Goal: Information Seeking & Learning: Learn about a topic

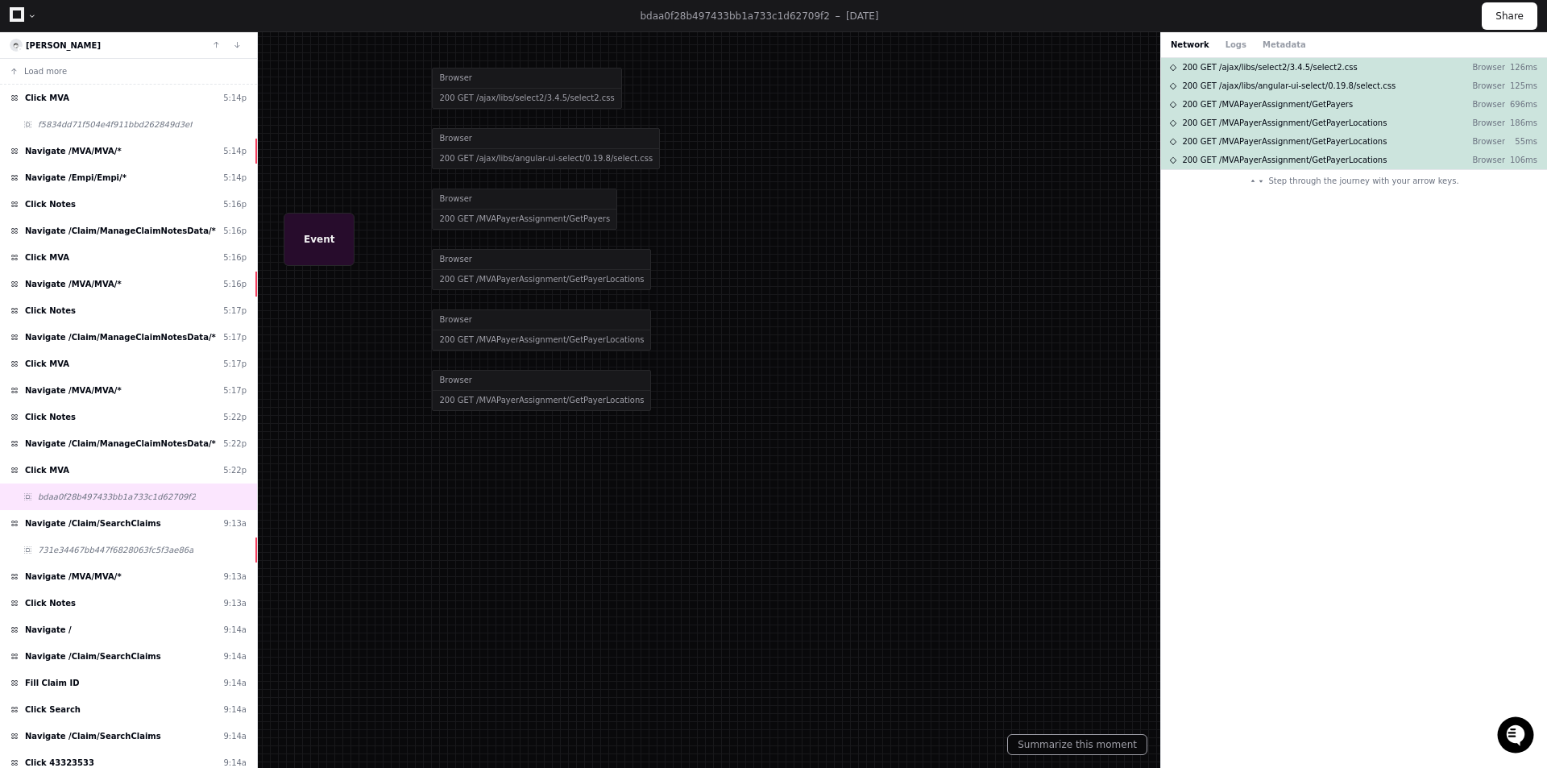
click at [14, 15] on icon at bounding box center [17, 14] width 15 height 15
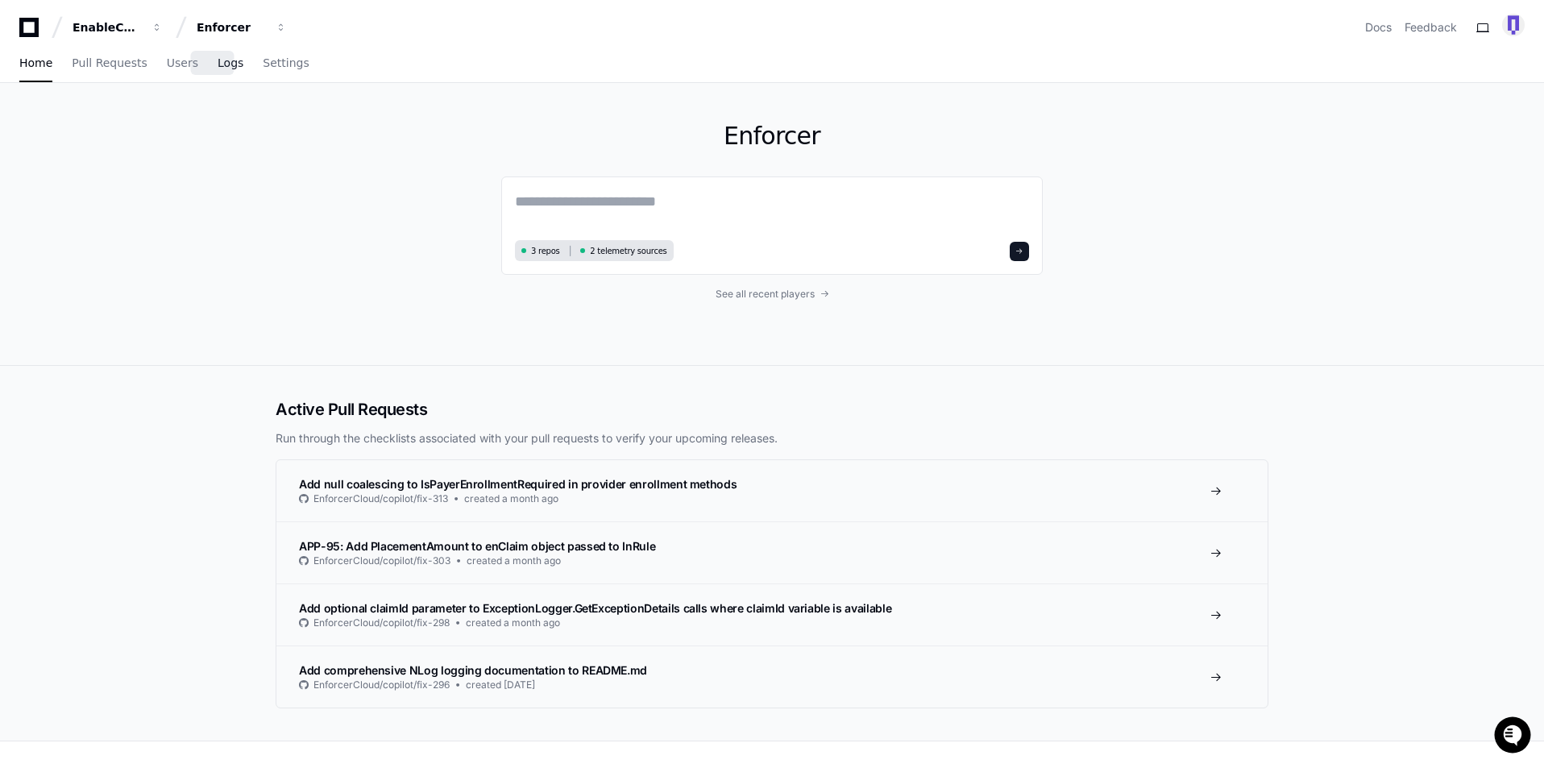
click at [218, 62] on span "Logs" at bounding box center [231, 63] width 26 height 10
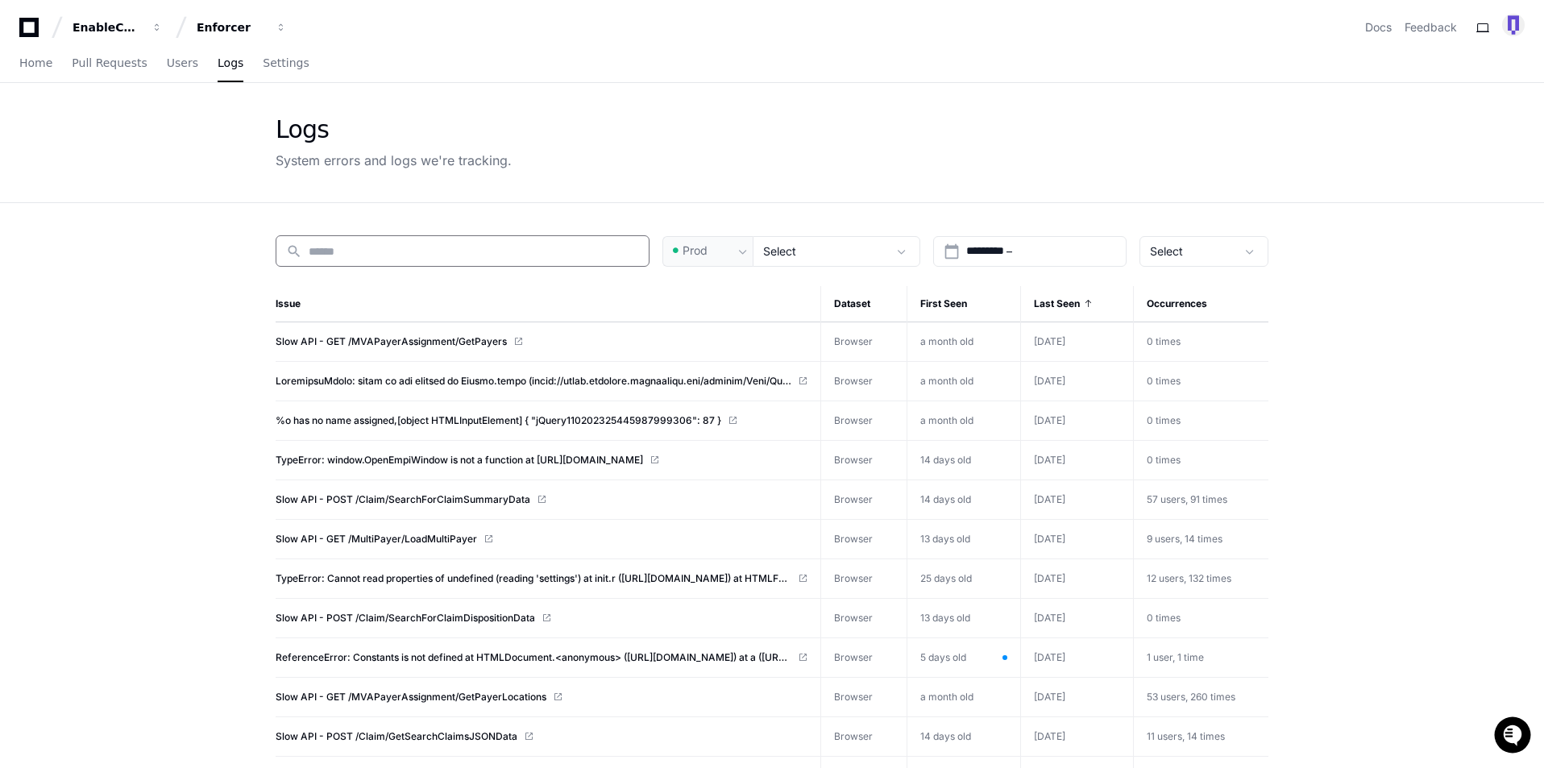
click at [388, 247] on input at bounding box center [474, 251] width 330 height 16
type input "********"
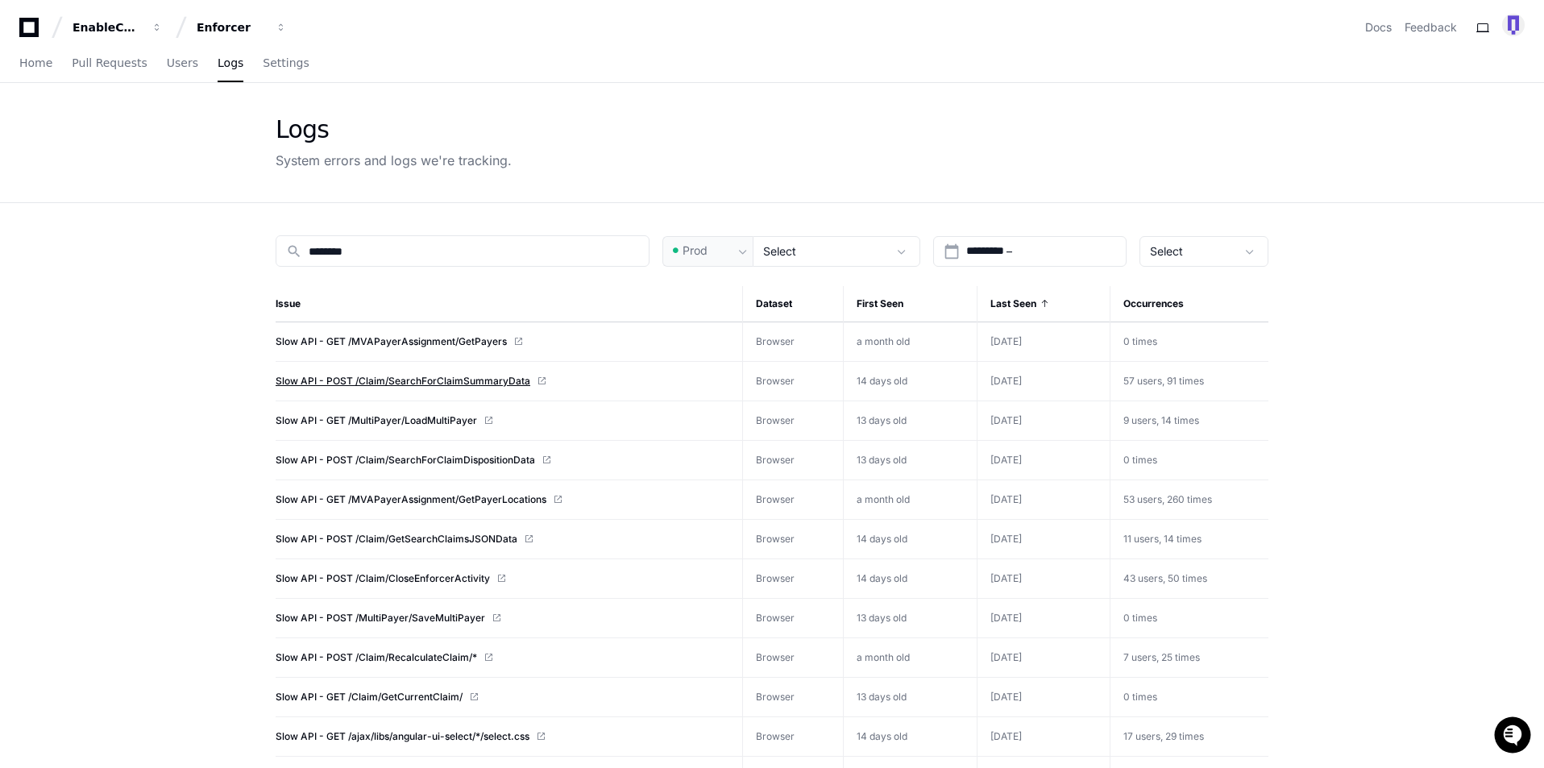
click at [434, 383] on span "Slow API - POST /Claim/SearchForClaimSummaryData" at bounding box center [403, 381] width 255 height 13
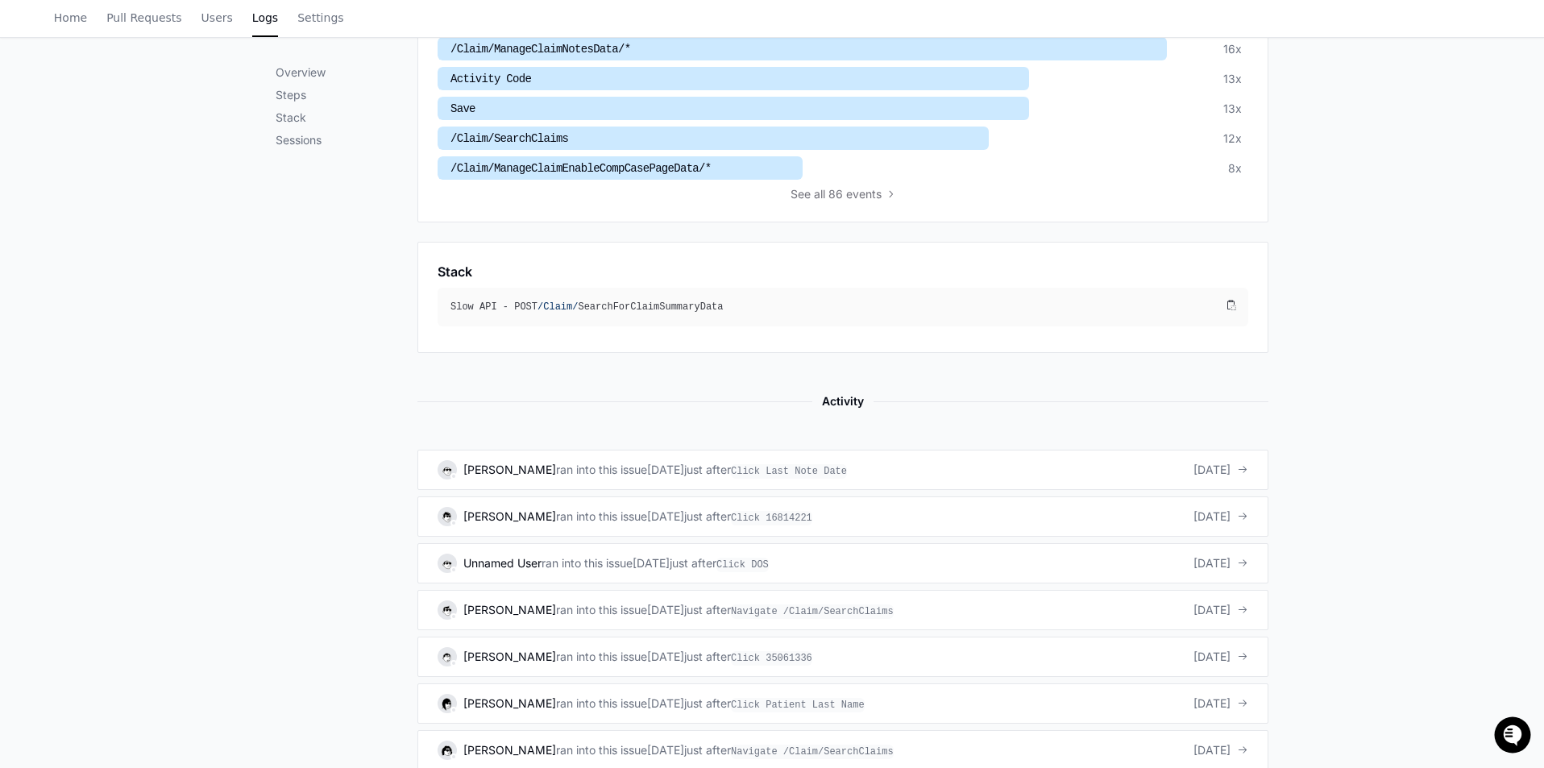
scroll to position [645, 0]
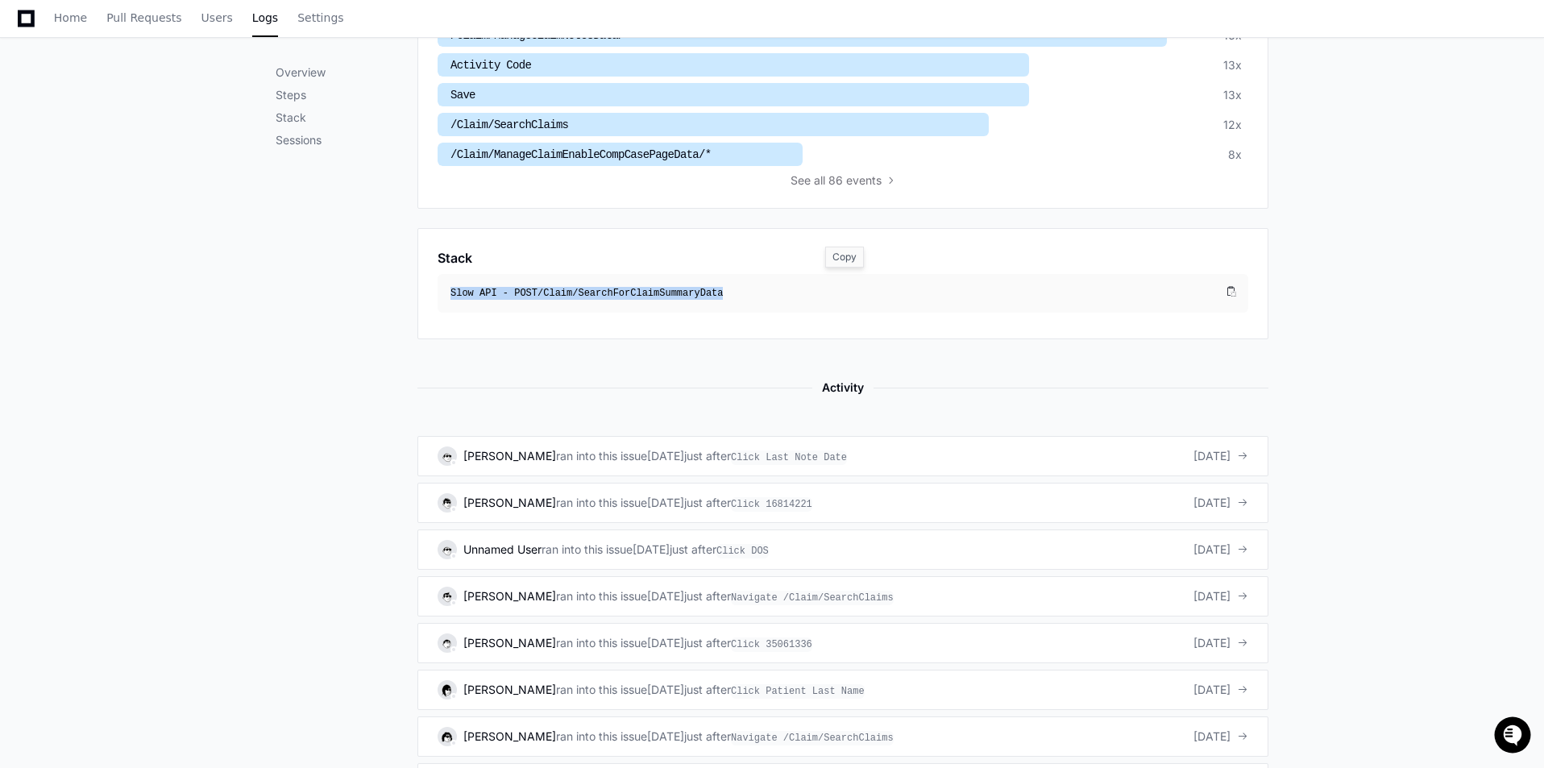
click at [574, 288] on span "/Claim/" at bounding box center [558, 293] width 40 height 11
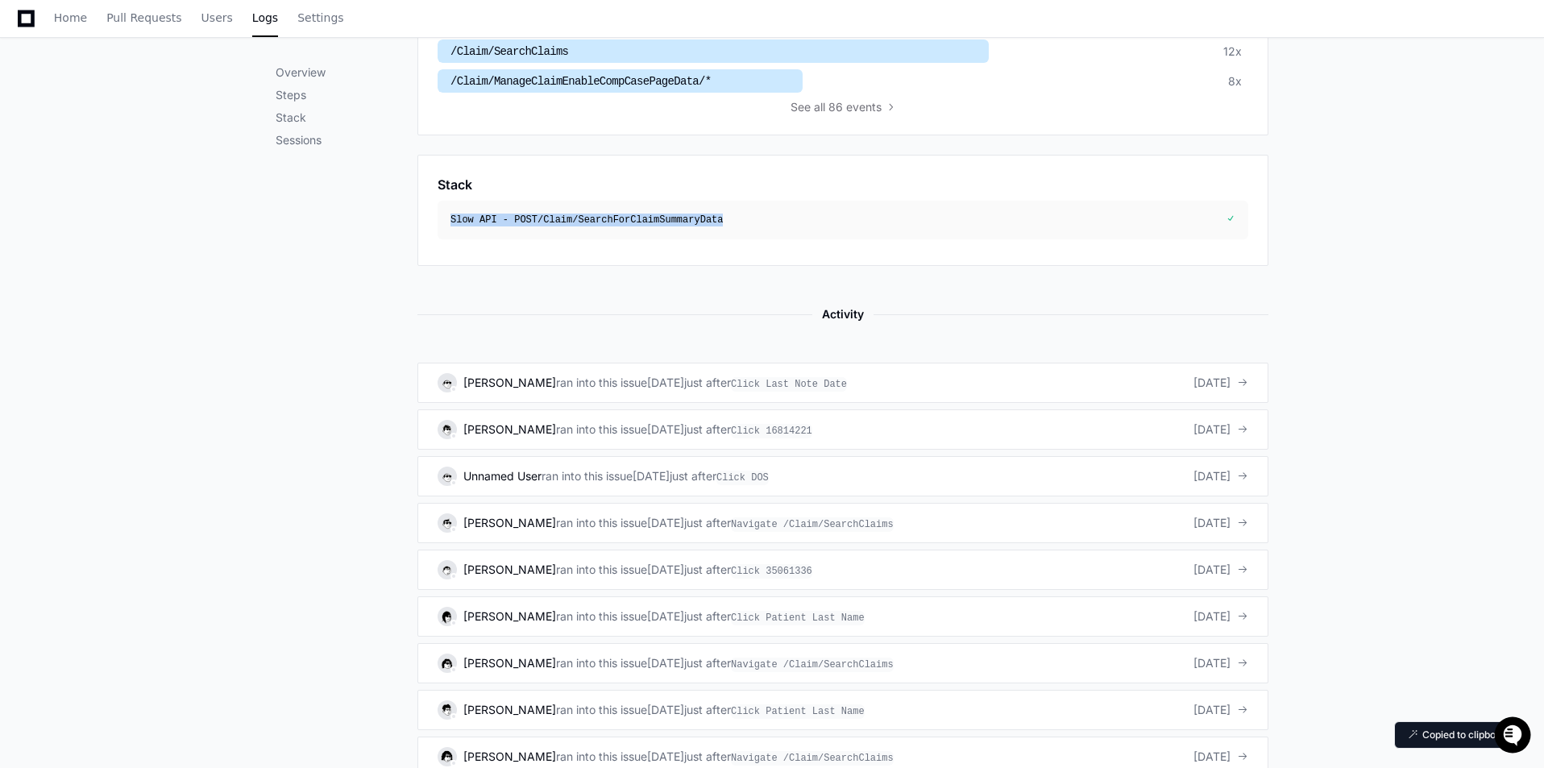
scroll to position [754, 0]
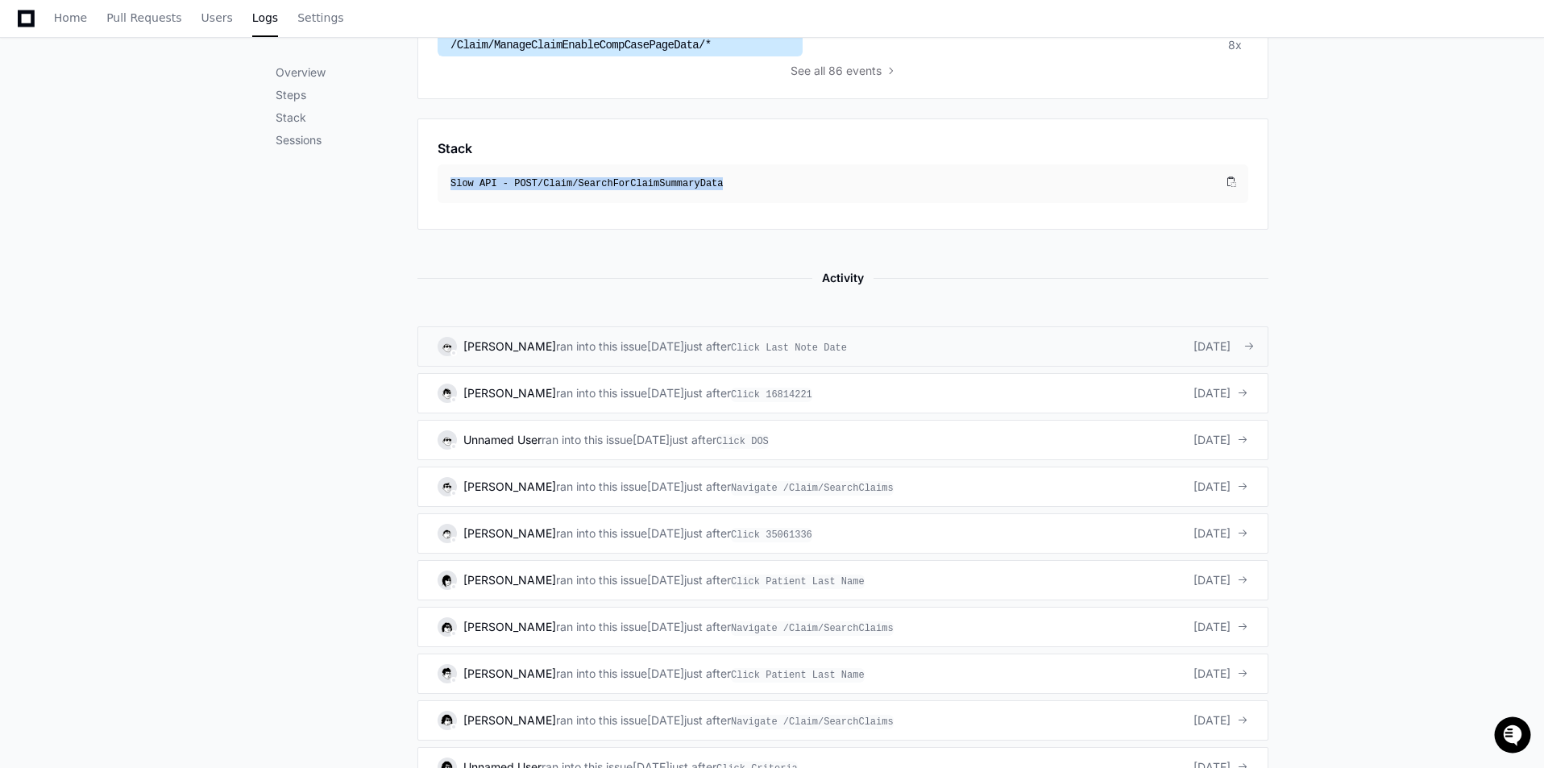
click at [580, 340] on span "ran into this issue" at bounding box center [601, 347] width 91 height 16
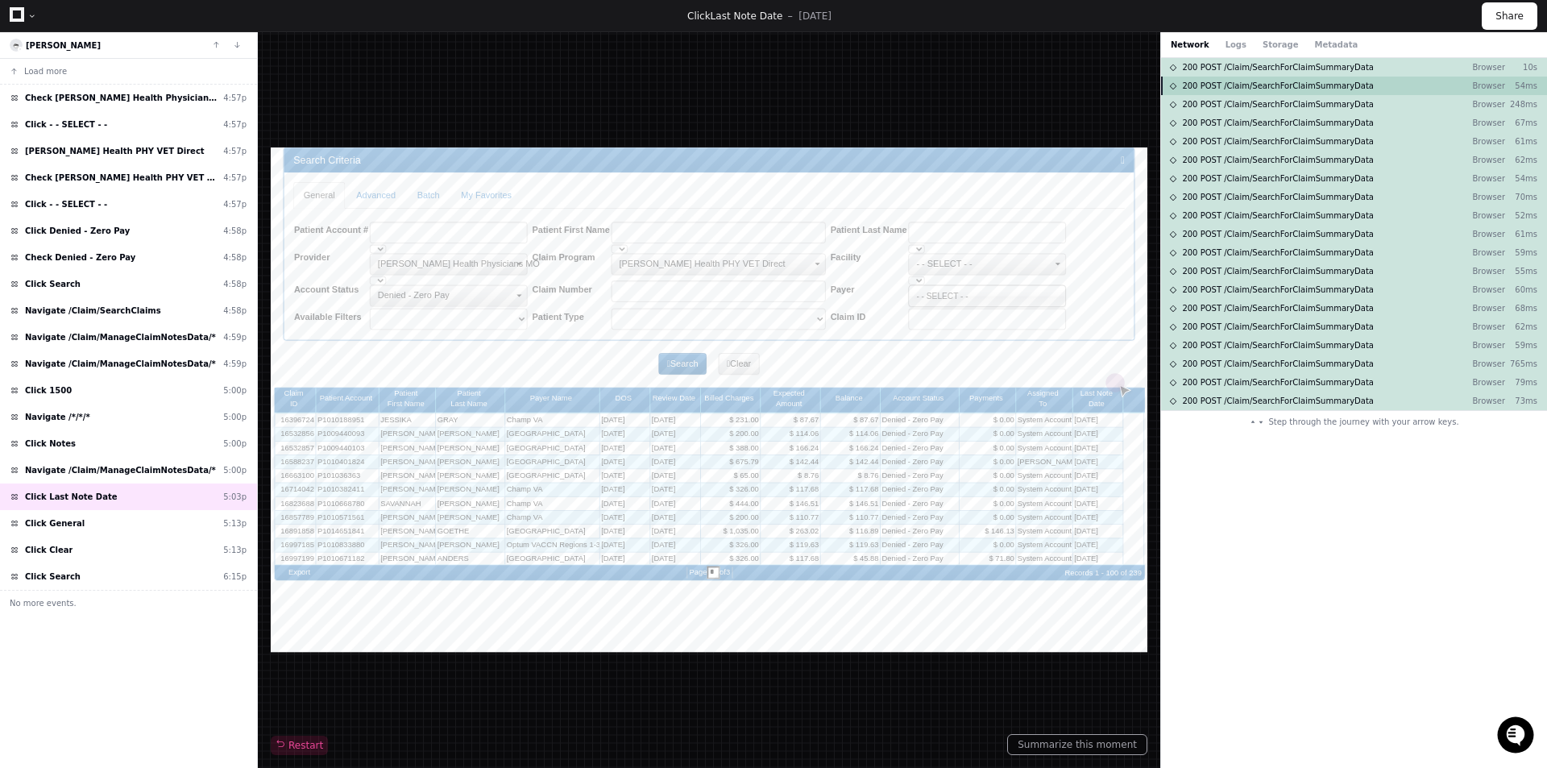
click at [1226, 81] on span "200 POST /Claim/SearchForClaimSummaryData" at bounding box center [1278, 86] width 192 height 12
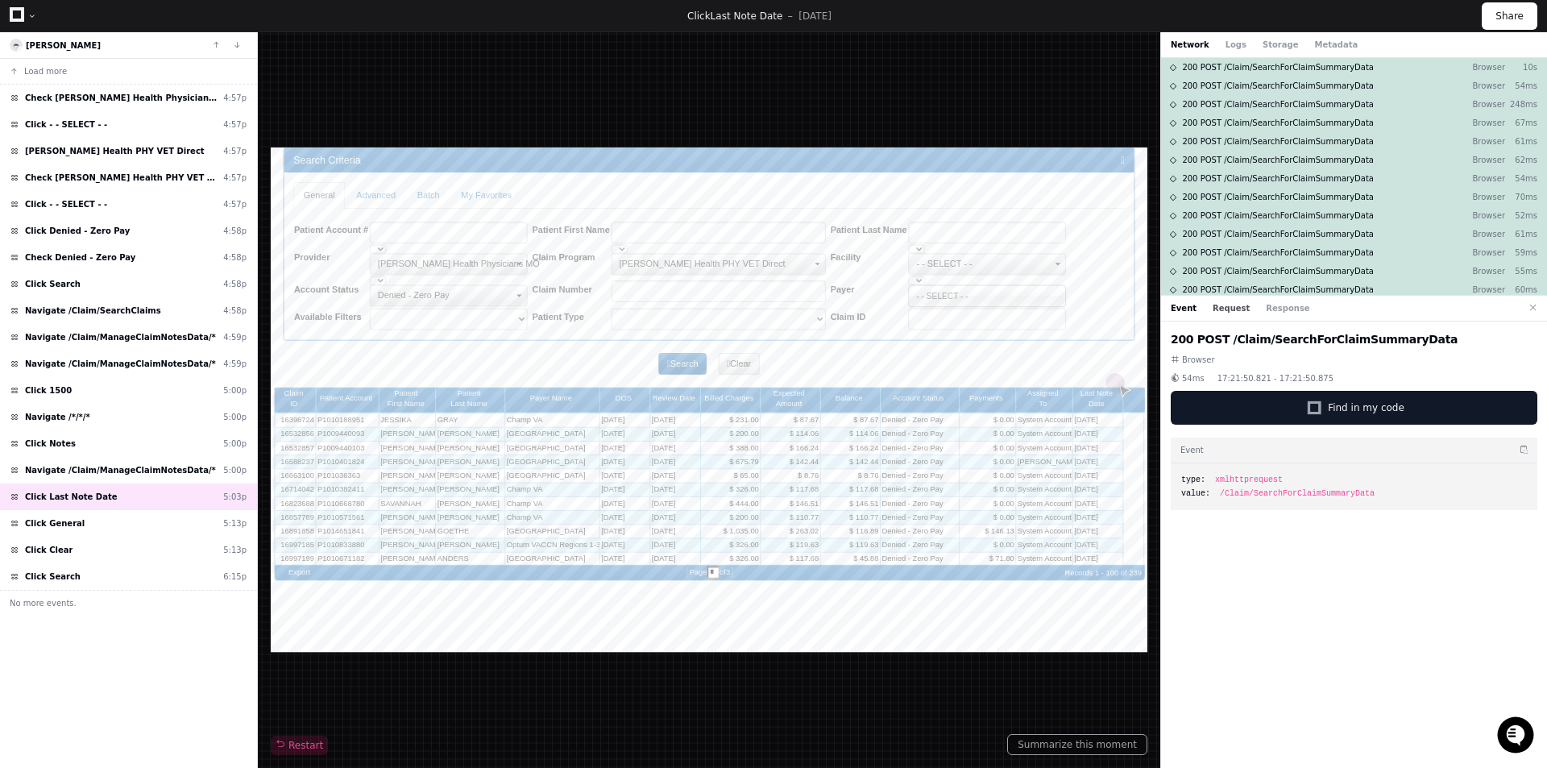
click at [1218, 311] on button "Request" at bounding box center [1231, 308] width 37 height 12
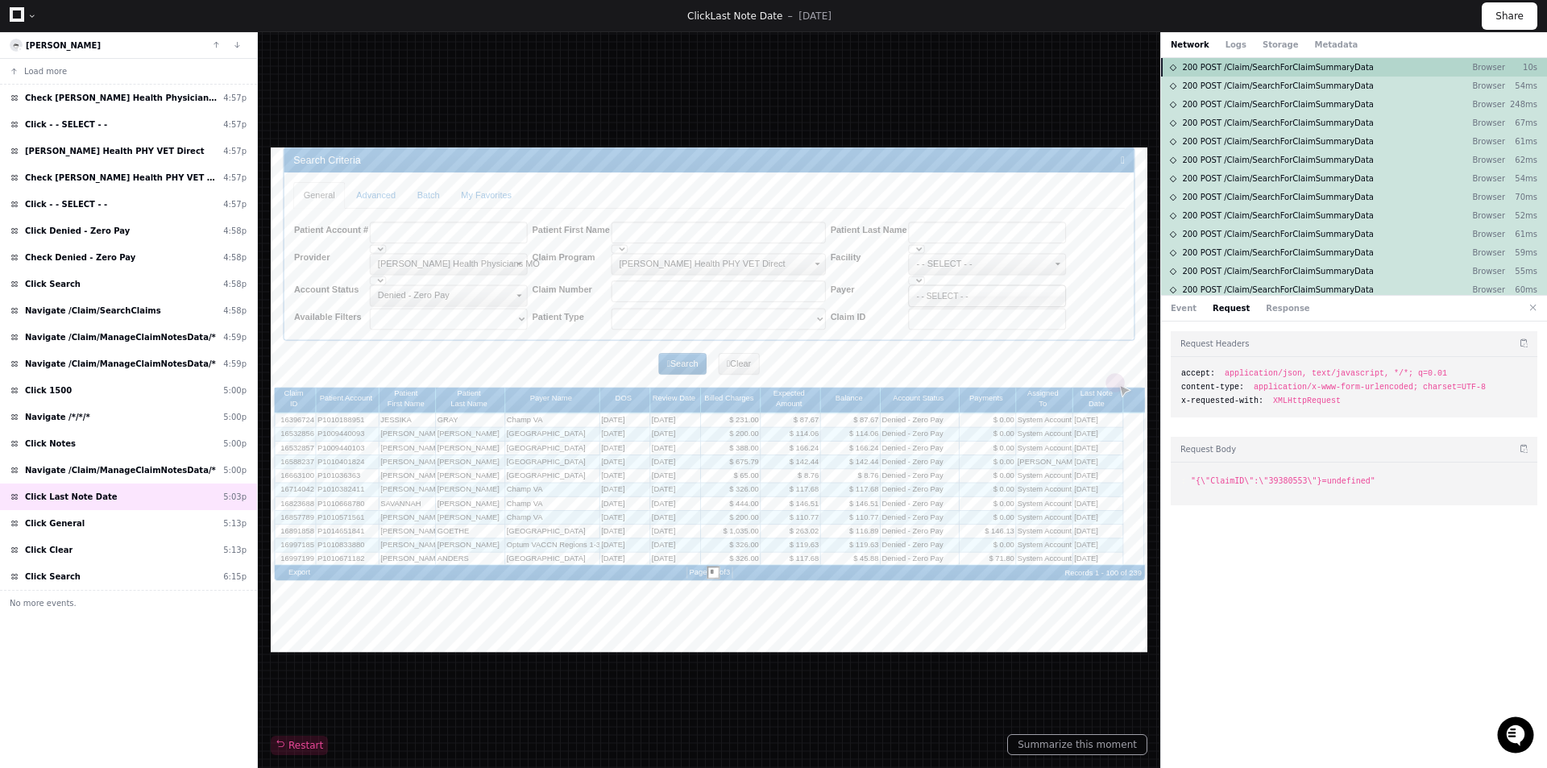
click at [1230, 75] on div "200 POST /Claim/SearchForClaimSummaryData Browser 10s" at bounding box center [1354, 67] width 386 height 19
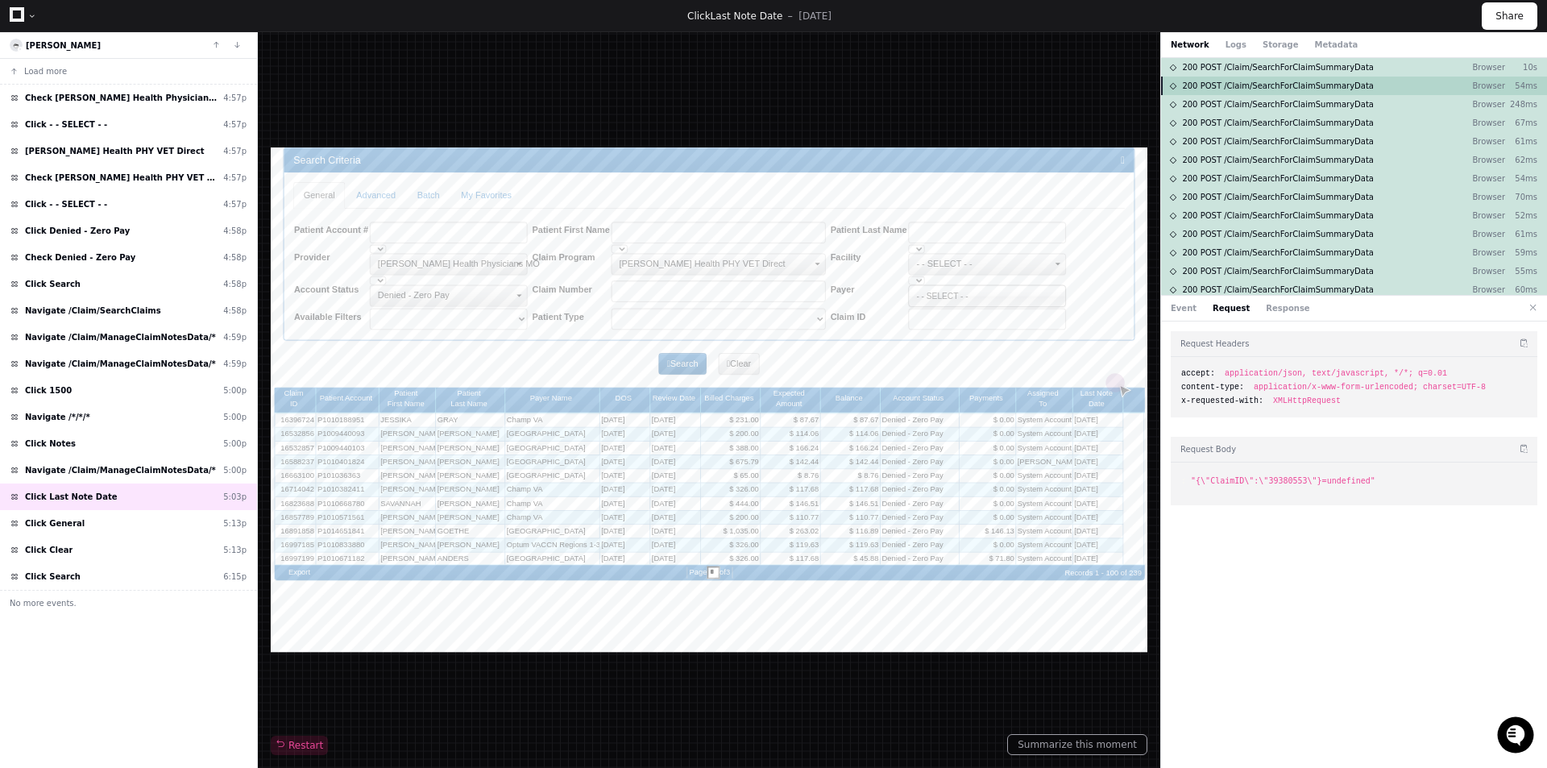
click at [1245, 87] on span "200 POST /Claim/SearchForClaimSummaryData" at bounding box center [1278, 86] width 192 height 12
click at [1249, 106] on span "200 POST /Claim/SearchForClaimSummaryData" at bounding box center [1278, 104] width 192 height 12
click at [1254, 78] on div "200 POST /Claim/SearchForClaimSummaryData Browser 54ms" at bounding box center [1354, 86] width 386 height 19
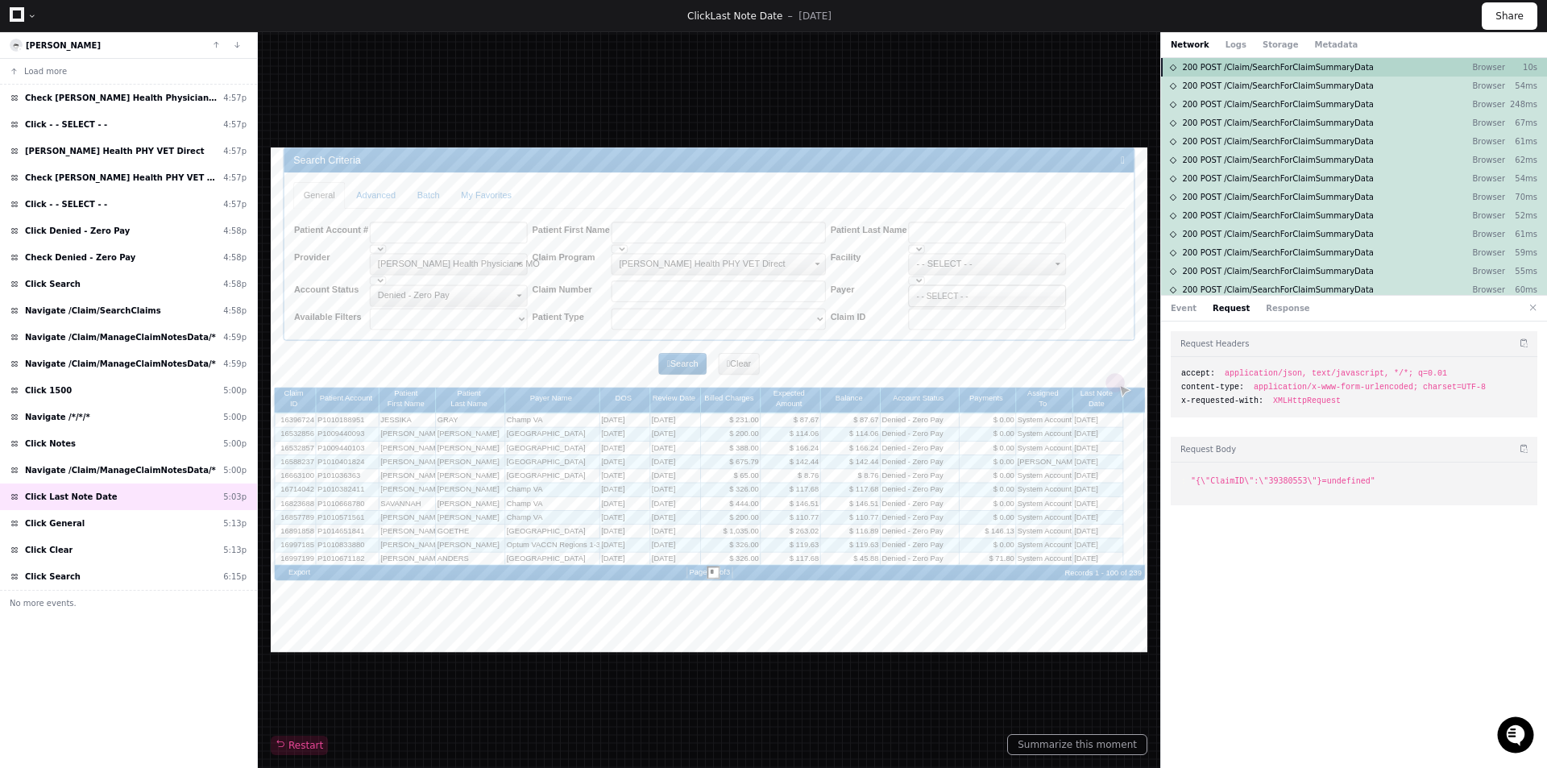
click at [1259, 60] on div "200 POST /Claim/SearchForClaimSummaryData Browser 10s" at bounding box center [1354, 67] width 386 height 19
click at [1274, 306] on button "Response" at bounding box center [1288, 308] width 44 height 12
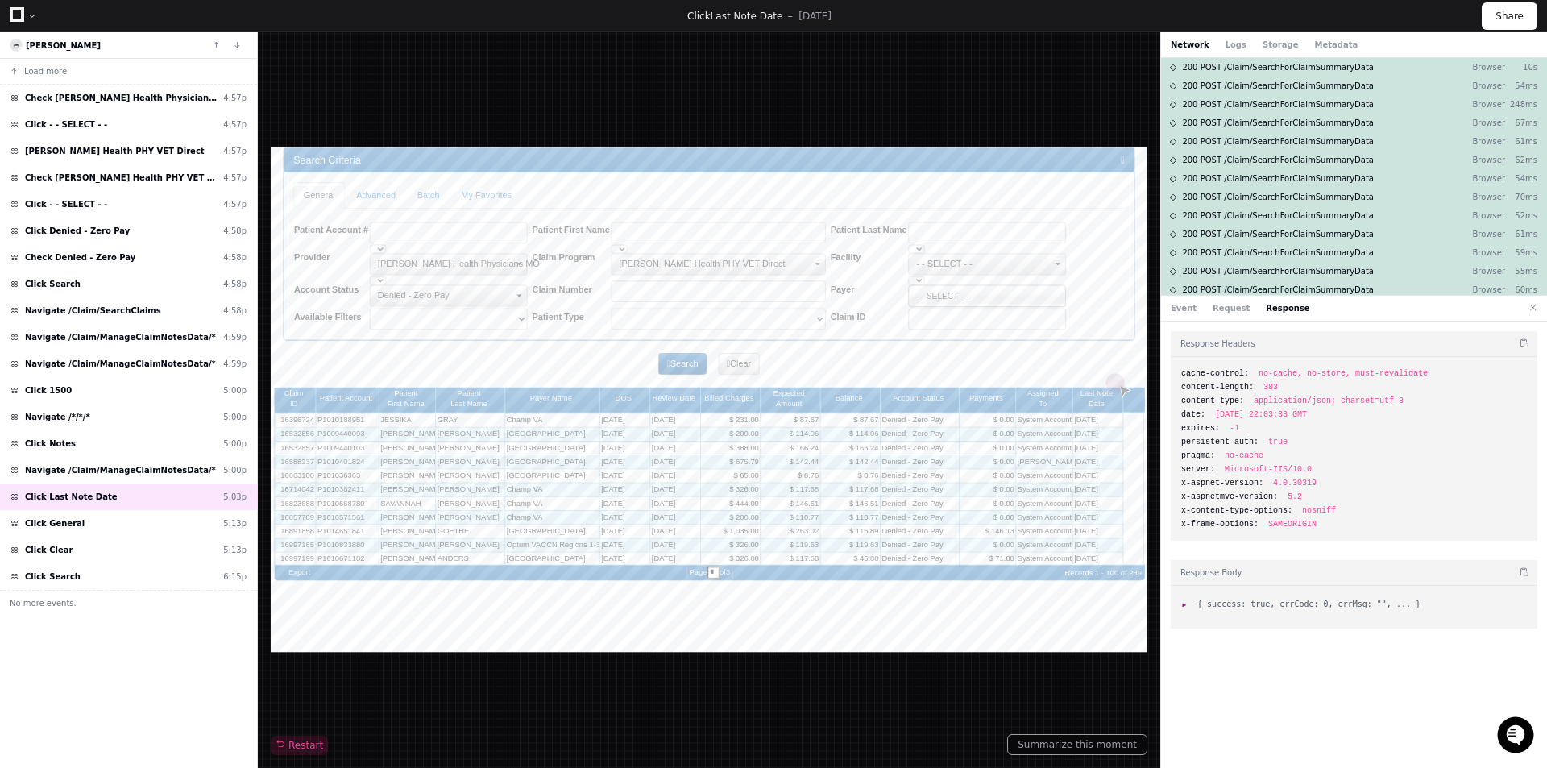
click at [1182, 600] on span ":" at bounding box center [1187, 604] width 11 height 9
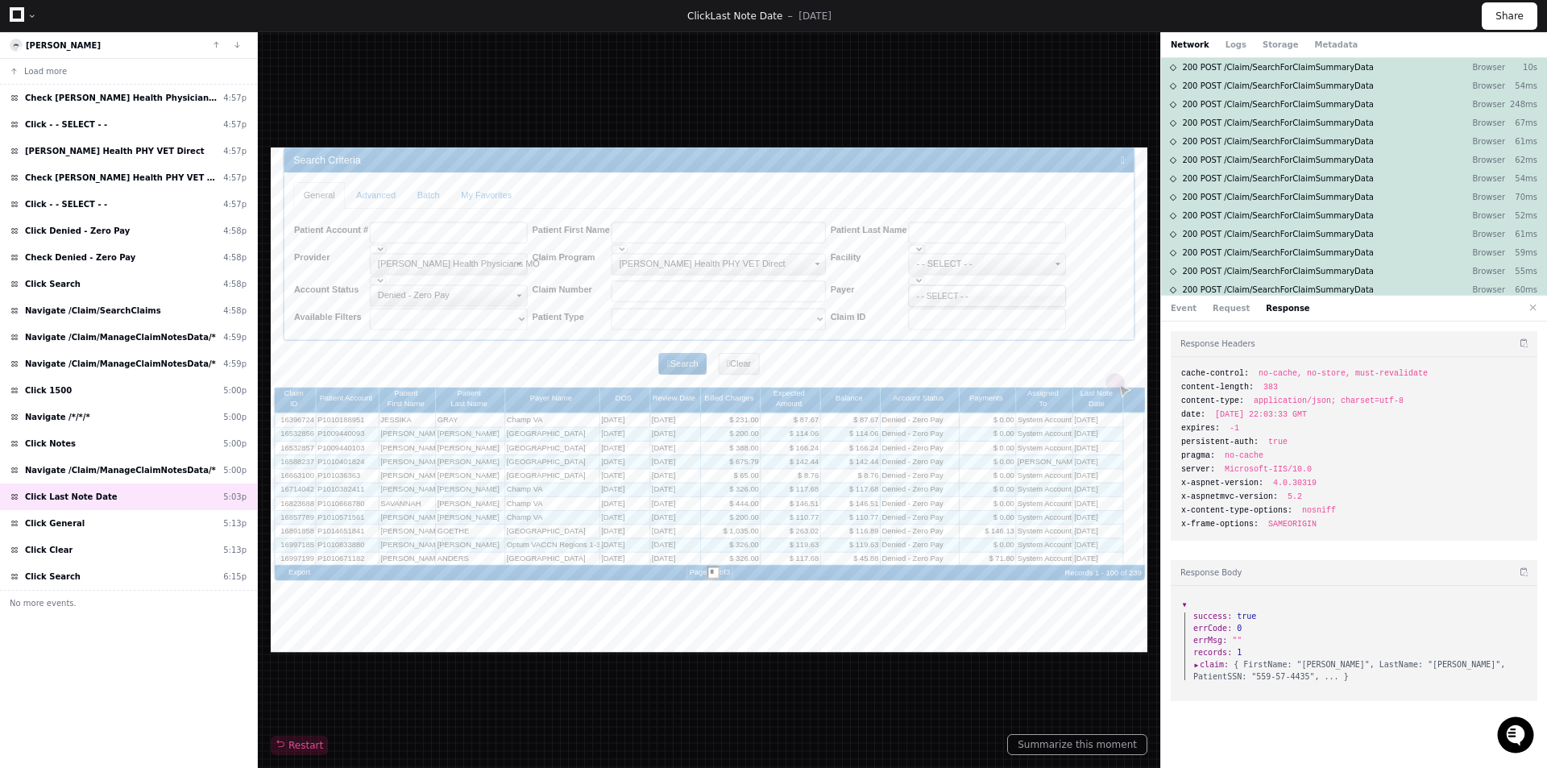
click at [1198, 663] on span "claim :" at bounding box center [1211, 664] width 35 height 12
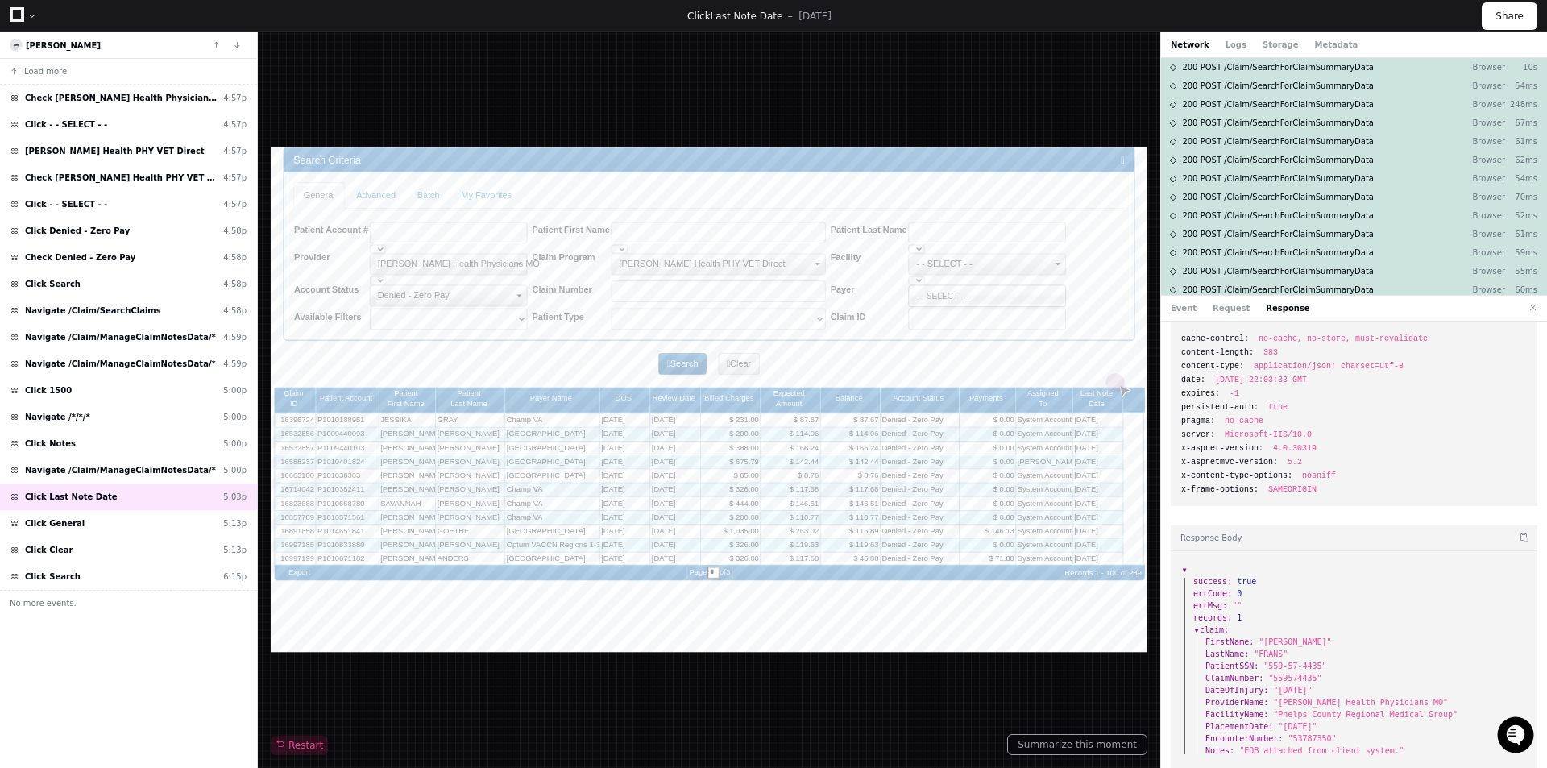
scroll to position [45, 0]
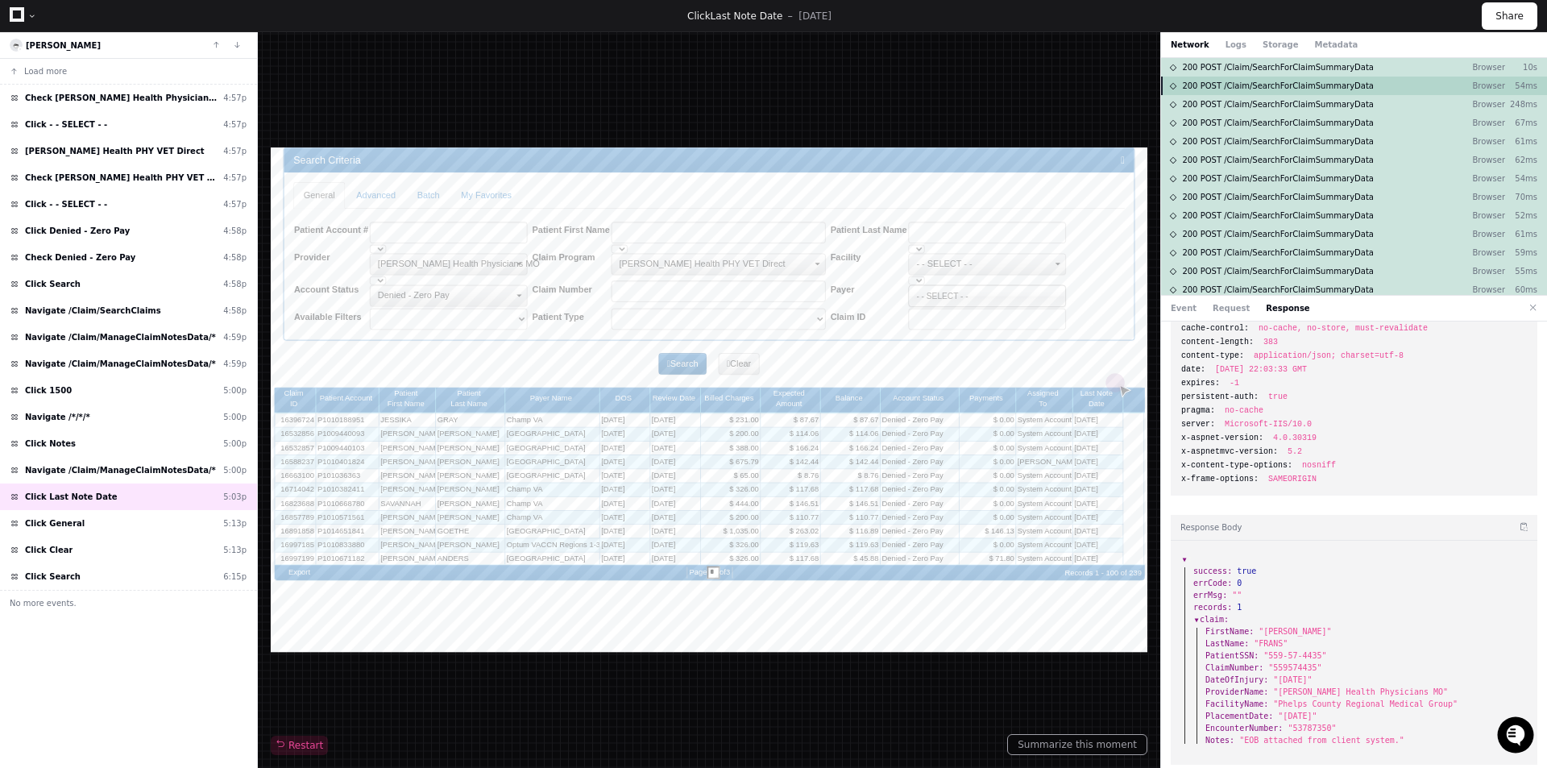
click at [1275, 87] on span "200 POST /Claim/SearchForClaimSummaryData" at bounding box center [1278, 86] width 192 height 12
click at [1186, 559] on span ":" at bounding box center [1187, 559] width 11 height 9
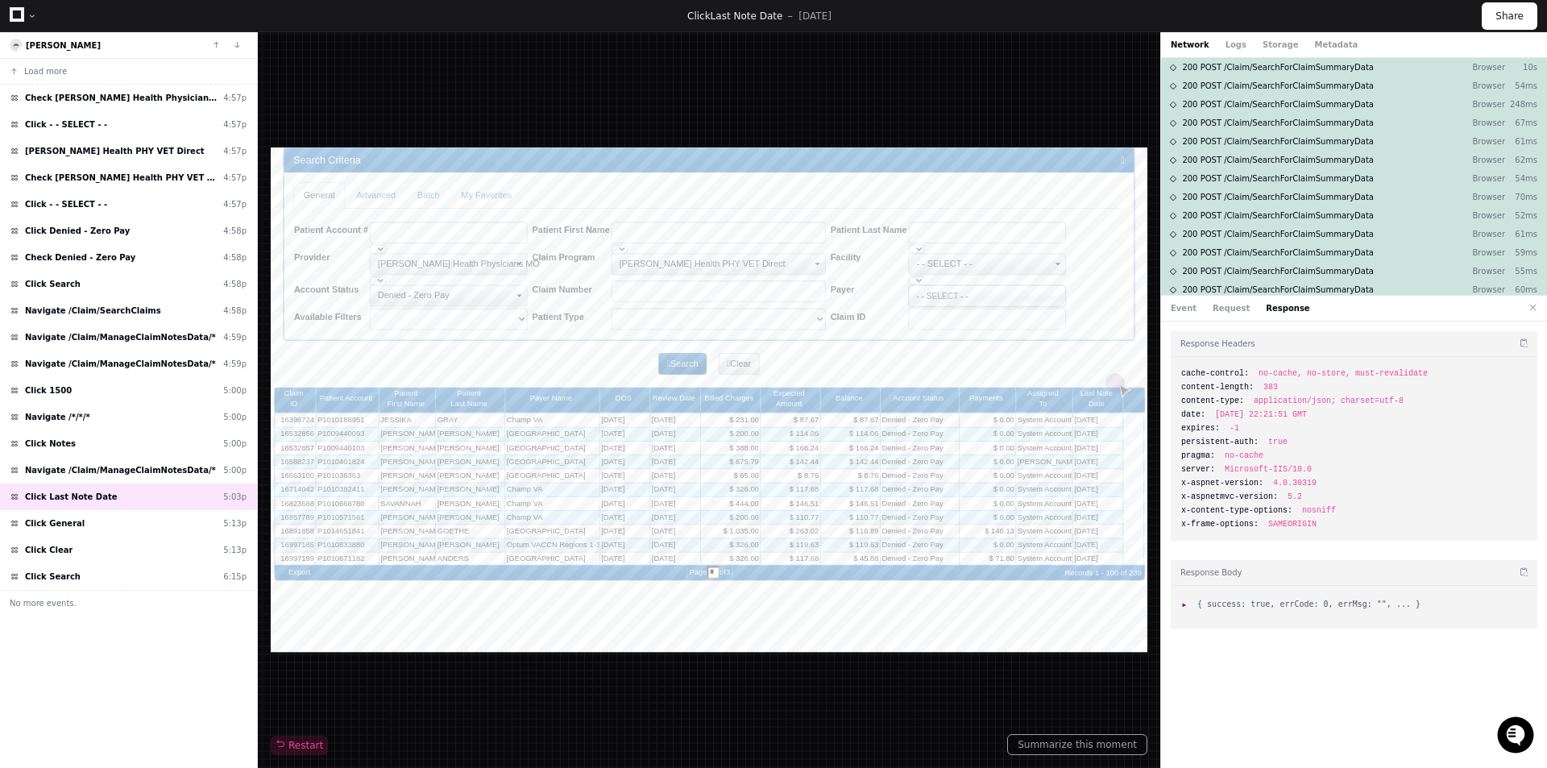
scroll to position [0, 0]
click at [76, 440] on div "Click Notes 5:00p" at bounding box center [128, 443] width 257 height 27
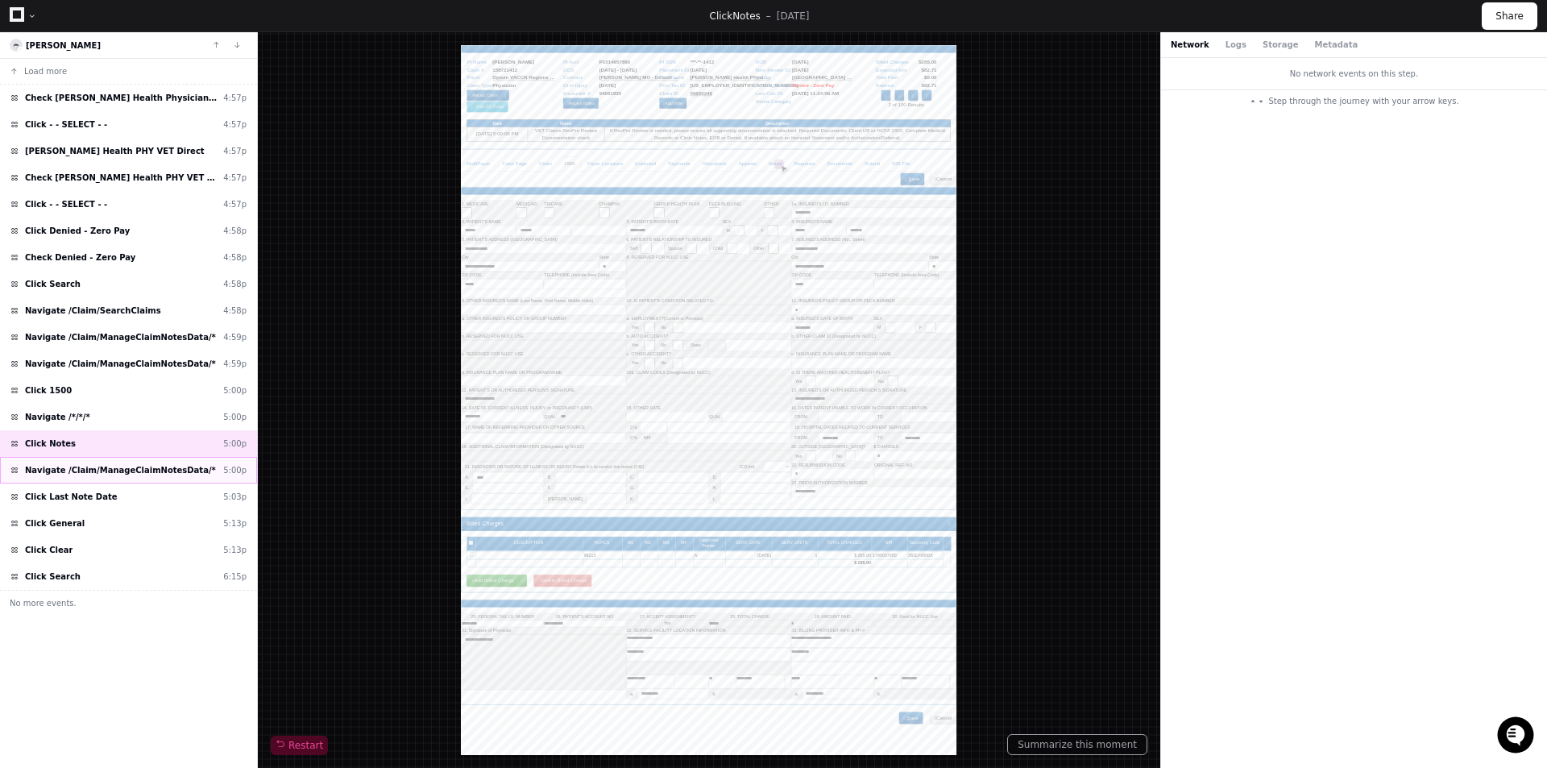
click at [72, 476] on span "Navigate /Claim/ManageClaimNotesData/*" at bounding box center [120, 470] width 191 height 12
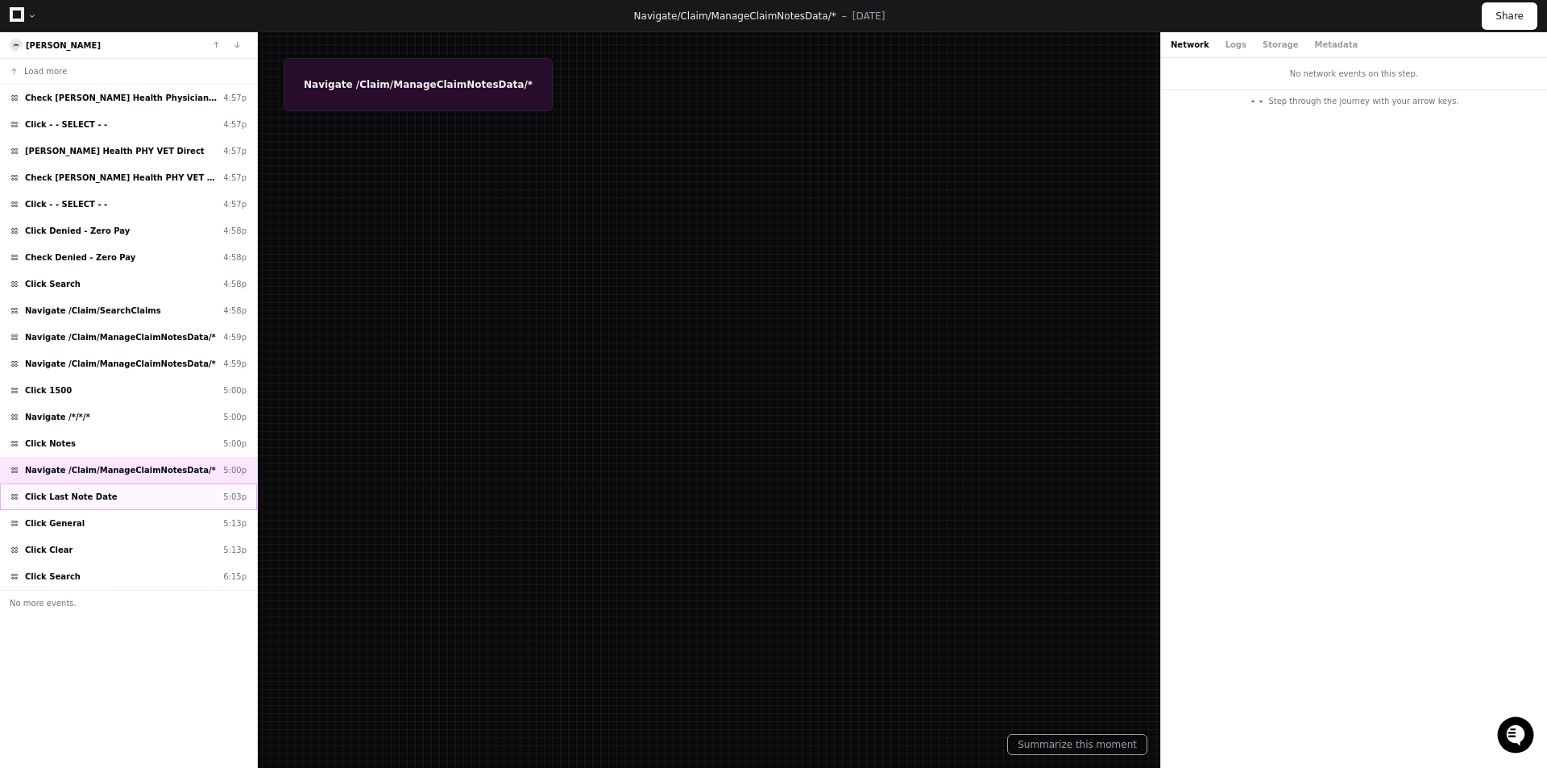
click at [70, 496] on span "Click Last Note Date" at bounding box center [71, 497] width 92 height 12
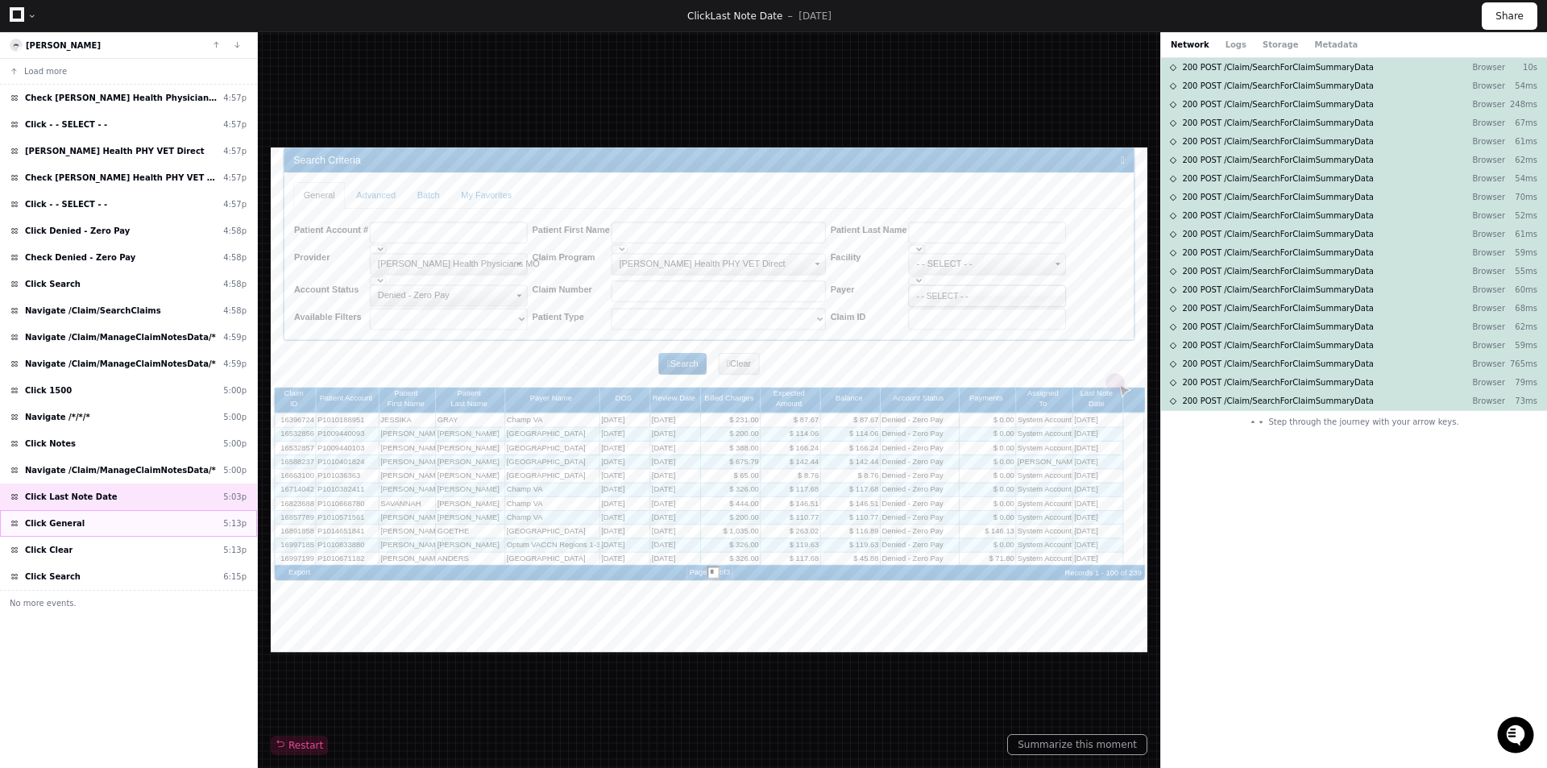
click at [89, 521] on div "Click General 5:13p" at bounding box center [128, 523] width 257 height 27
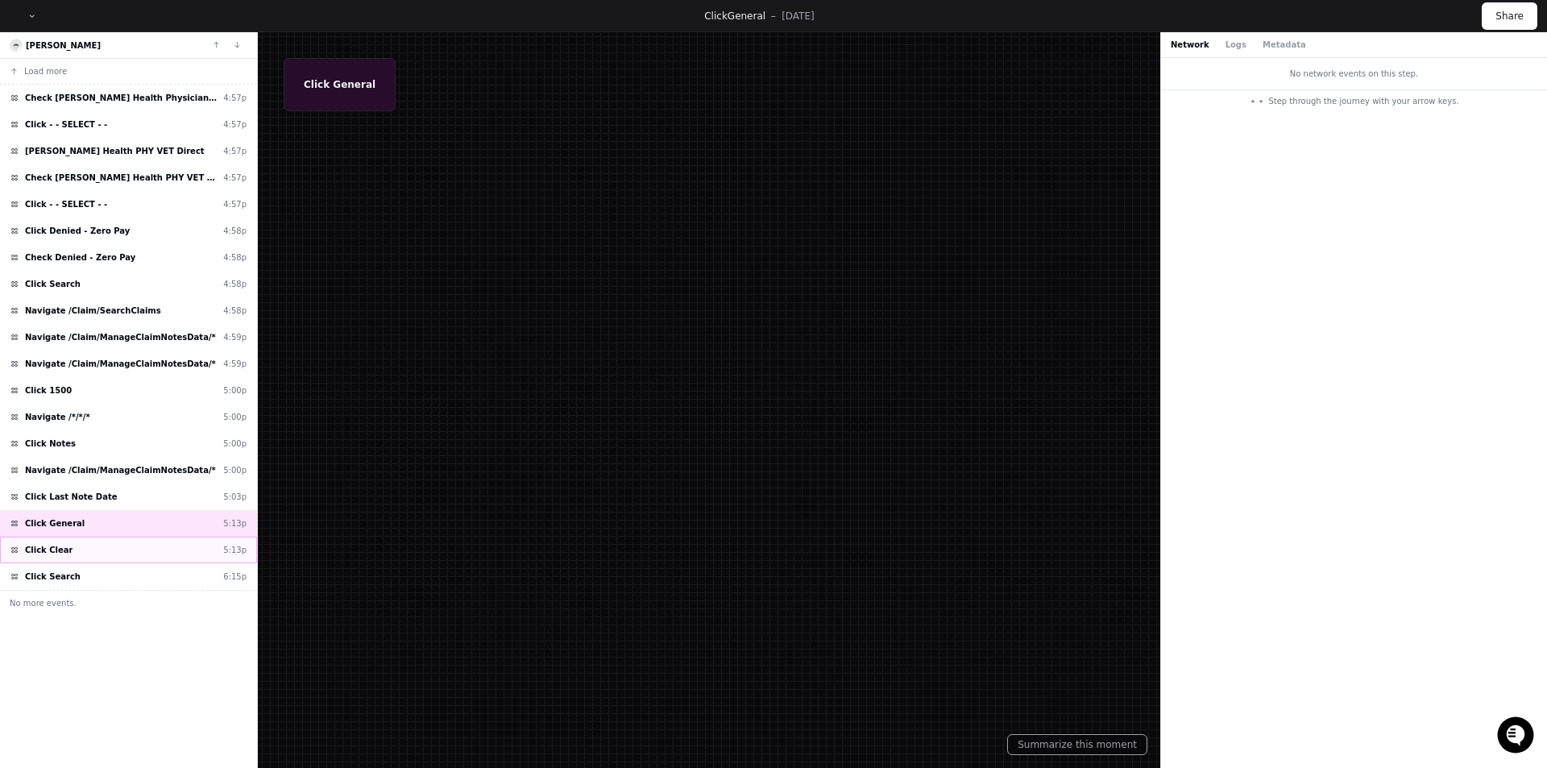
click at [97, 550] on div "Click Clear 5:13p" at bounding box center [128, 550] width 257 height 27
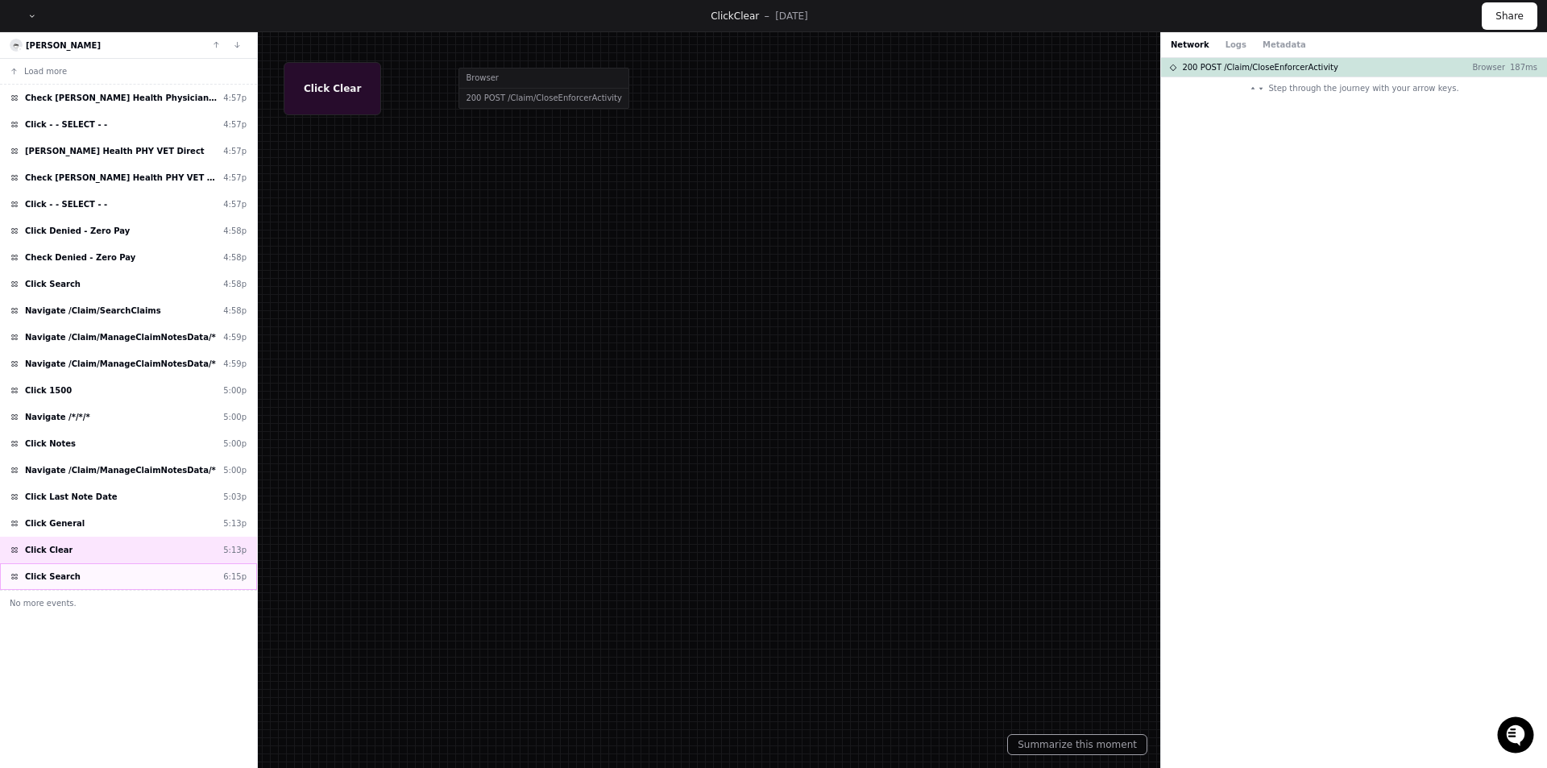
click at [89, 578] on div "Click Search 6:15p" at bounding box center [128, 576] width 257 height 27
click at [88, 493] on span "Click Last Note Date" at bounding box center [71, 497] width 92 height 12
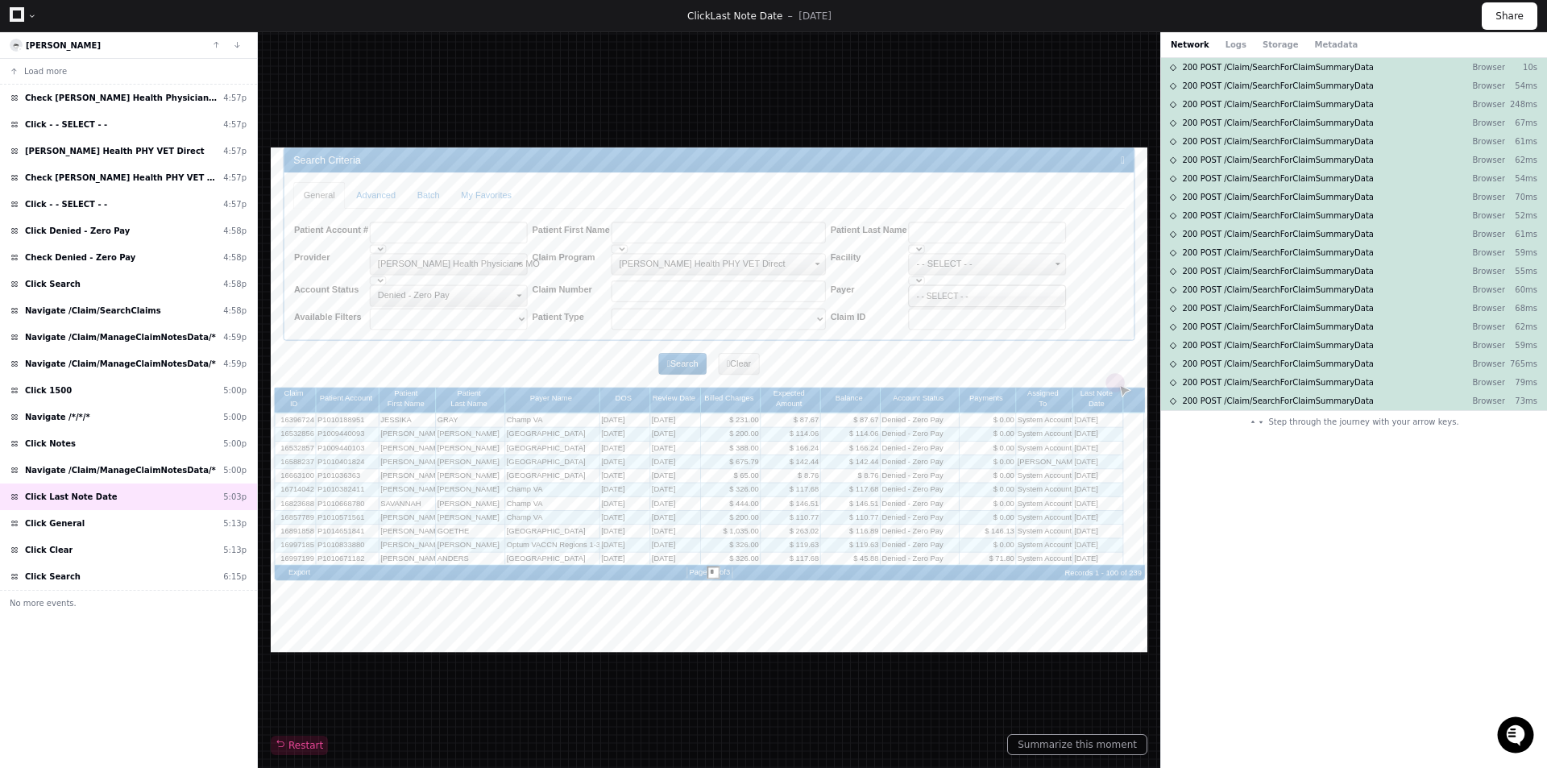
click at [18, 15] on icon at bounding box center [17, 14] width 15 height 15
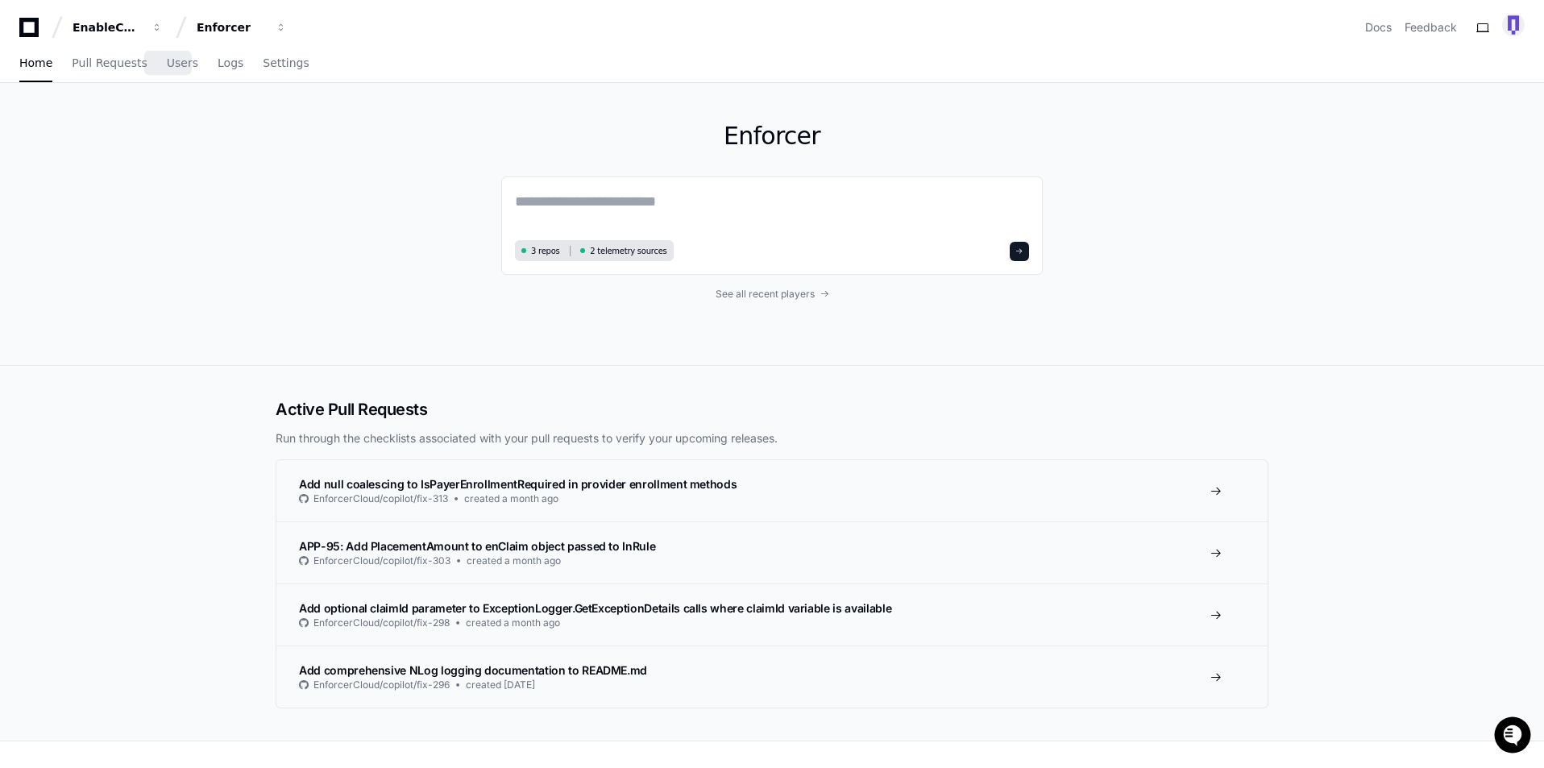
click at [198, 64] on div "Home Pull Requests Users Logs Settings" at bounding box center [164, 63] width 290 height 37
click at [218, 64] on span "Logs" at bounding box center [231, 63] width 26 height 10
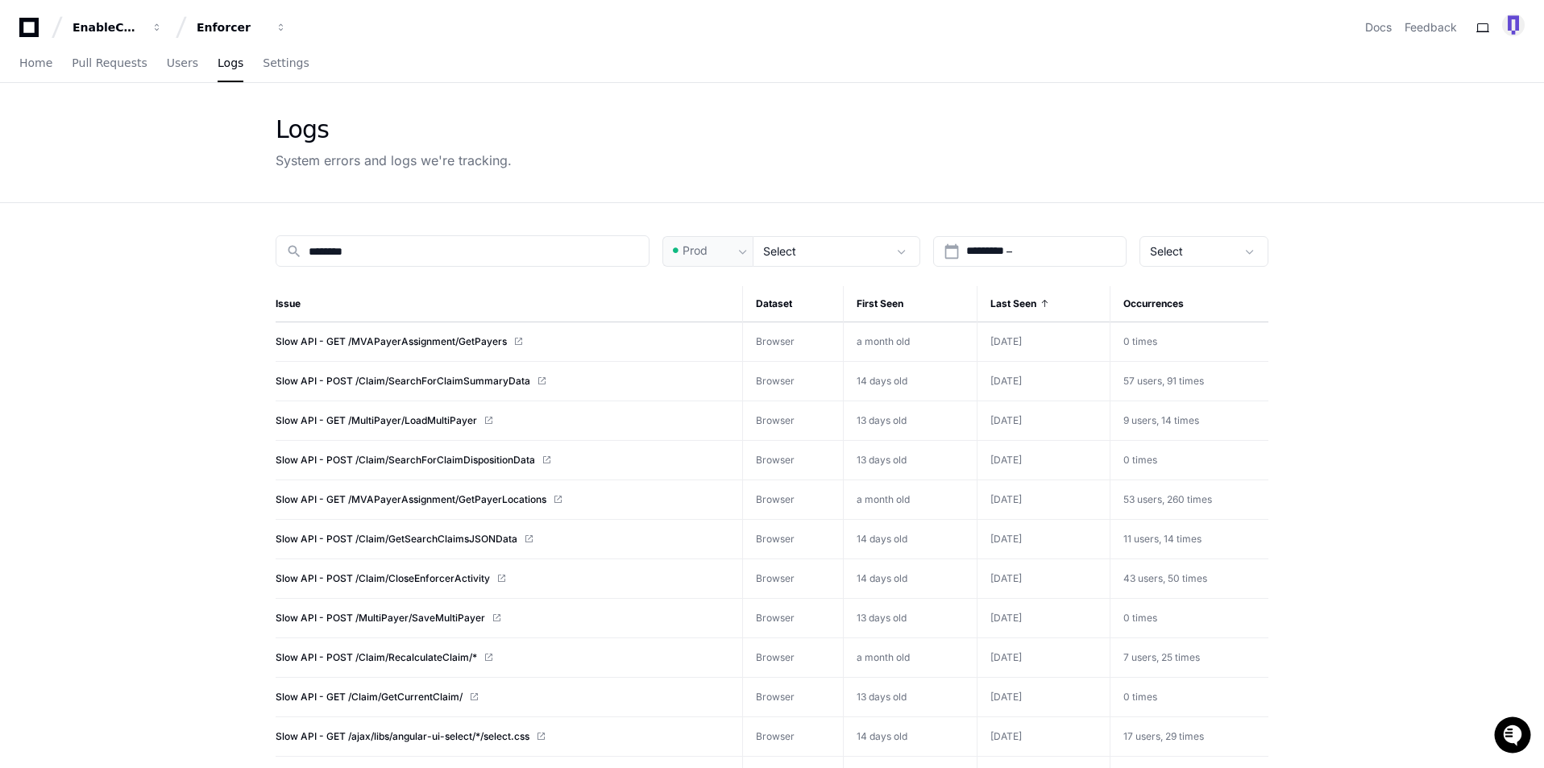
click at [1019, 301] on span "Last Seen" at bounding box center [1014, 303] width 46 height 13
click at [783, 251] on span "Select" at bounding box center [779, 251] width 33 height 14
click at [783, 251] on div at bounding box center [772, 384] width 1544 height 768
click at [809, 251] on div "Select" at bounding box center [825, 251] width 124 height 16
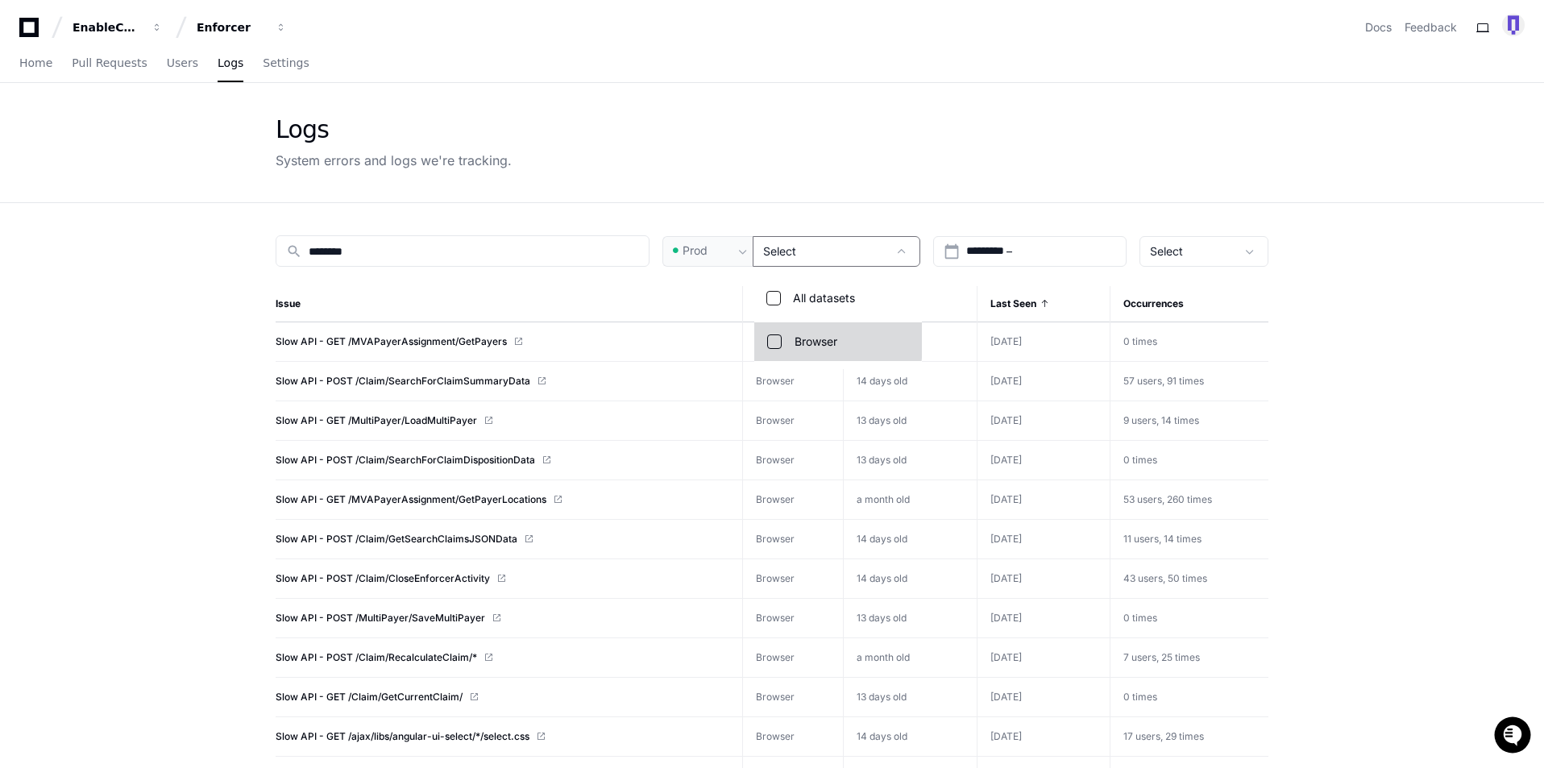
click at [783, 338] on mat-option "Browser" at bounding box center [838, 341] width 168 height 39
click at [168, 310] on div at bounding box center [772, 384] width 1544 height 768
click at [872, 250] on div "All datasets" at bounding box center [825, 251] width 124 height 16
click at [821, 339] on span "Browser" at bounding box center [816, 342] width 43 height 16
click at [817, 293] on label "All datasets" at bounding box center [854, 298] width 129 height 39
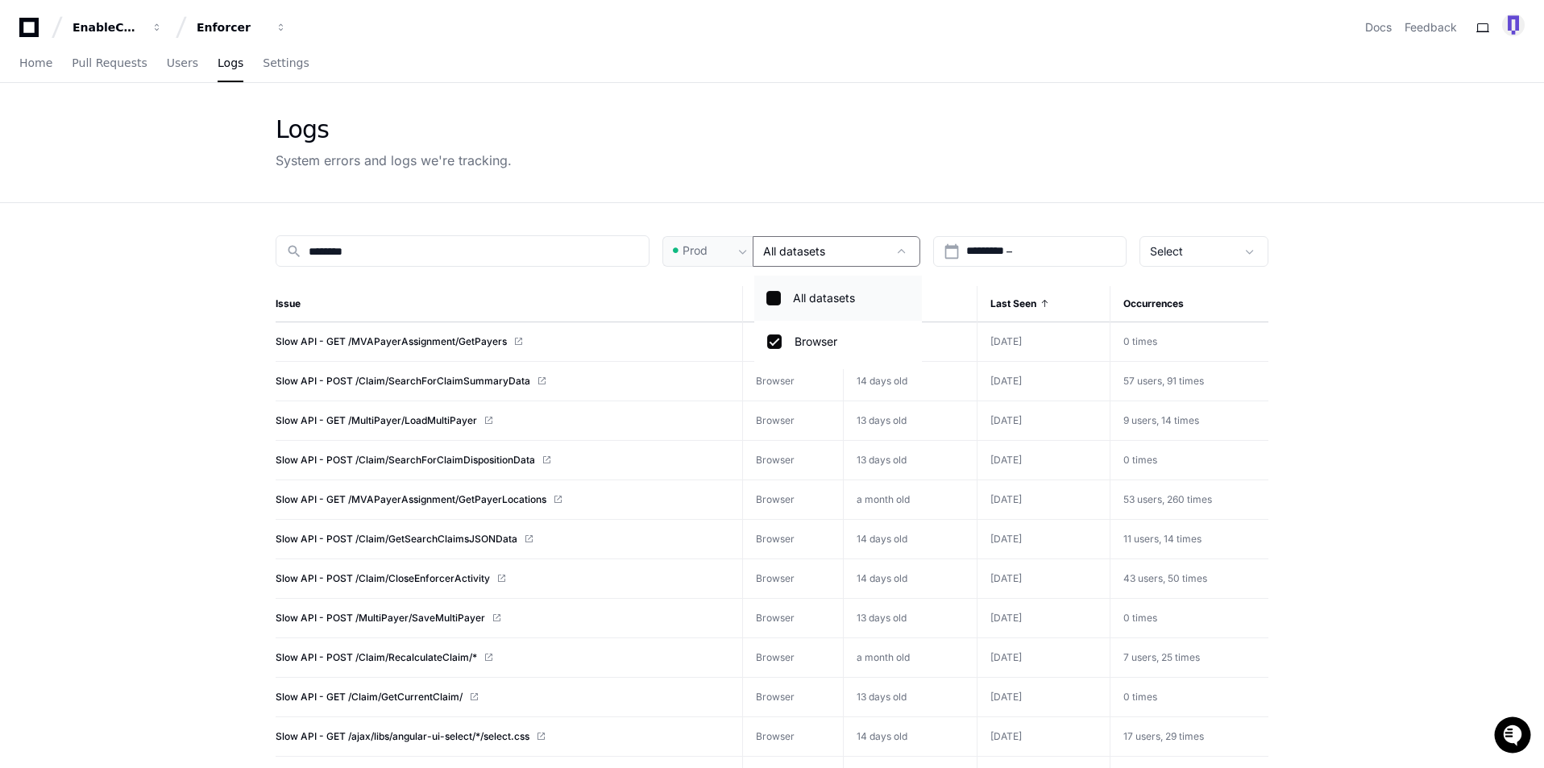
click at [817, 293] on label "All datasets" at bounding box center [854, 298] width 129 height 39
click at [607, 303] on div at bounding box center [772, 384] width 1544 height 768
click at [806, 251] on div "Select" at bounding box center [825, 251] width 124 height 16
click at [819, 297] on label "All datasets" at bounding box center [854, 298] width 129 height 39
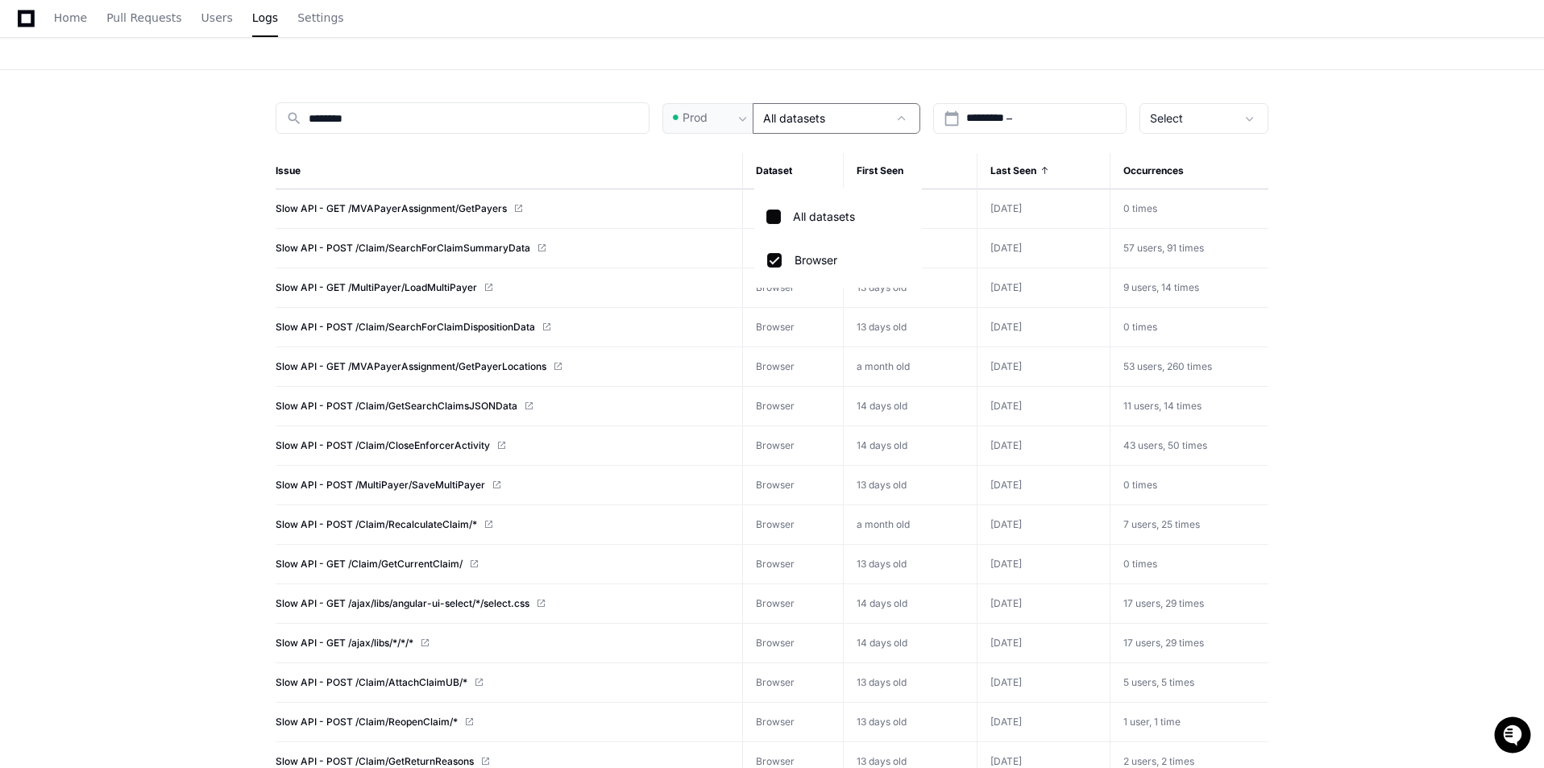
scroll to position [161, 0]
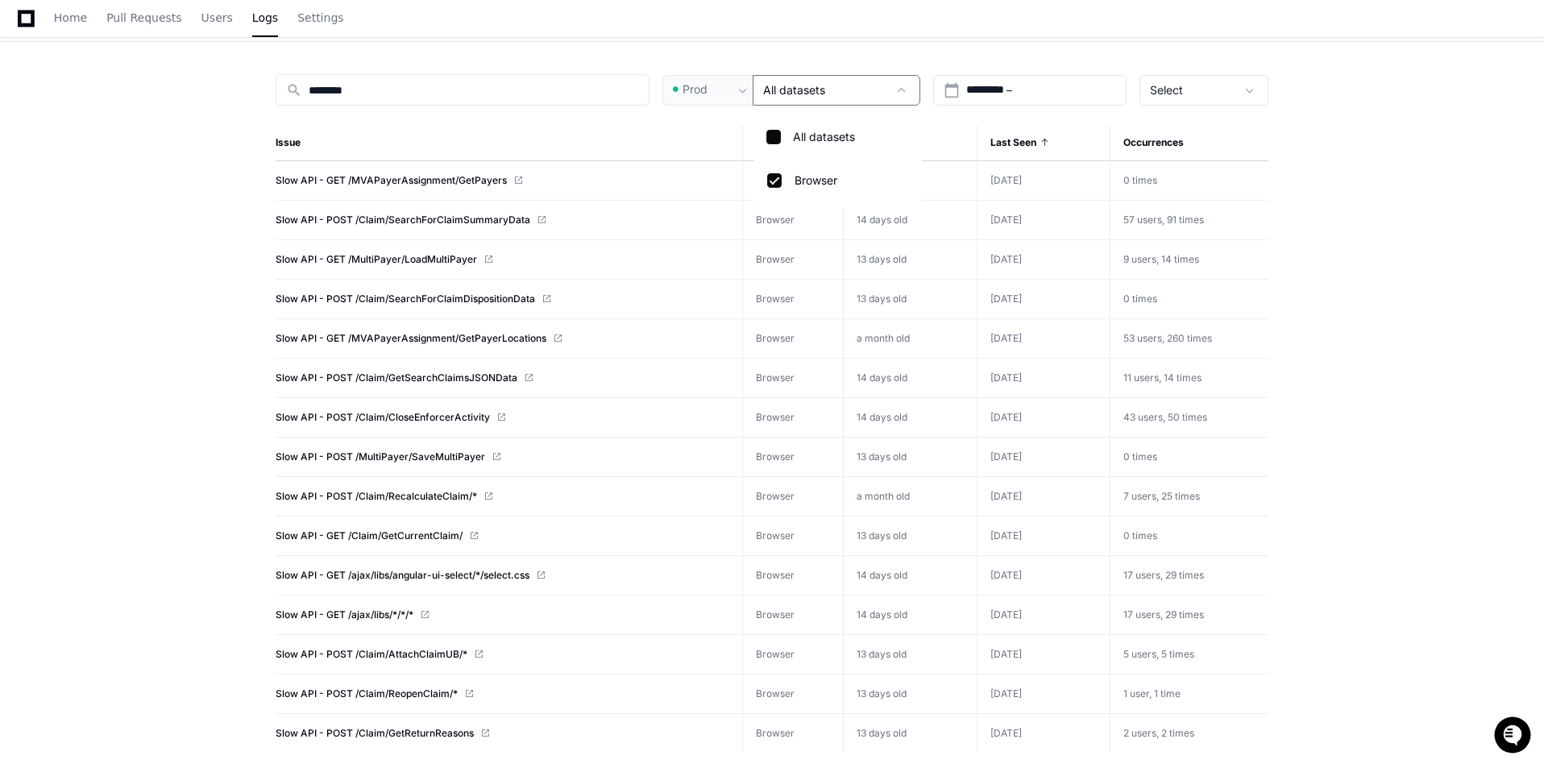
click at [228, 405] on div at bounding box center [772, 384] width 1544 height 768
click at [377, 413] on span "Slow API - POST /Claim/CloseEnforcerActivity" at bounding box center [383, 417] width 214 height 13
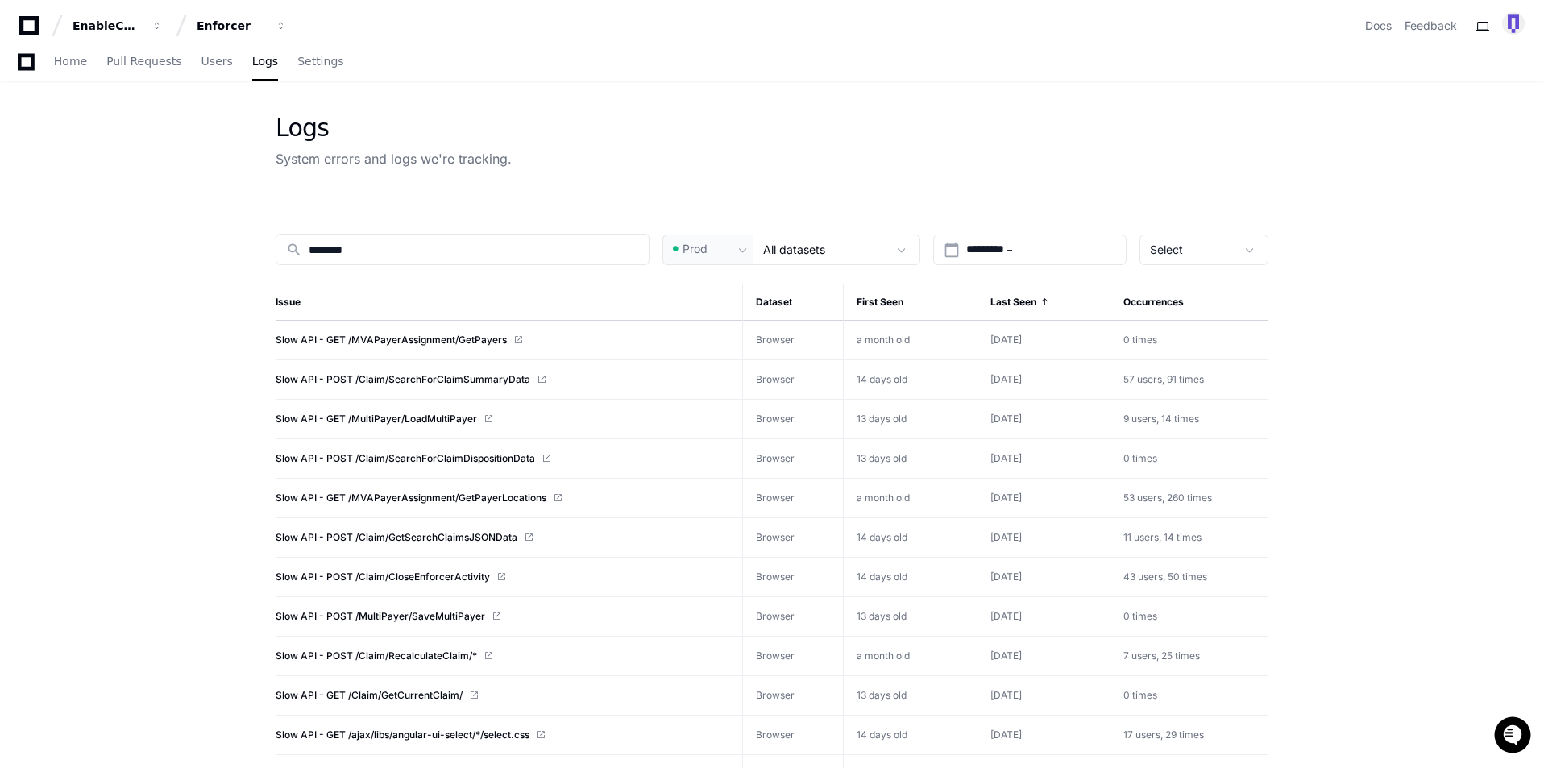
scroll to position [0, 0]
click at [474, 378] on span "Slow API - POST /Claim/SearchForClaimSummaryData" at bounding box center [403, 381] width 255 height 13
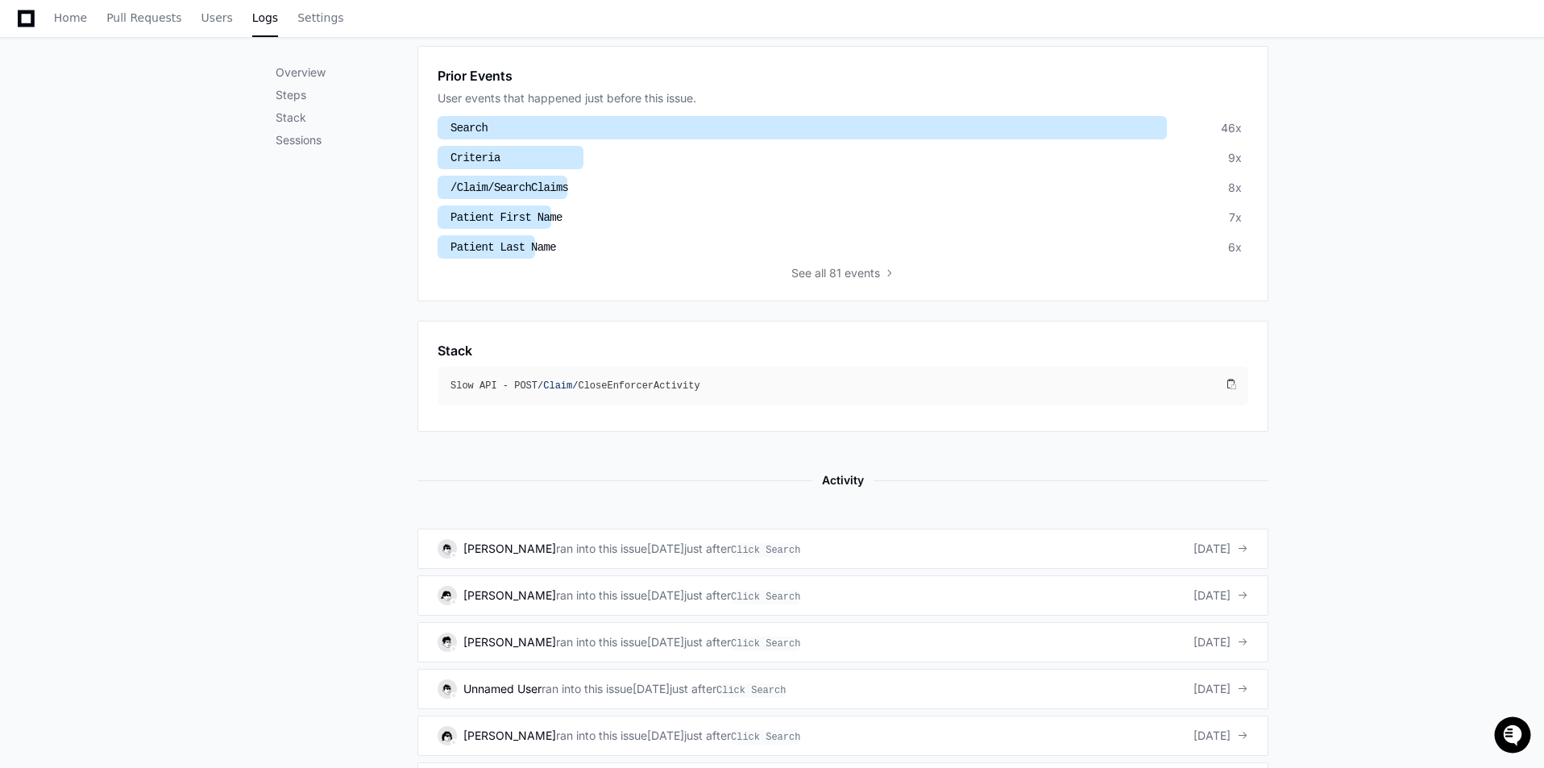
scroll to position [806, 0]
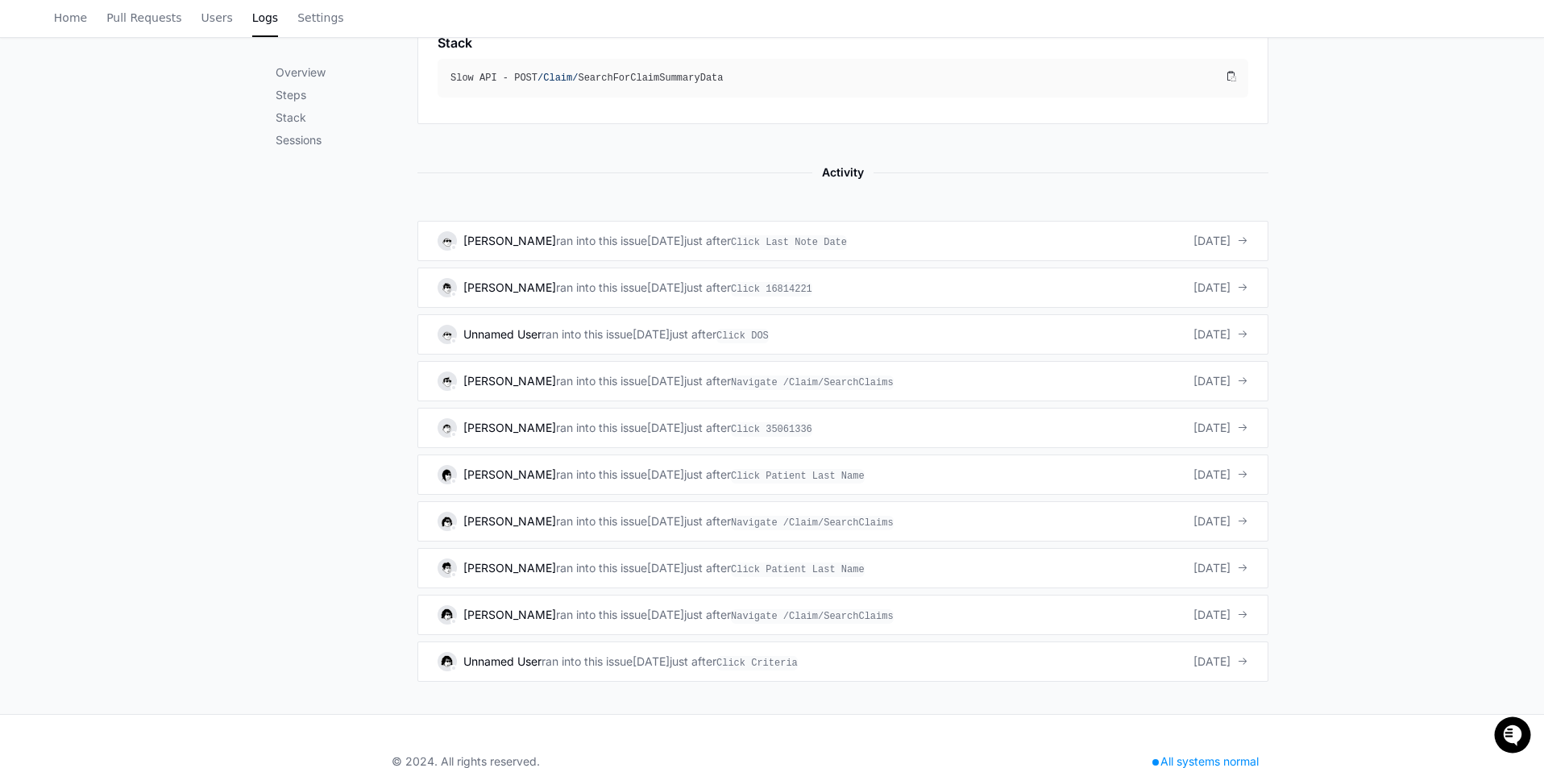
scroll to position [887, 0]
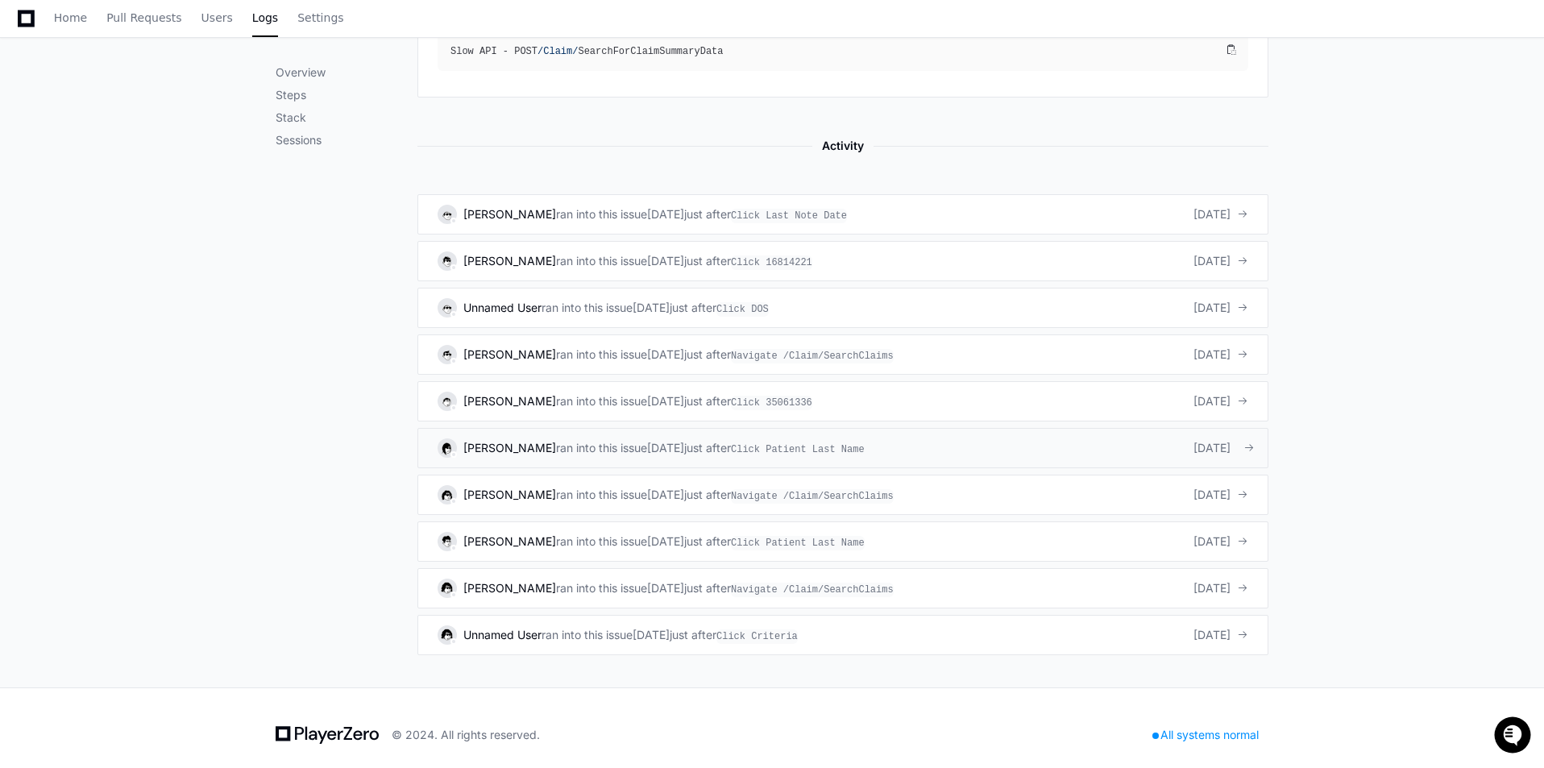
click at [591, 445] on span "ran into this issue" at bounding box center [601, 448] width 91 height 16
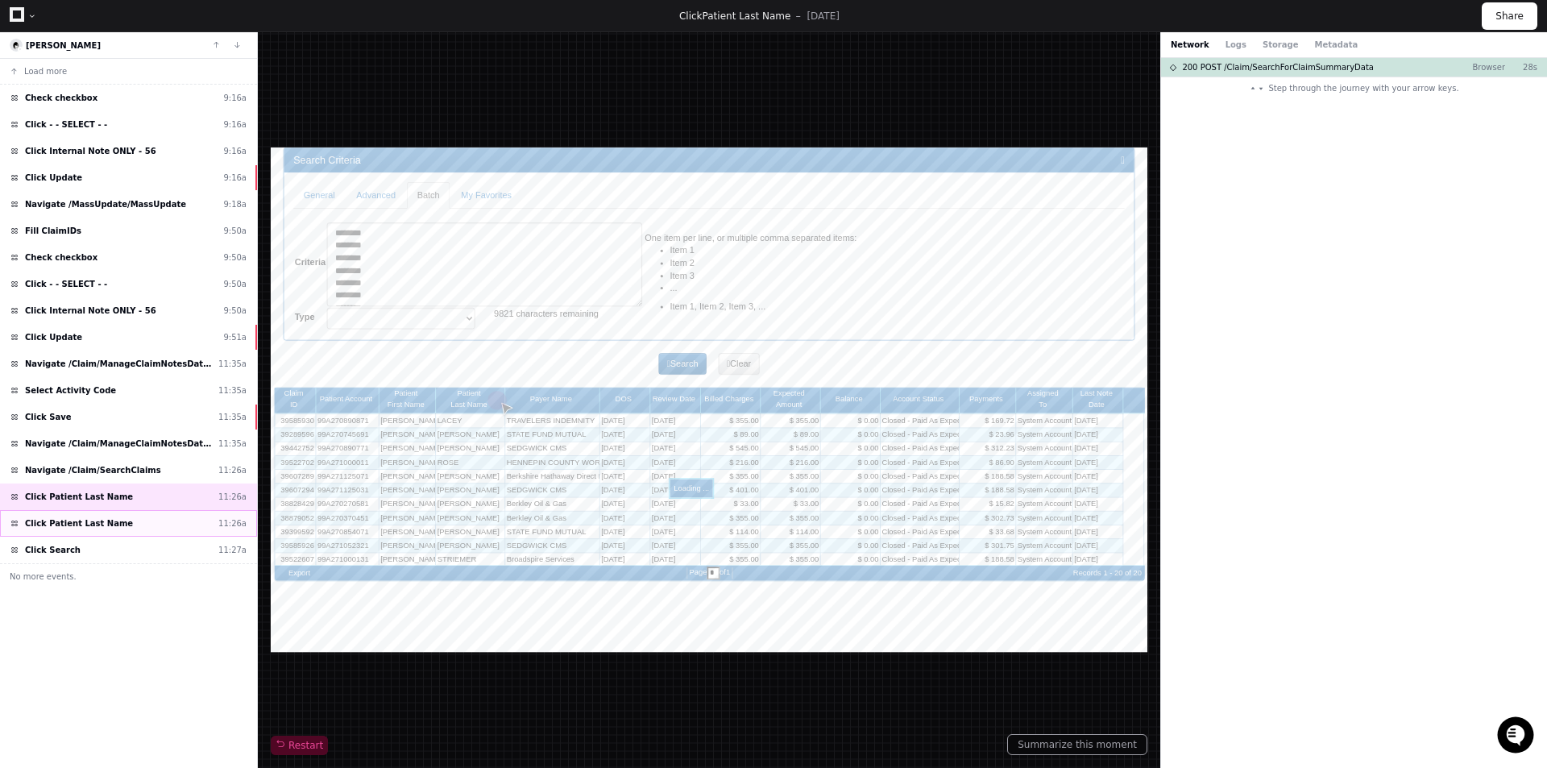
click at [159, 529] on div "Click Patient Last Name 11:26a" at bounding box center [128, 523] width 257 height 27
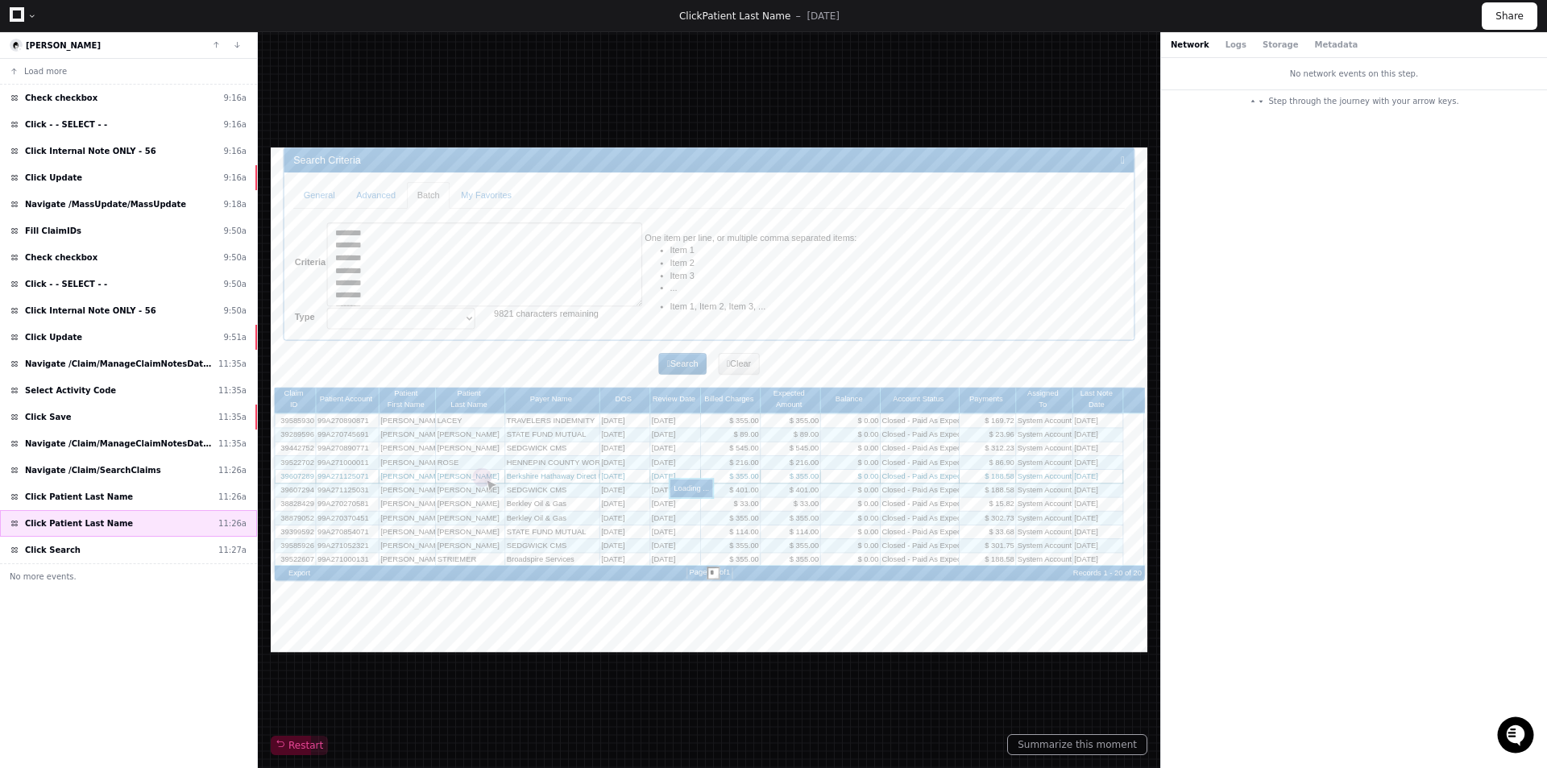
scroll to position [64, 0]
click at [157, 517] on div "Click Patient Last Name 11:26a" at bounding box center [128, 523] width 257 height 27
click at [134, 550] on div "Click Search 11:27a" at bounding box center [128, 550] width 257 height 27
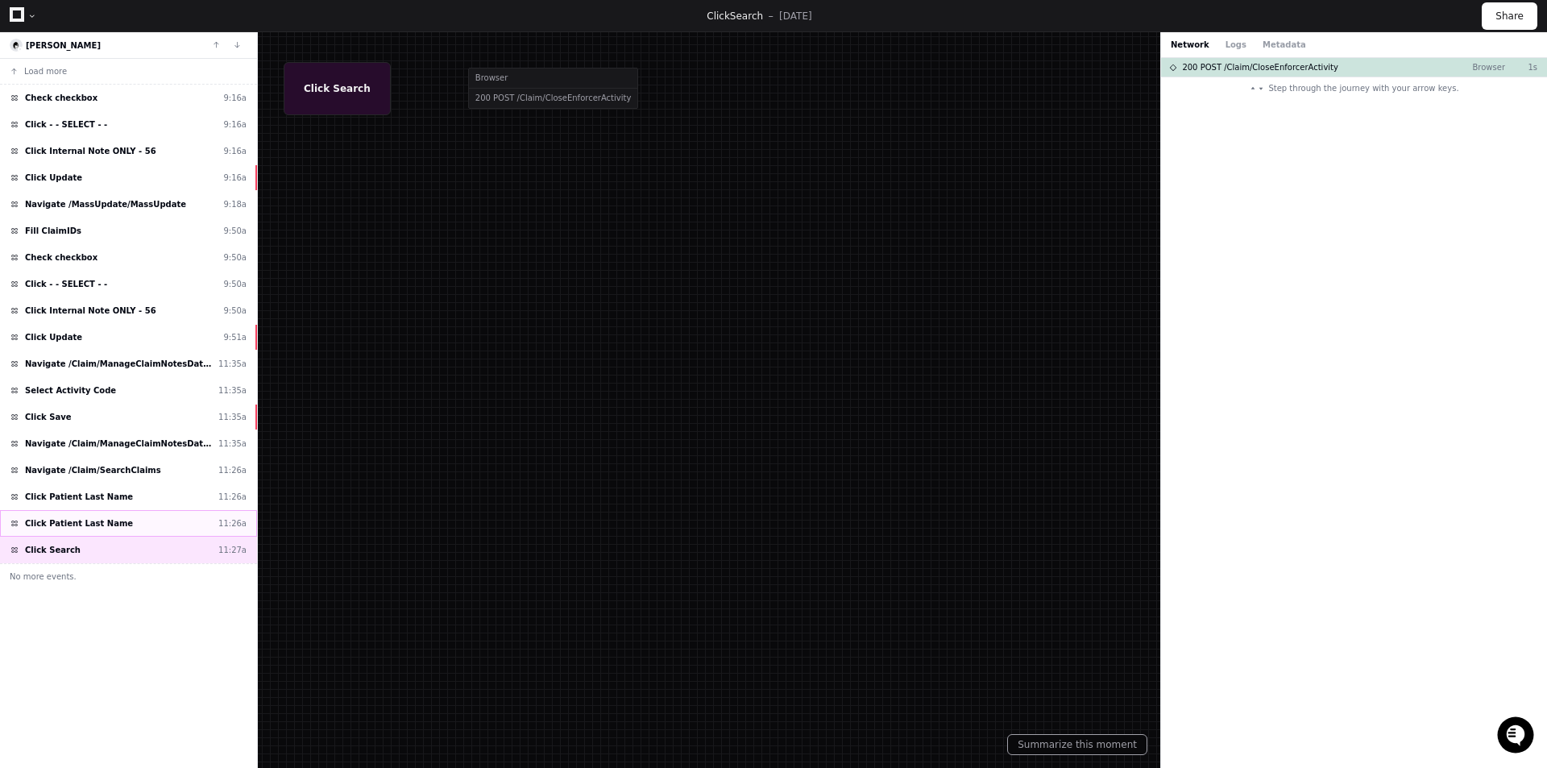
click at [143, 526] on div "Click Patient Last Name 11:26a" at bounding box center [128, 523] width 257 height 27
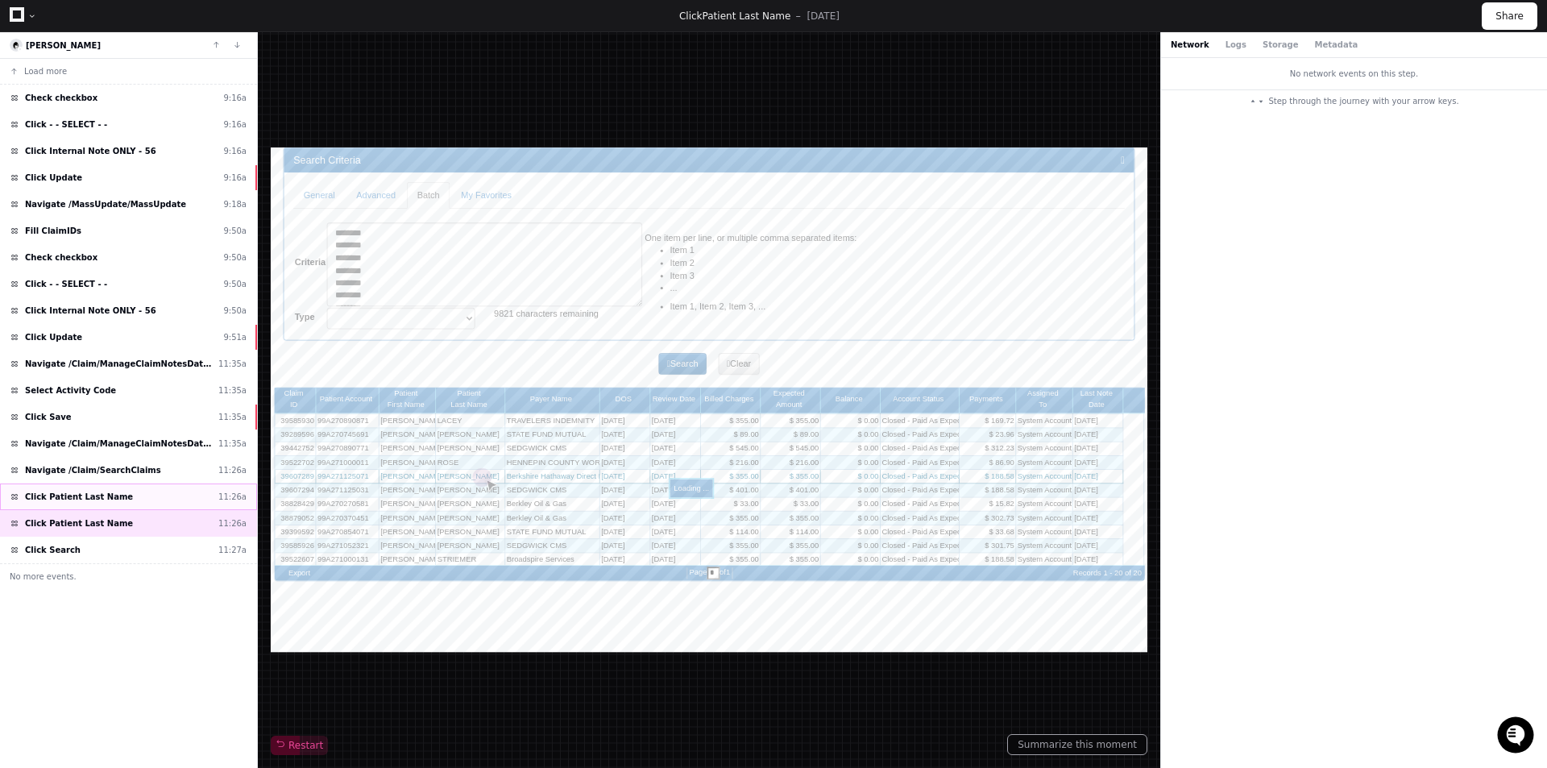
click at [135, 502] on div "Click Patient Last Name 11:26a" at bounding box center [128, 497] width 257 height 27
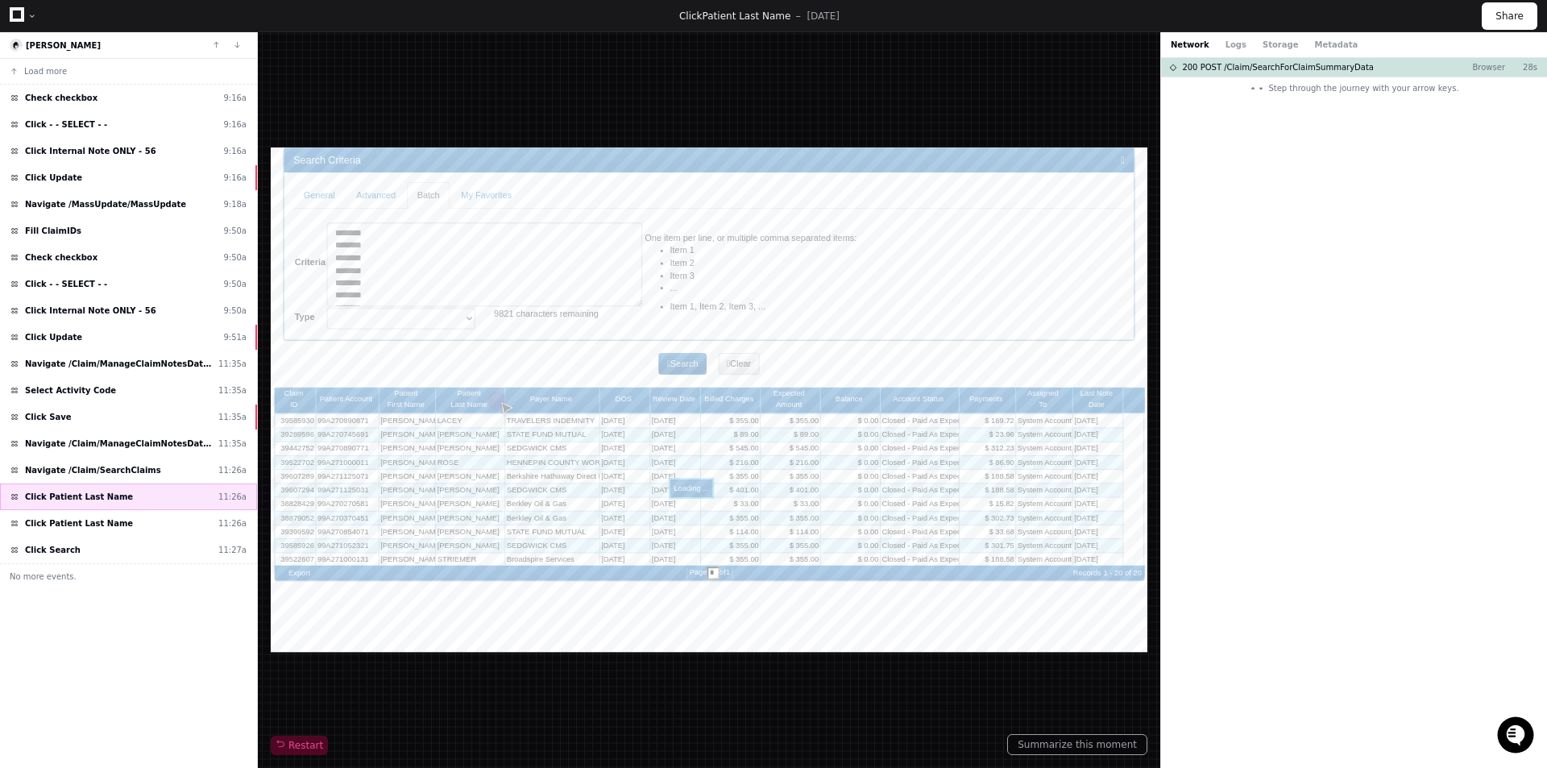
scroll to position [64, 0]
click at [120, 359] on span "Navigate /Claim/ManageClaimNotesData/*" at bounding box center [118, 364] width 187 height 12
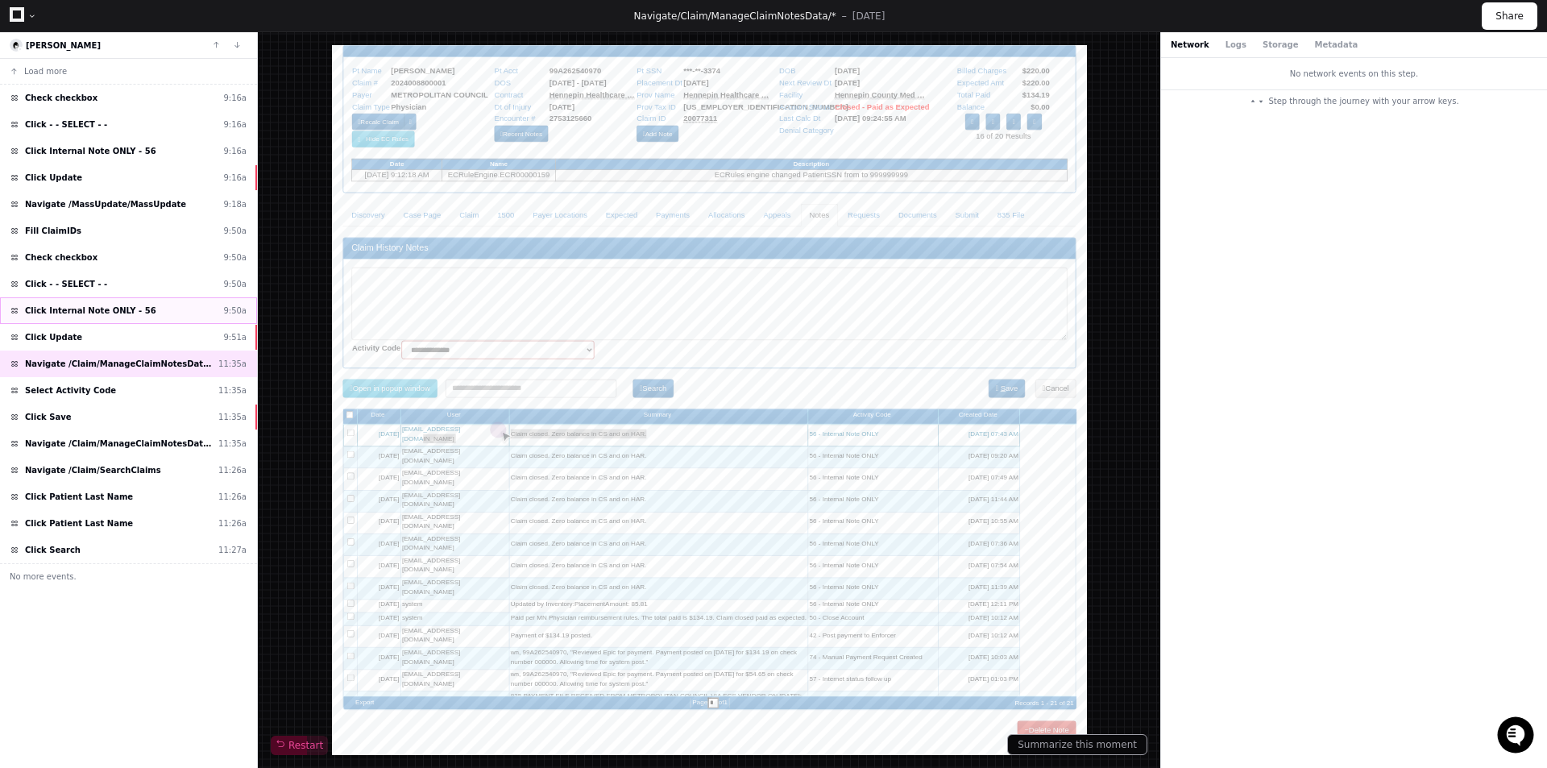
click at [107, 306] on span "Click Internal Note ONLY - 56" at bounding box center [90, 311] width 131 height 12
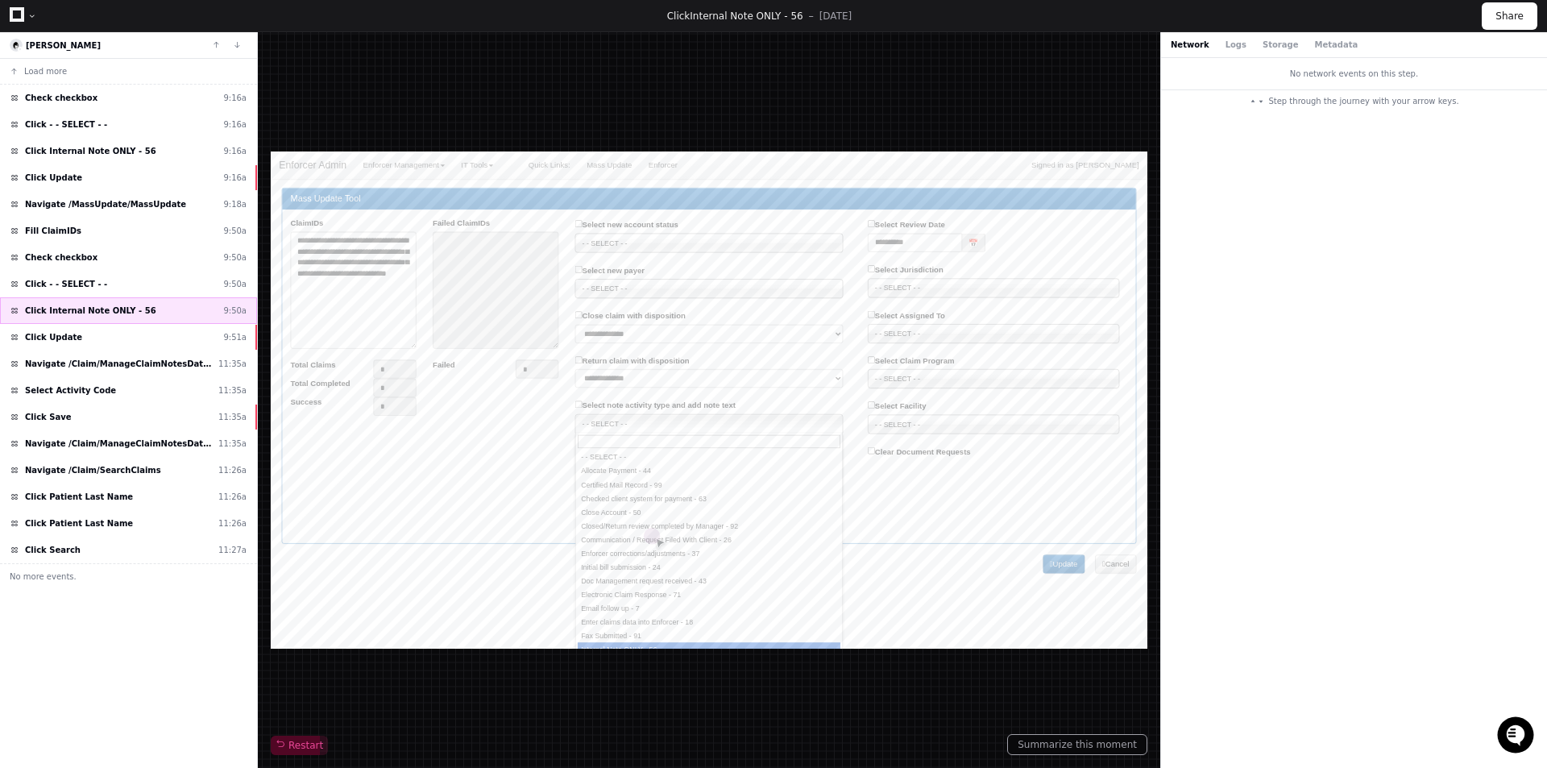
scroll to position [161, 0]
click at [98, 203] on span "Navigate /MassUpdate/MassUpdate" at bounding box center [105, 204] width 161 height 12
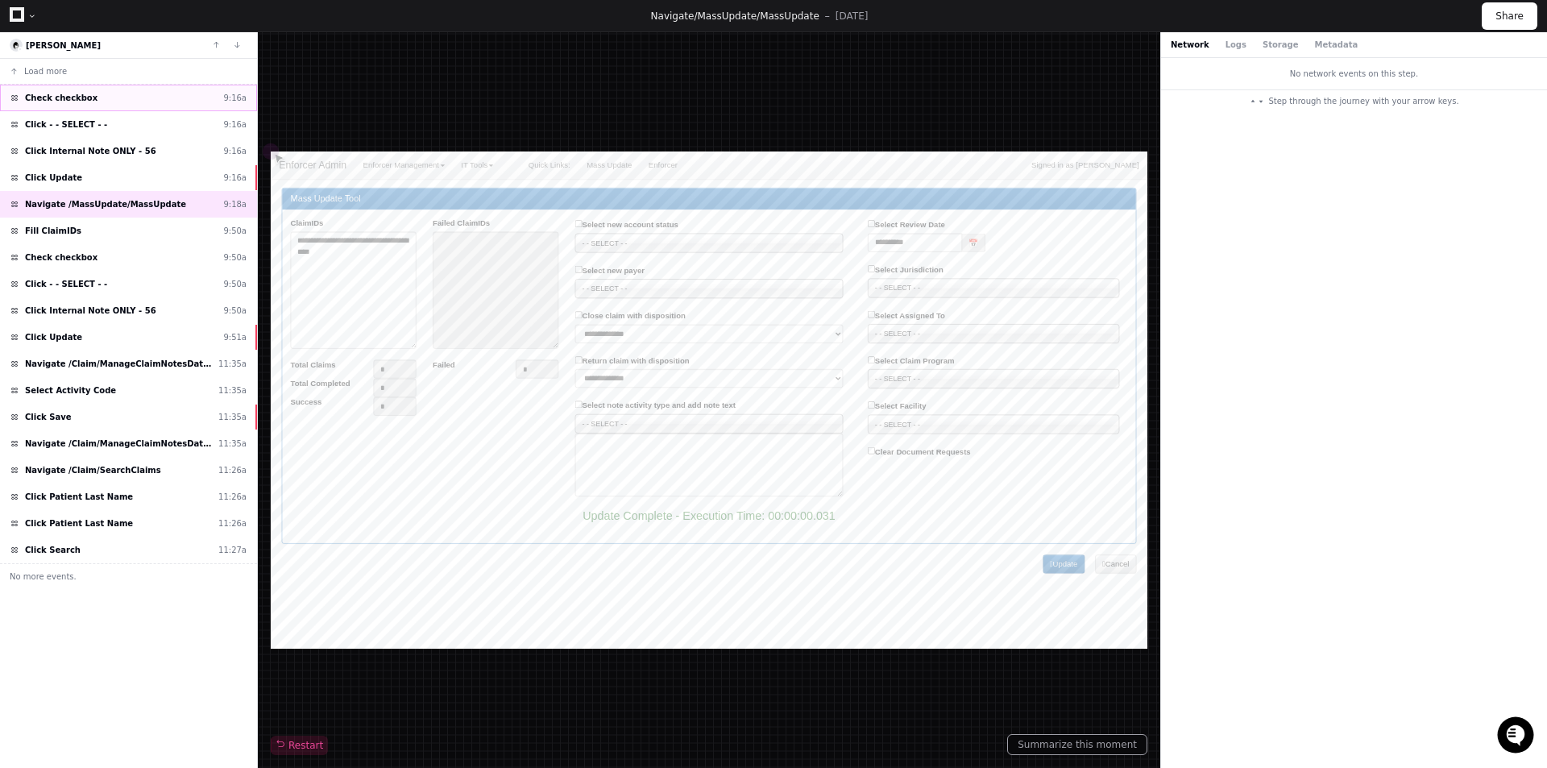
click at [89, 106] on div "Check checkbox 9:16a" at bounding box center [128, 98] width 257 height 27
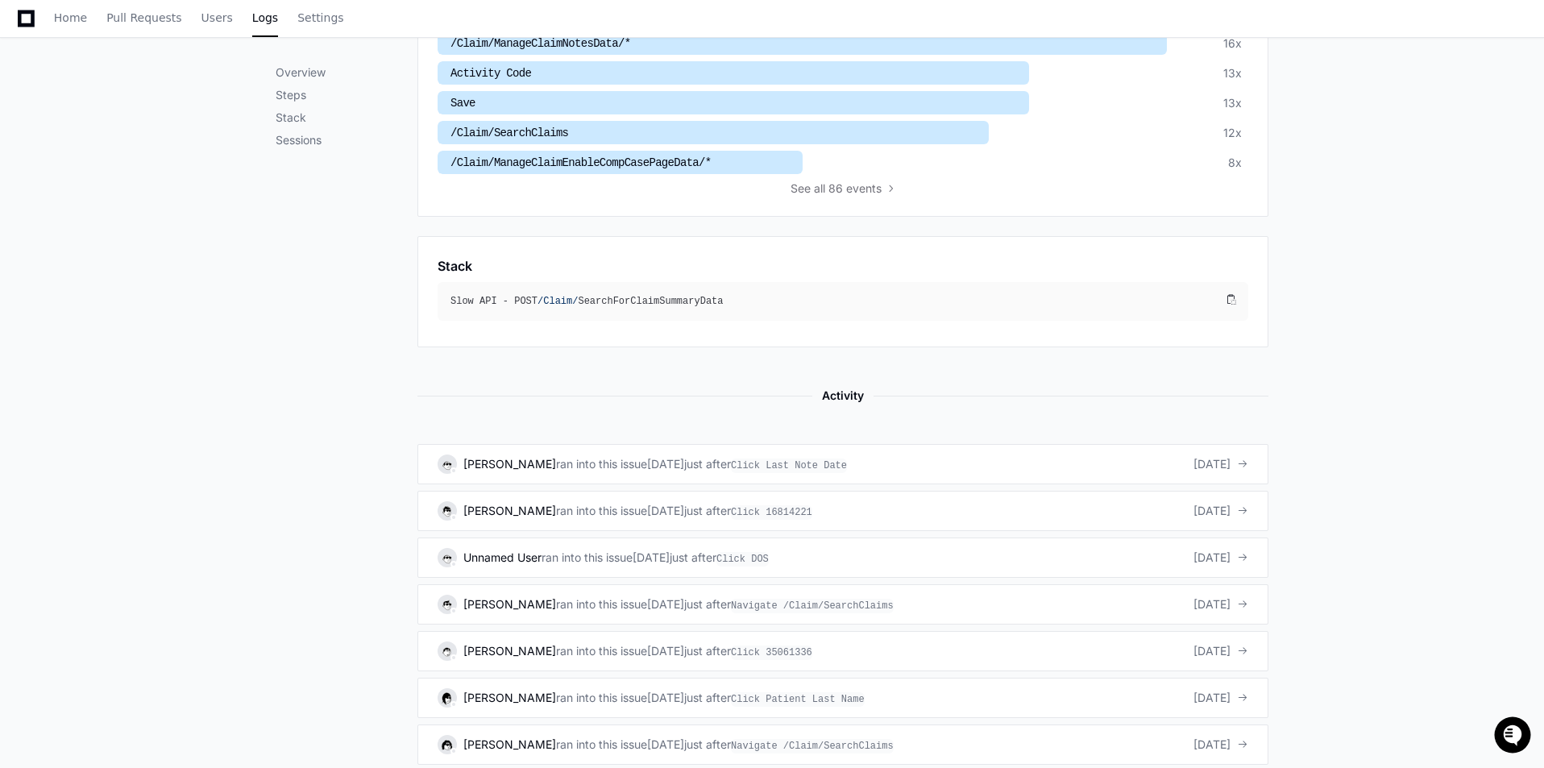
scroll to position [717, 0]
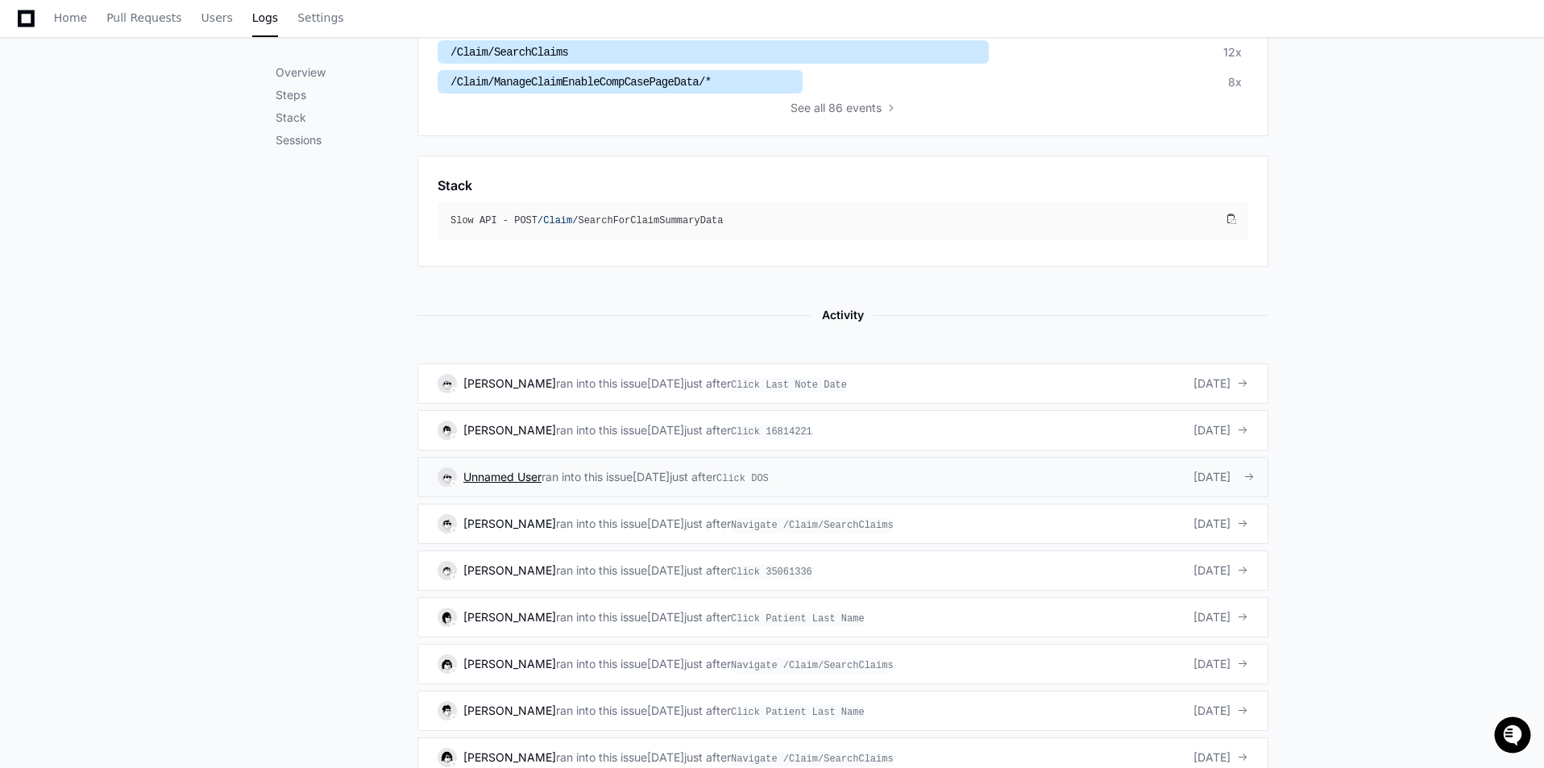
click at [531, 479] on span "Unnamed User" at bounding box center [502, 477] width 78 height 14
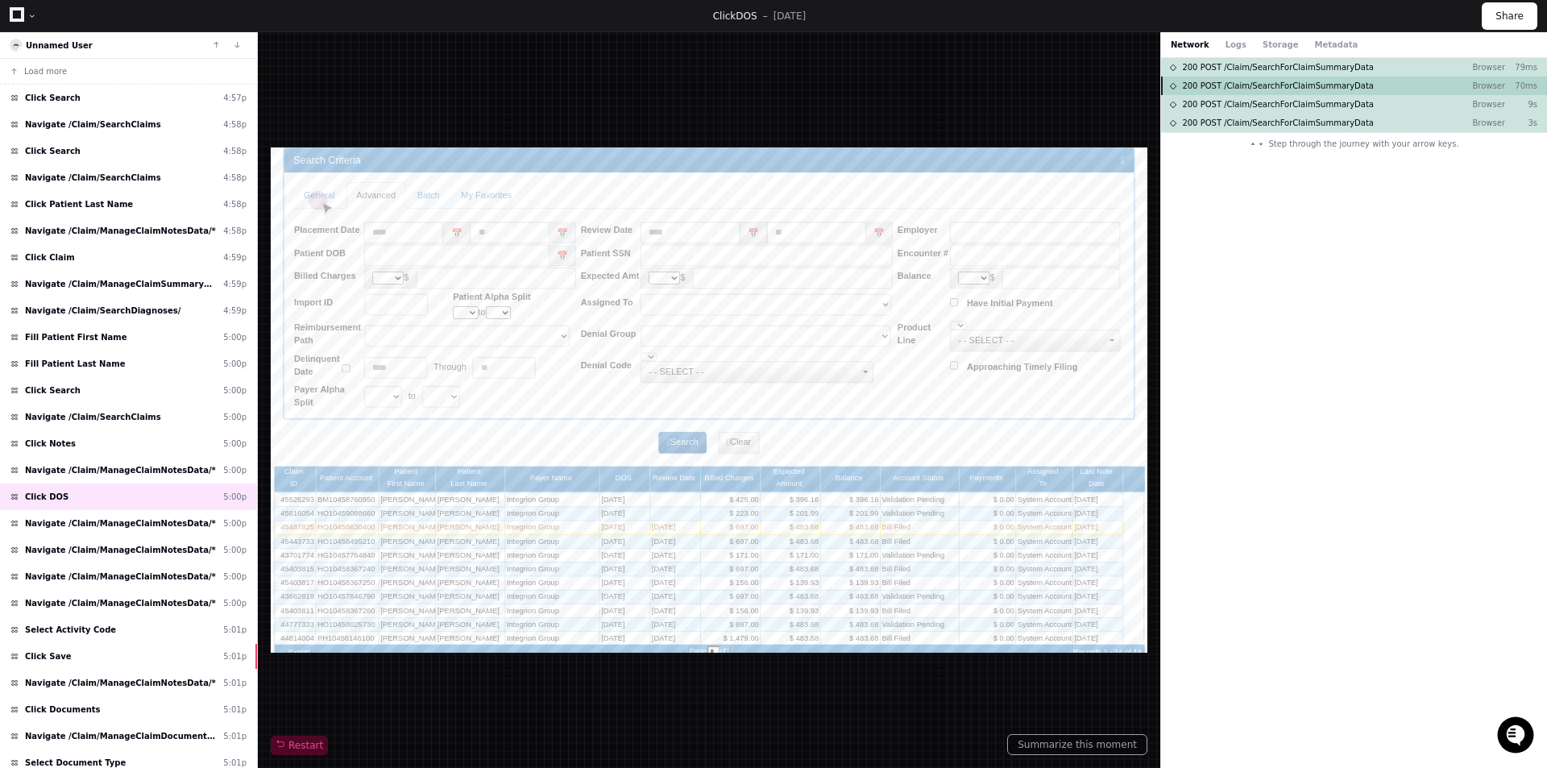
click at [1258, 87] on span "200 POST /Claim/SearchForClaimSummaryData" at bounding box center [1278, 86] width 192 height 12
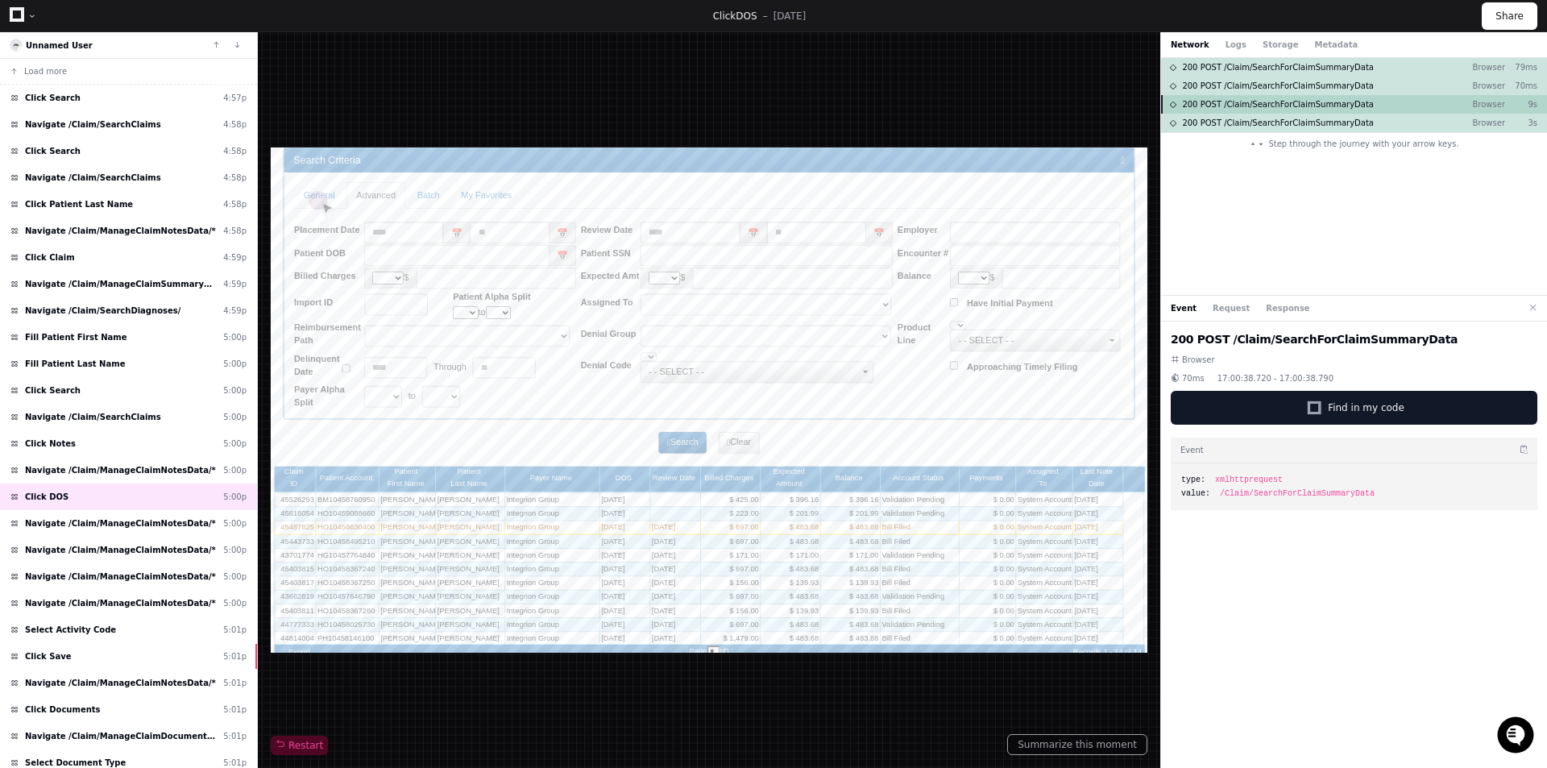
click at [1265, 106] on span "200 POST /Claim/SearchForClaimSummaryData" at bounding box center [1278, 104] width 192 height 12
click at [1261, 129] on div "200 POST /Claim/SearchForClaimSummaryData Browser 3s" at bounding box center [1354, 123] width 386 height 19
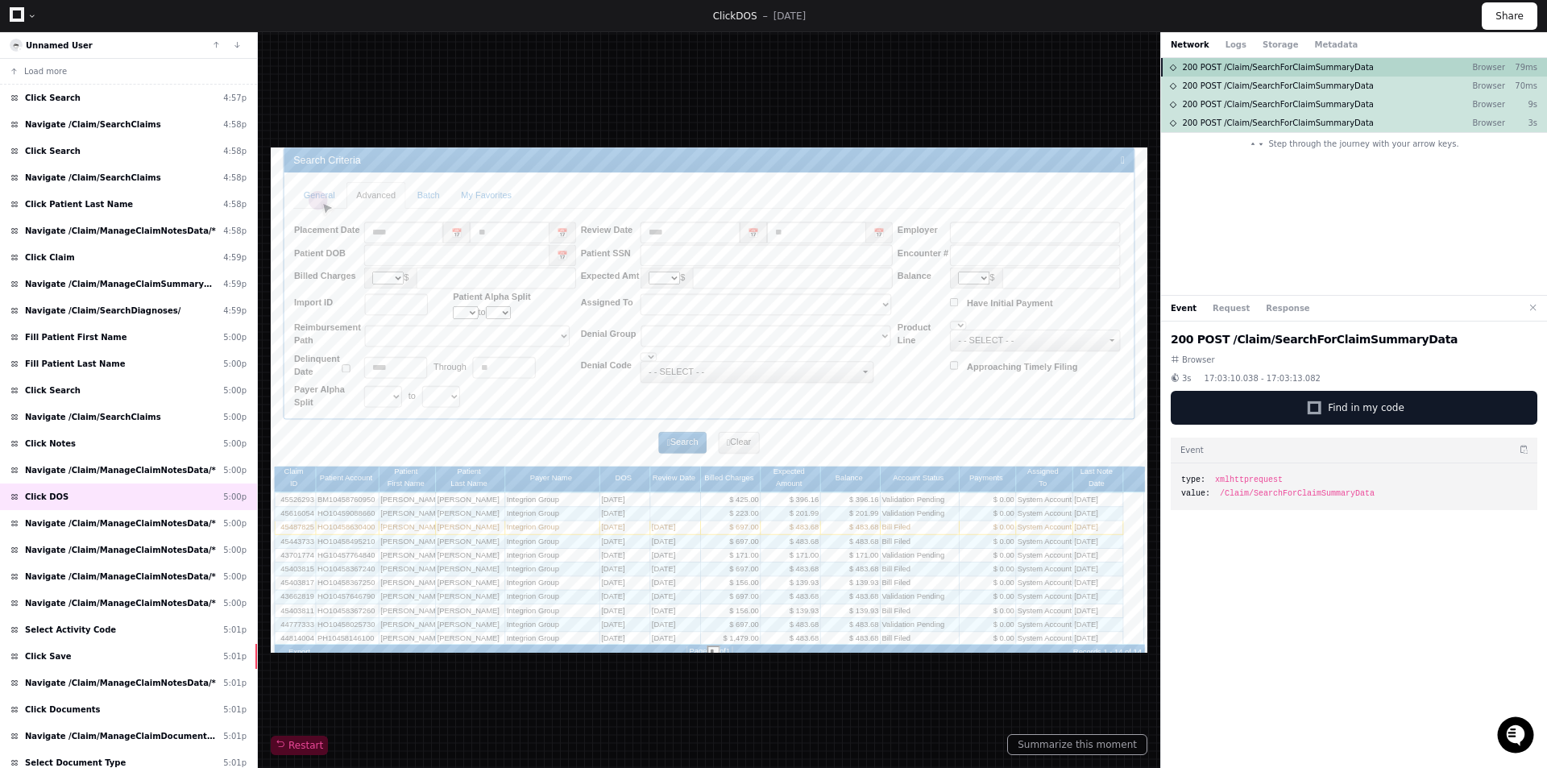
click at [1264, 61] on span "200 POST /Claim/SearchForClaimSummaryData" at bounding box center [1278, 67] width 192 height 12
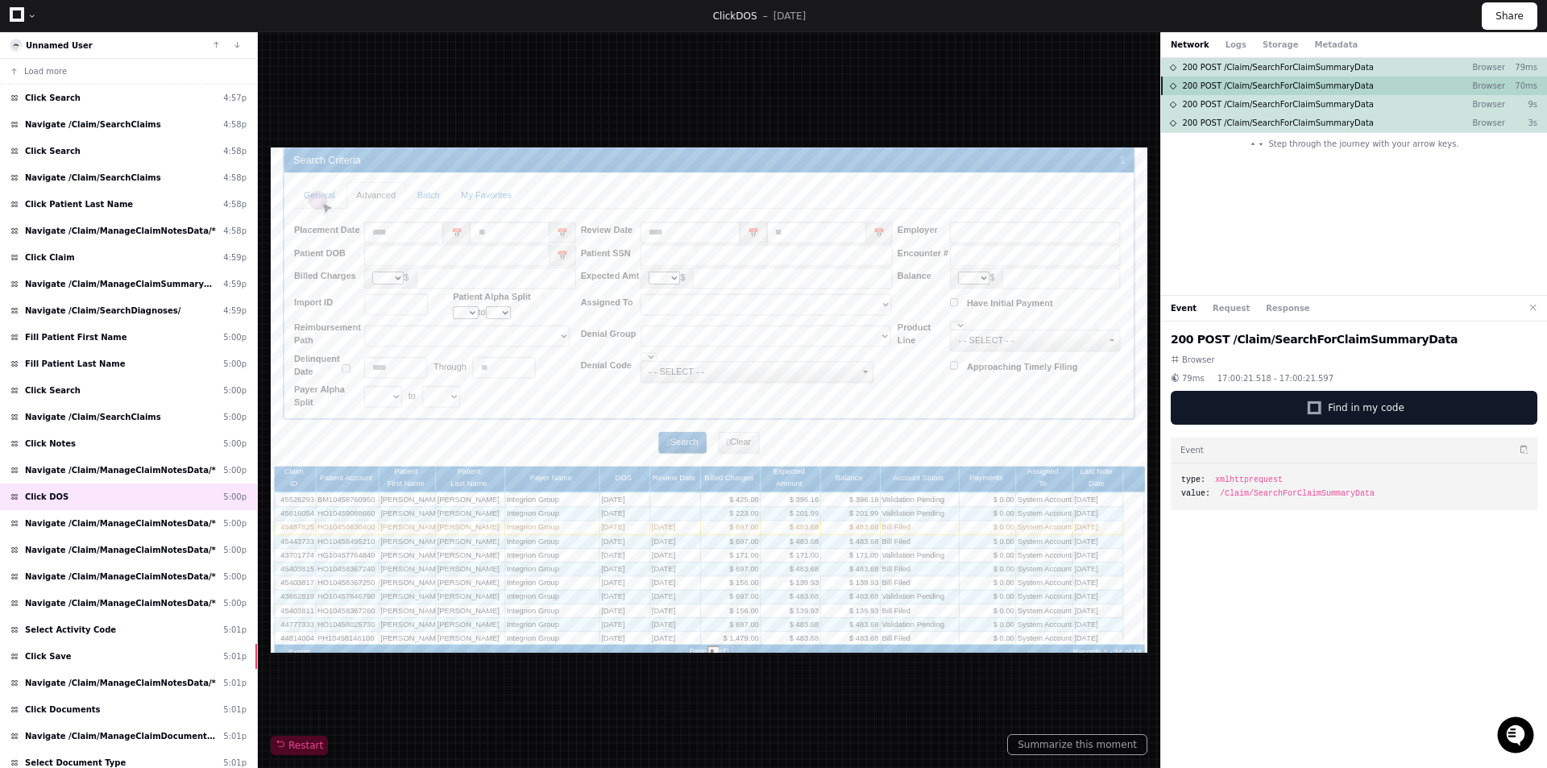
click at [1259, 85] on span "200 POST /Claim/SearchForClaimSummaryData" at bounding box center [1278, 86] width 192 height 12
click at [1286, 121] on span "200 POST /Claim/SearchForClaimSummaryData" at bounding box center [1278, 123] width 192 height 12
click at [1290, 106] on span "200 POST /Claim/SearchForClaimSummaryData" at bounding box center [1278, 104] width 192 height 12
click at [1288, 89] on span "200 POST /Claim/SearchForClaimSummaryData" at bounding box center [1278, 86] width 192 height 12
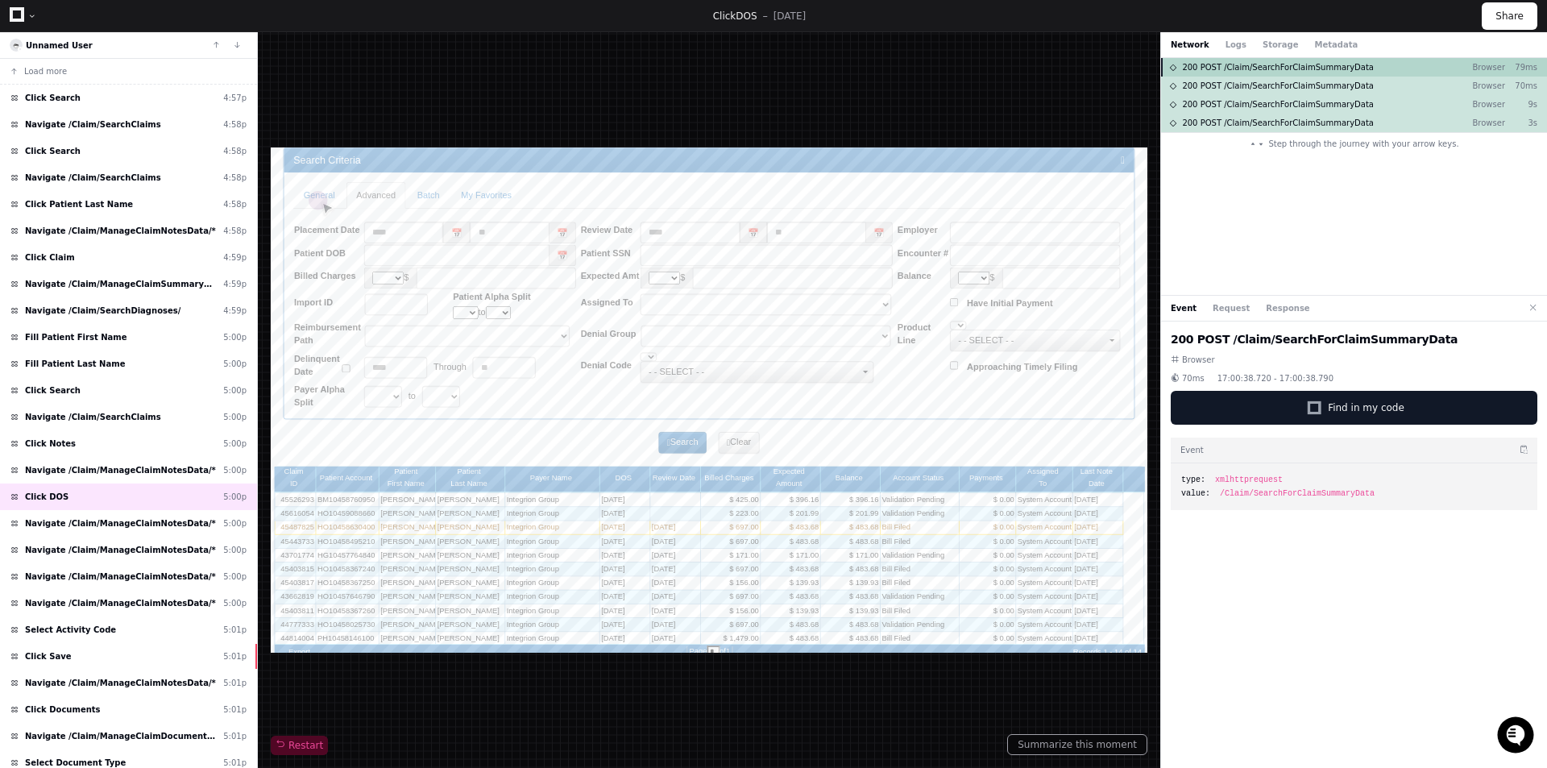
click at [1294, 73] on div "200 POST /Claim/SearchForClaimSummaryData Browser 79ms" at bounding box center [1354, 67] width 386 height 19
click at [92, 516] on div "Navigate /Claim/ManageClaimNotesData/* 5:00p" at bounding box center [128, 523] width 257 height 27
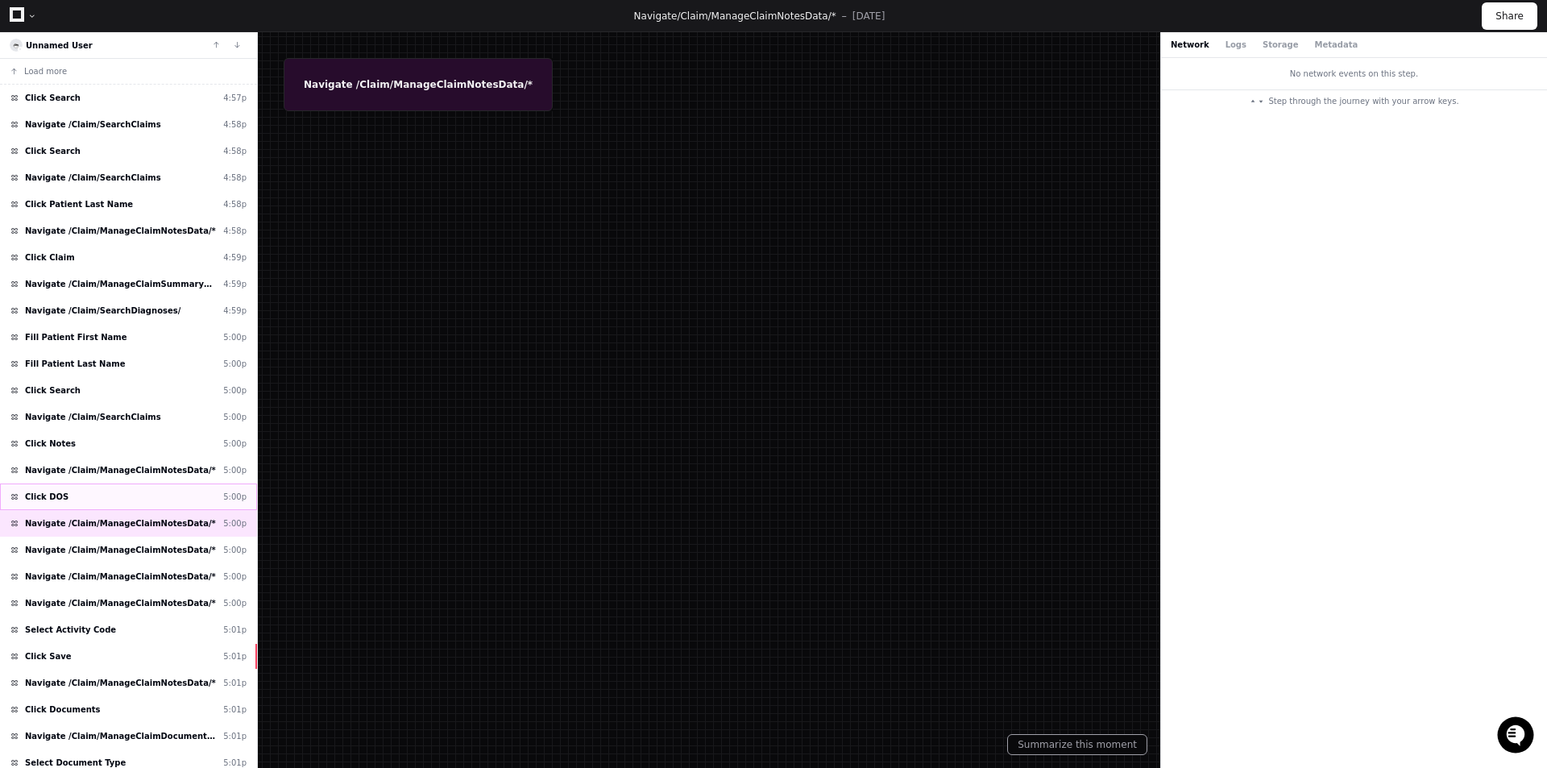
click at [101, 493] on div "Click DOS 5:00p" at bounding box center [128, 497] width 257 height 27
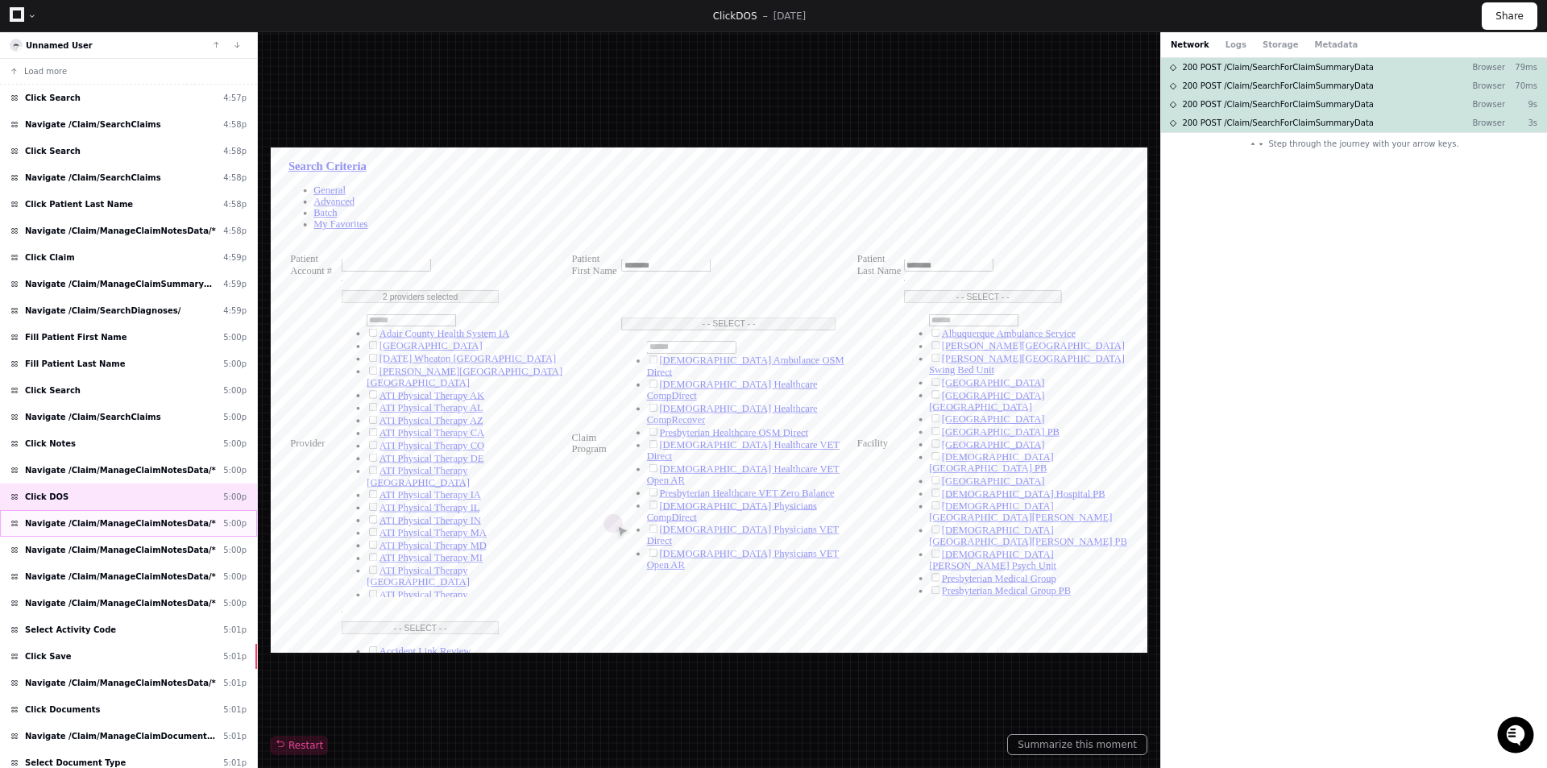
click at [118, 521] on span "Navigate /Claim/ManageClaimNotesData/*" at bounding box center [120, 523] width 191 height 12
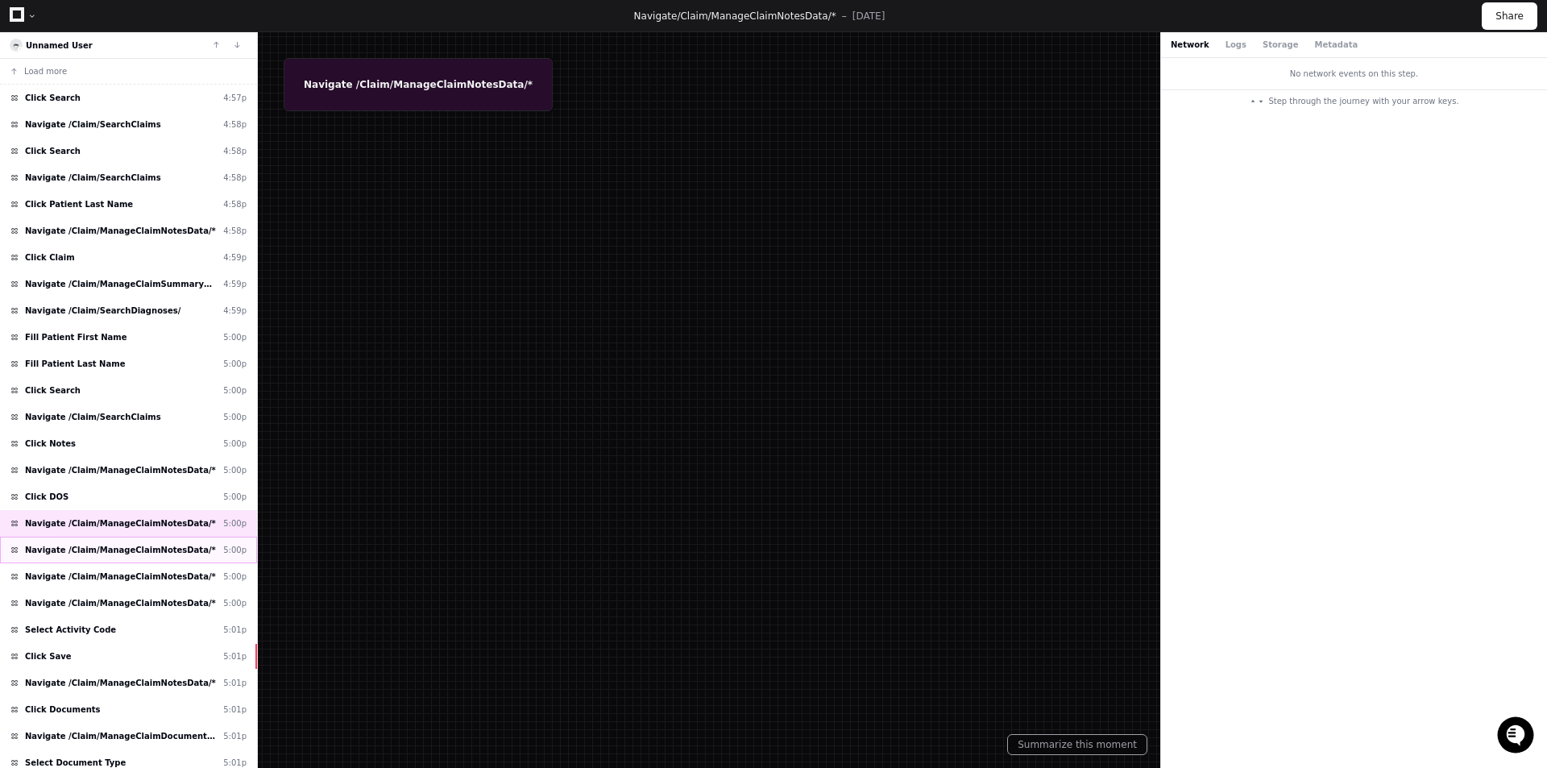
click at [105, 544] on span "Navigate /Claim/ManageClaimNotesData/*" at bounding box center [120, 550] width 191 height 12
click at [106, 569] on div "Navigate /Claim/ManageClaimNotesData/* 5:00p" at bounding box center [128, 576] width 257 height 27
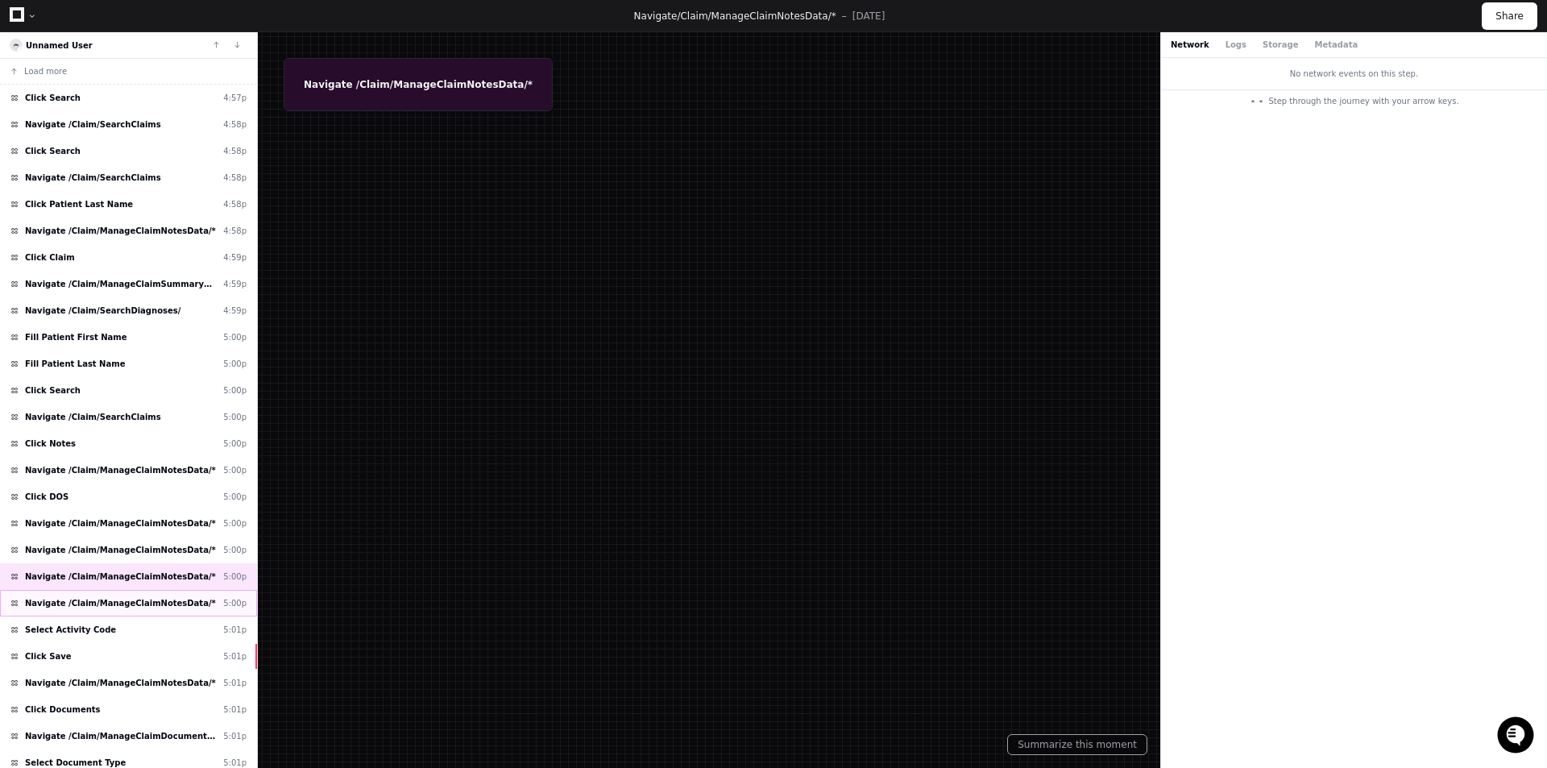
click at [118, 597] on span "Navigate /Claim/ManageClaimNotesData/*" at bounding box center [120, 603] width 191 height 12
click at [122, 529] on span "Navigate /Claim/ManageClaimNotesData/*" at bounding box center [120, 523] width 191 height 12
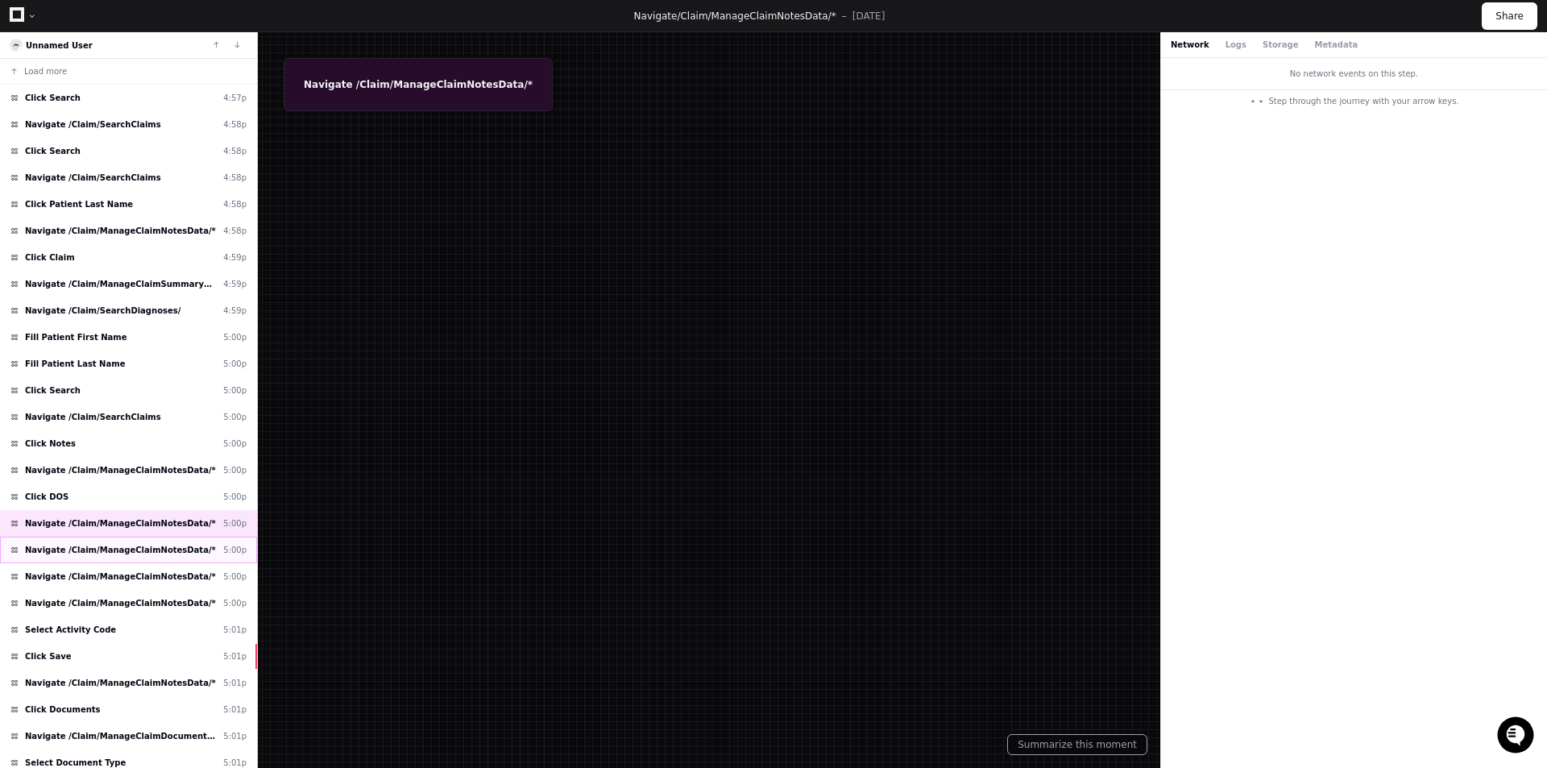
click at [126, 551] on span "Navigate /Claim/ManageClaimNotesData/*" at bounding box center [120, 550] width 191 height 12
click at [123, 530] on div "Navigate /Claim/ManageClaimNotesData/* 5:00p" at bounding box center [128, 523] width 257 height 27
click at [125, 496] on div "Click DOS 5:00p" at bounding box center [128, 497] width 257 height 27
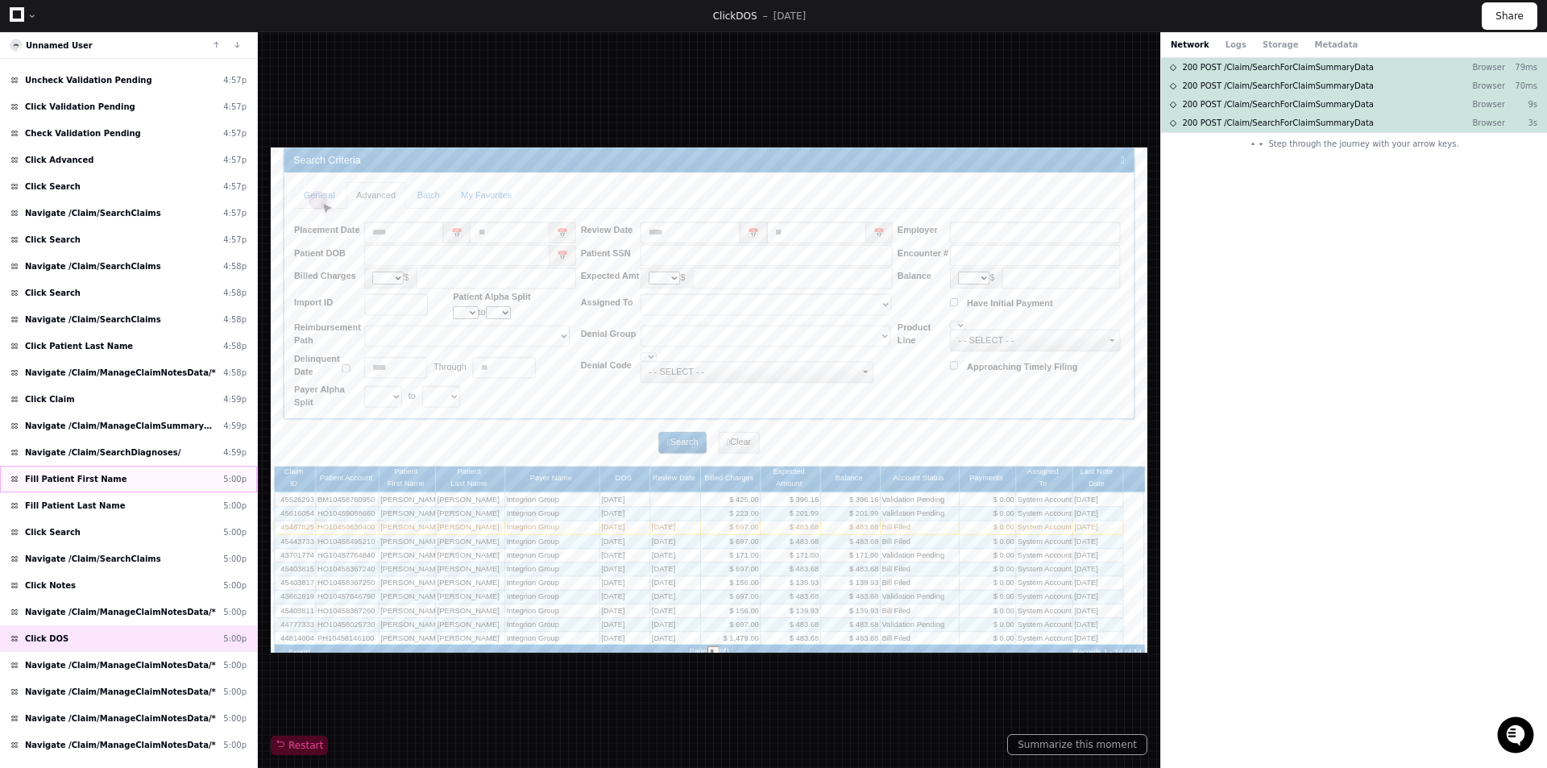
scroll to position [323, 0]
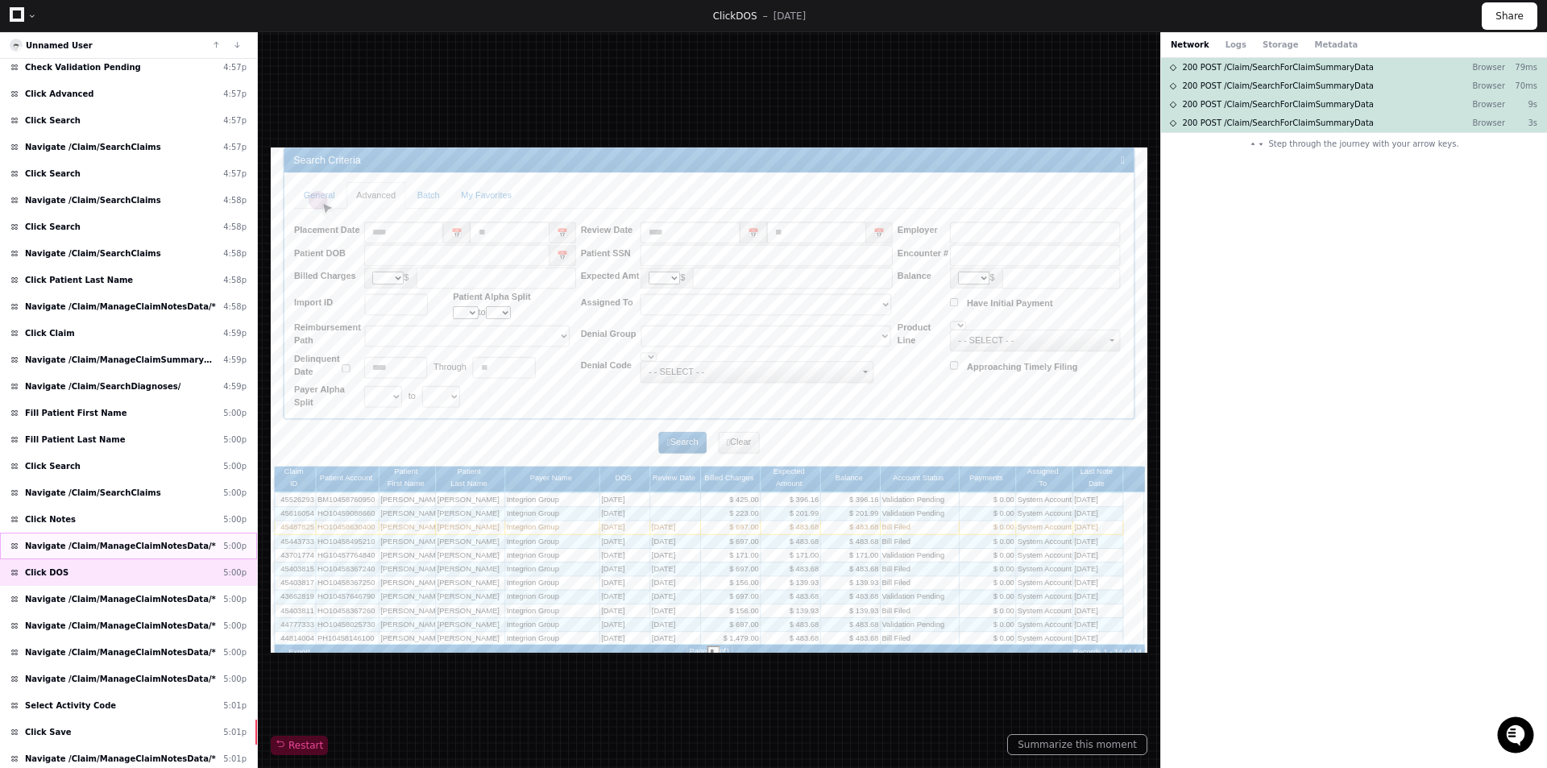
click at [153, 544] on span "Navigate /Claim/ManageClaimNotesData/*" at bounding box center [120, 546] width 191 height 12
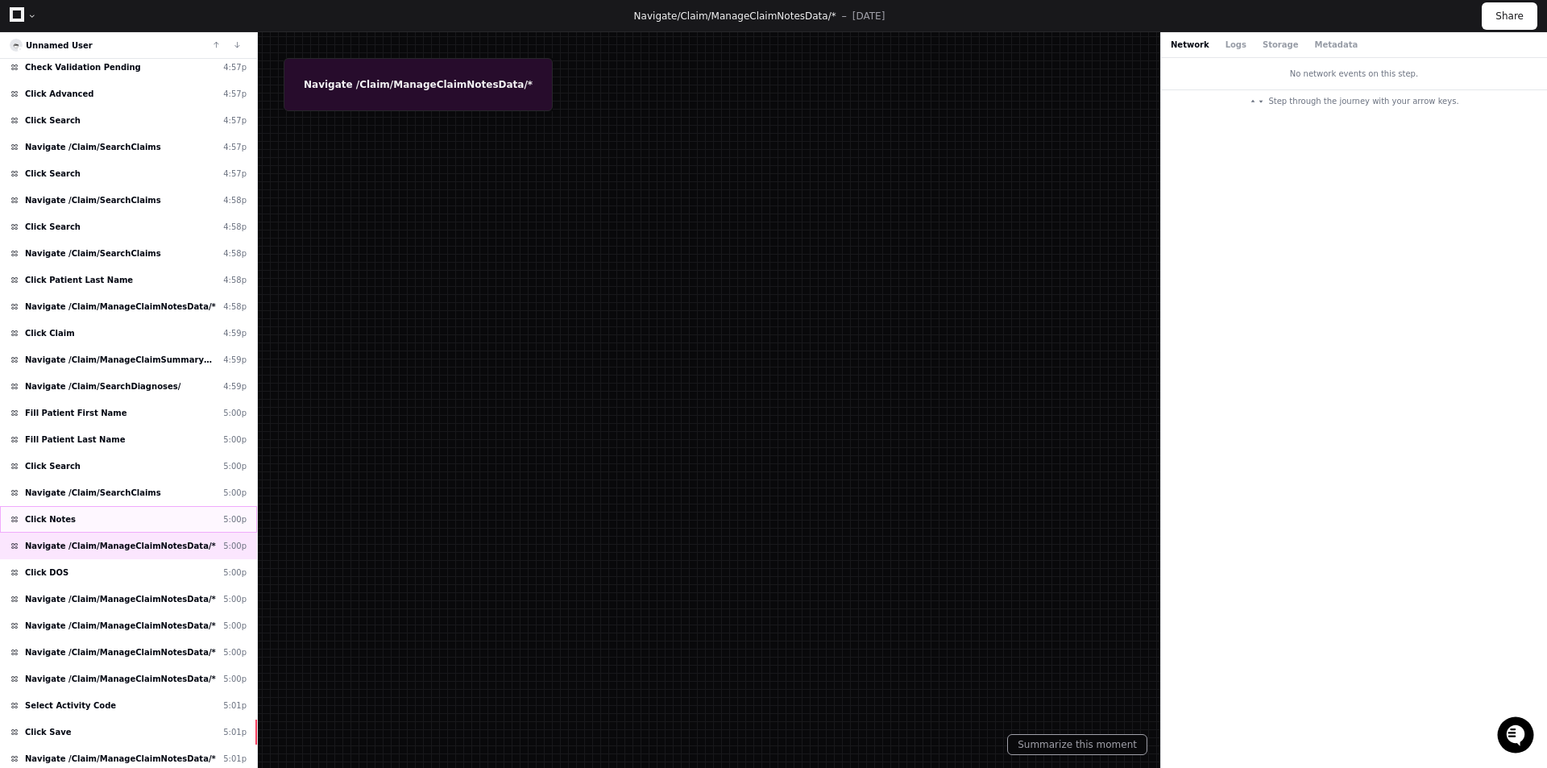
click at [147, 515] on div "Click Notes 5:00p" at bounding box center [128, 519] width 257 height 27
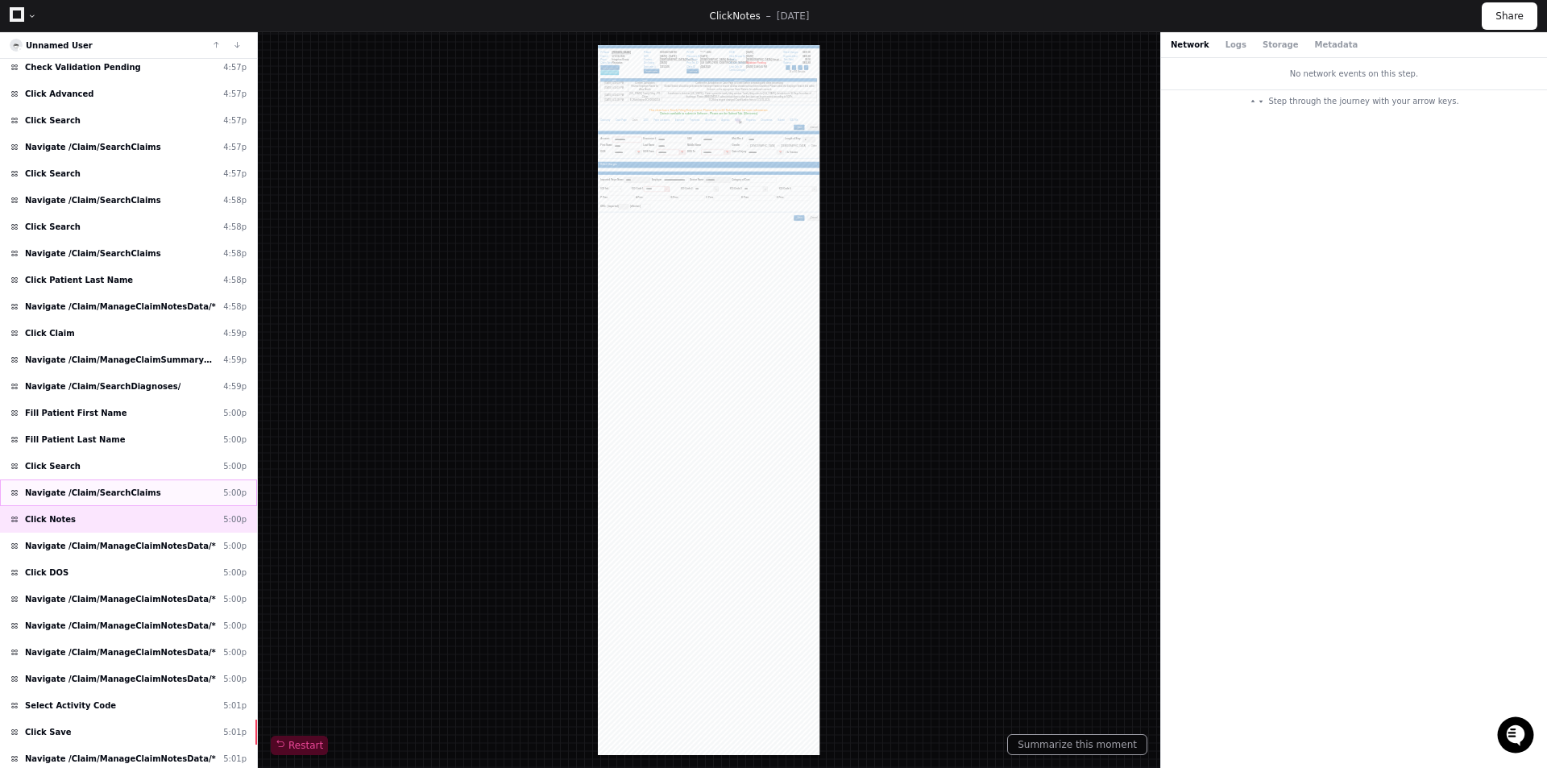
click at [147, 491] on div "Navigate /Claim/SearchClaims 5:00p" at bounding box center [128, 493] width 257 height 27
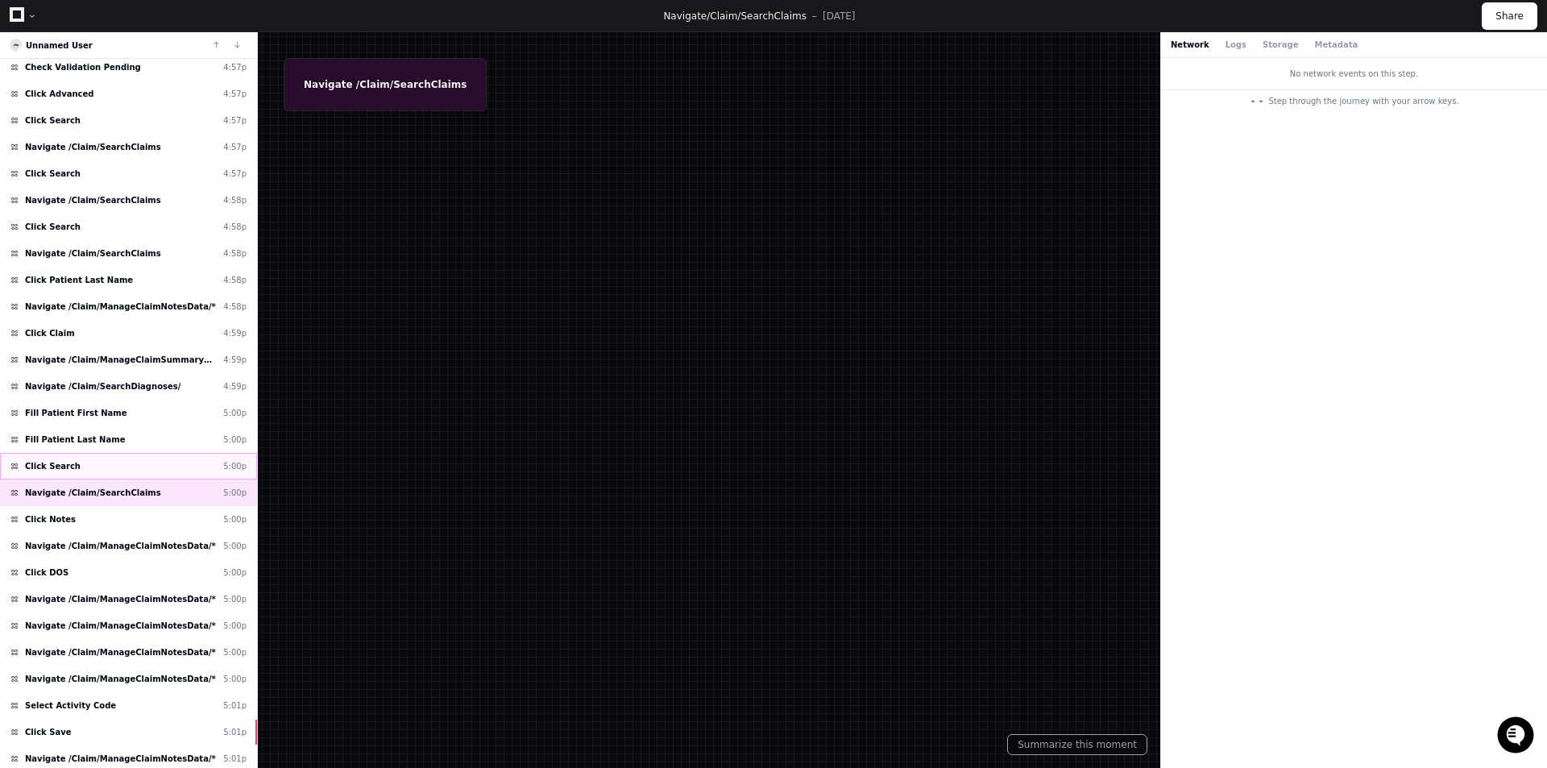
click at [138, 474] on div "Click Search 5:00p" at bounding box center [128, 466] width 257 height 27
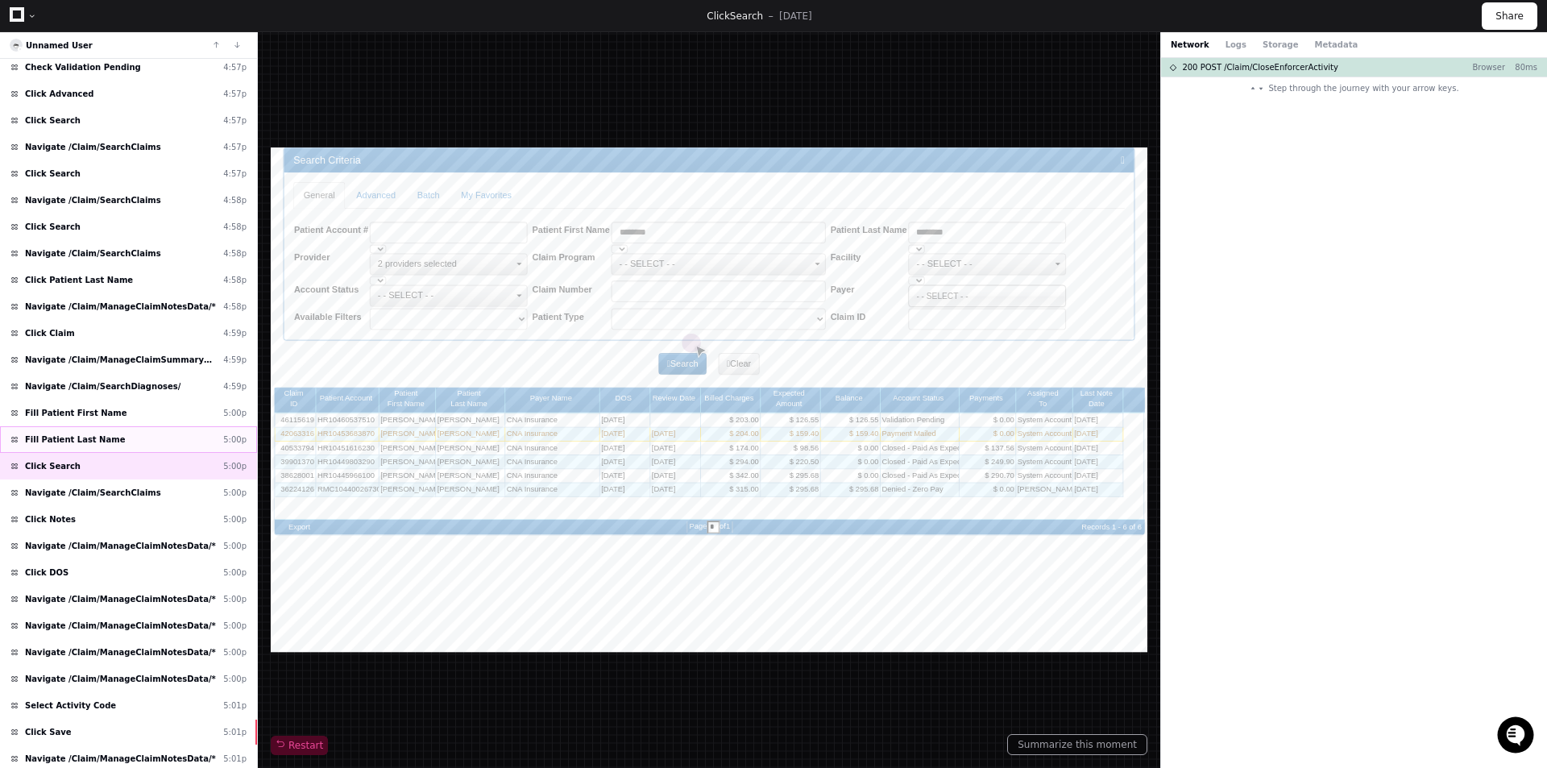
click at [140, 438] on div "Fill Patient Last Name 5:00p" at bounding box center [128, 439] width 257 height 27
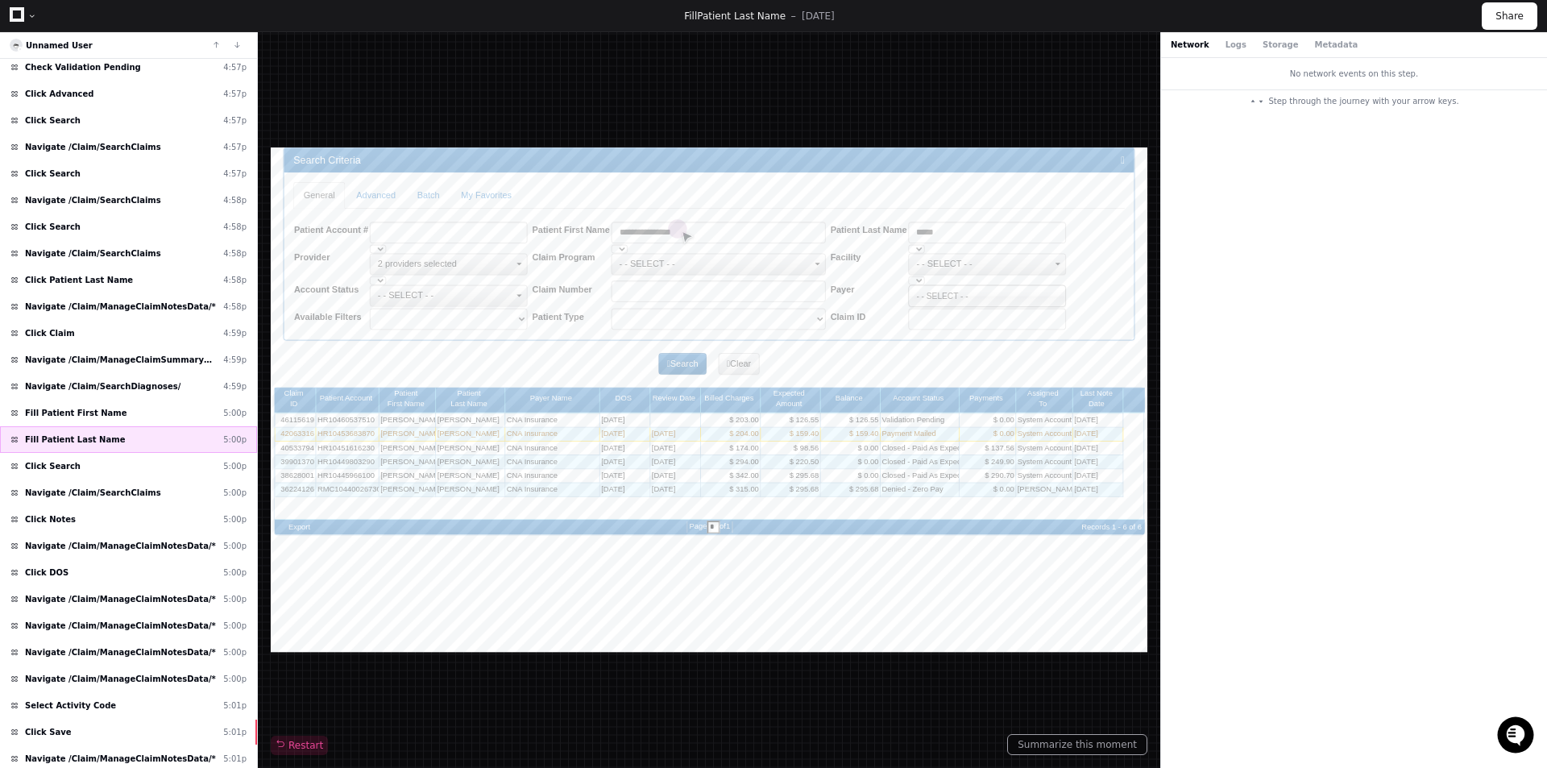
type input "*******"
type input "********"
click at [146, 413] on div "Fill Patient First Name 5:00p" at bounding box center [128, 413] width 257 height 27
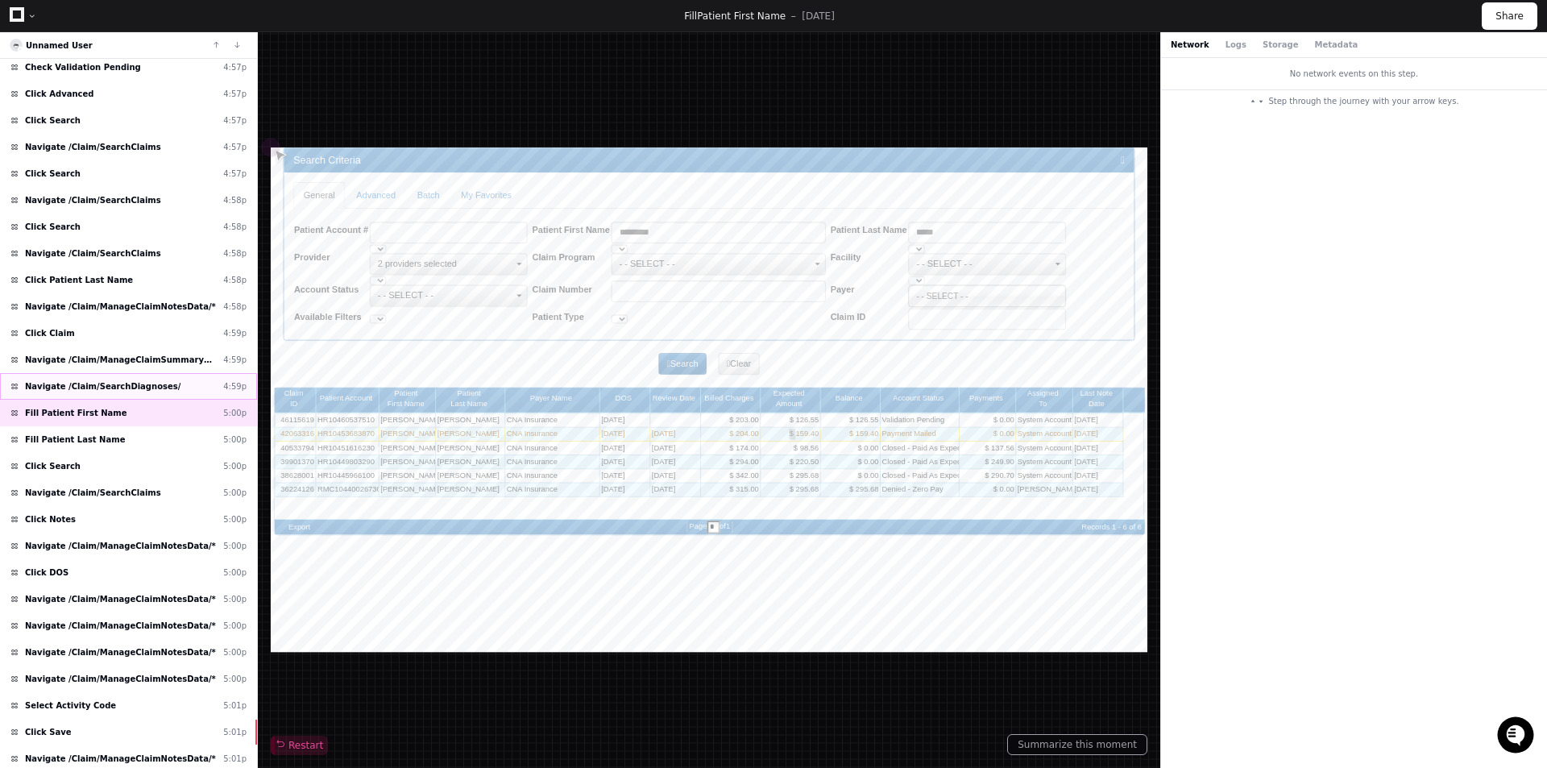
click at [141, 384] on span "Navigate /Claim/SearchDiagnoses/" at bounding box center [103, 386] width 156 height 12
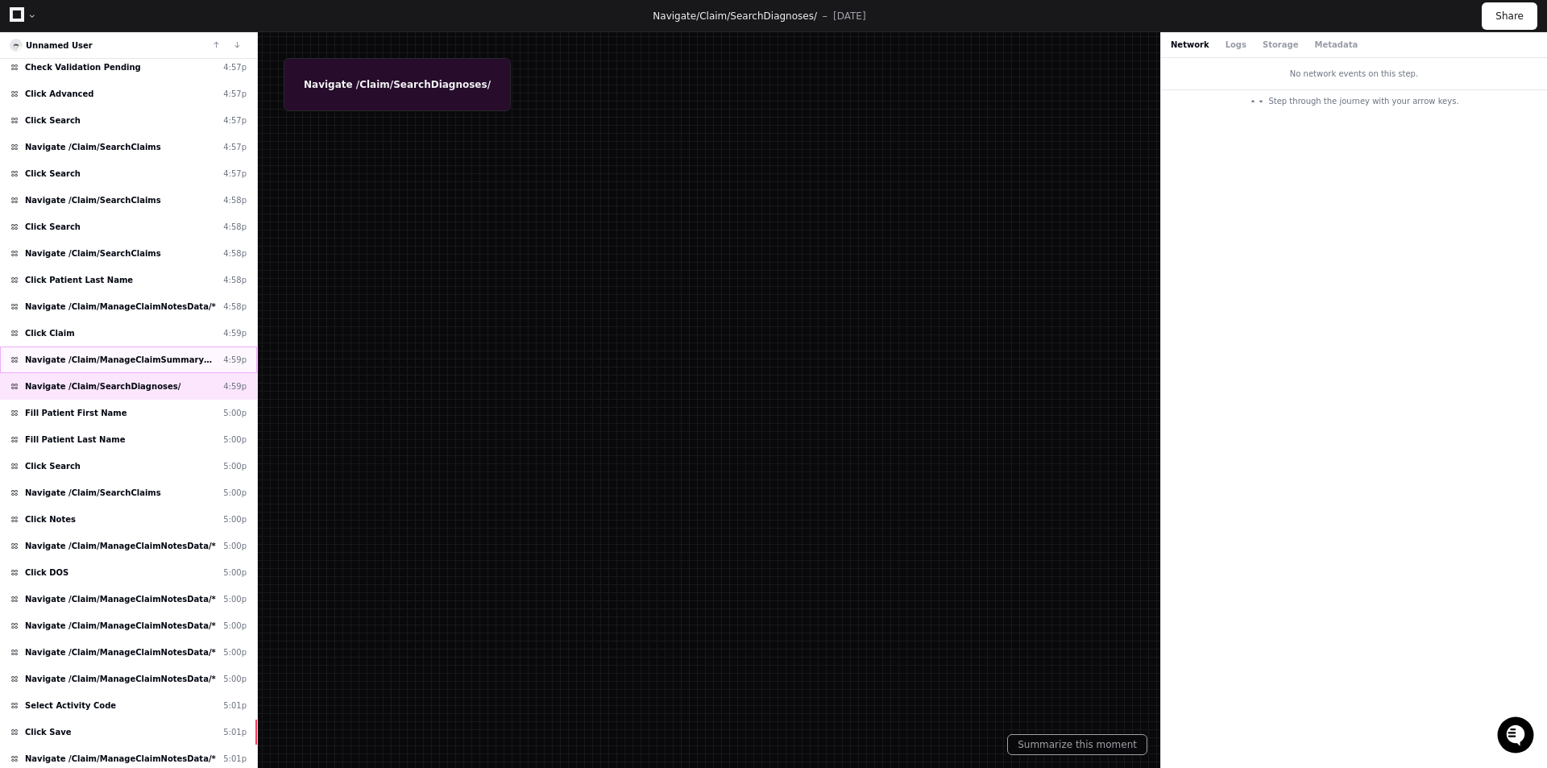
click at [134, 360] on span "Navigate /Claim/ManageClaimSummaryFormData/*" at bounding box center [121, 360] width 192 height 12
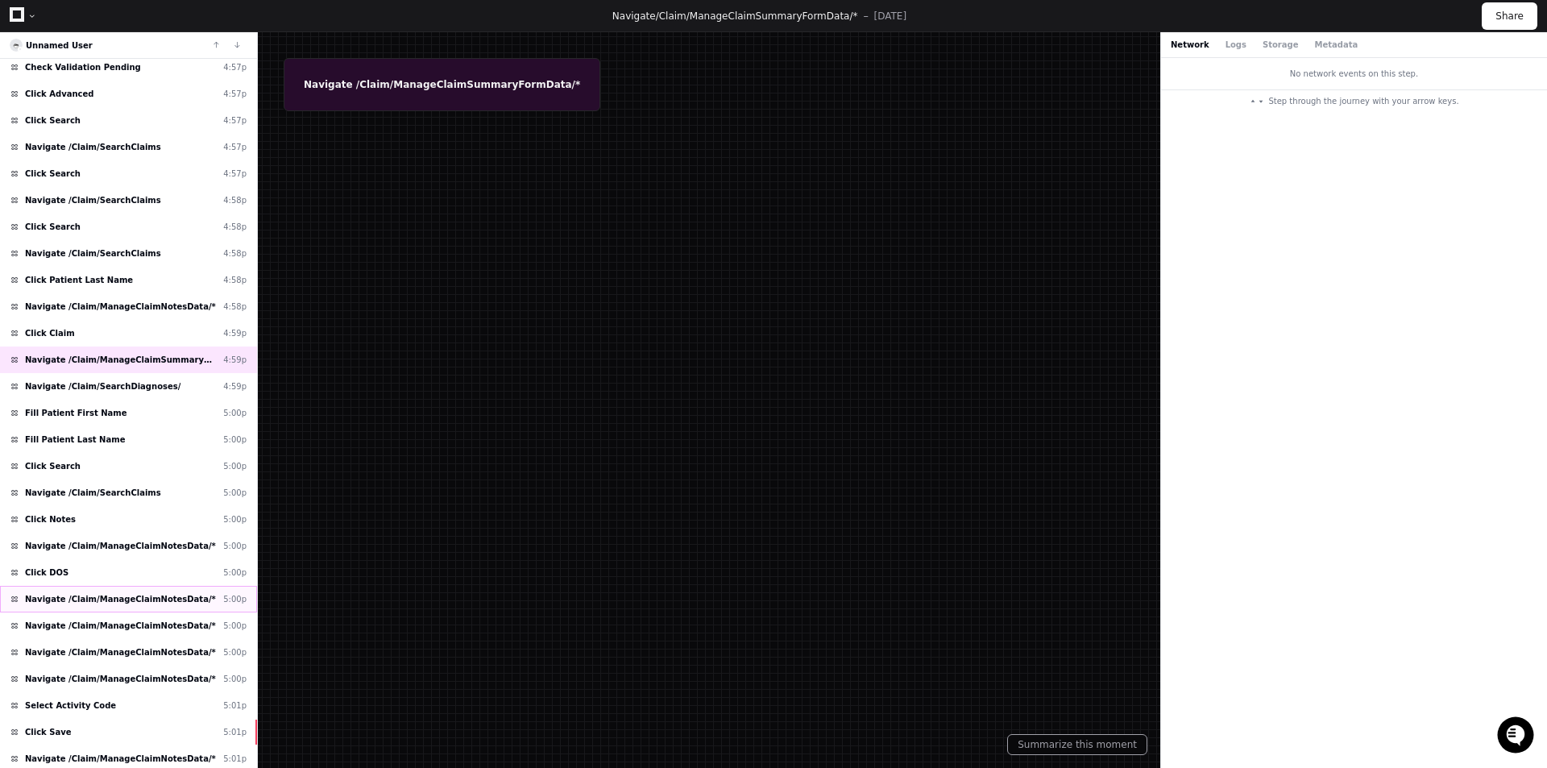
click at [143, 600] on span "Navigate /Claim/ManageClaimNotesData/*" at bounding box center [120, 599] width 191 height 12
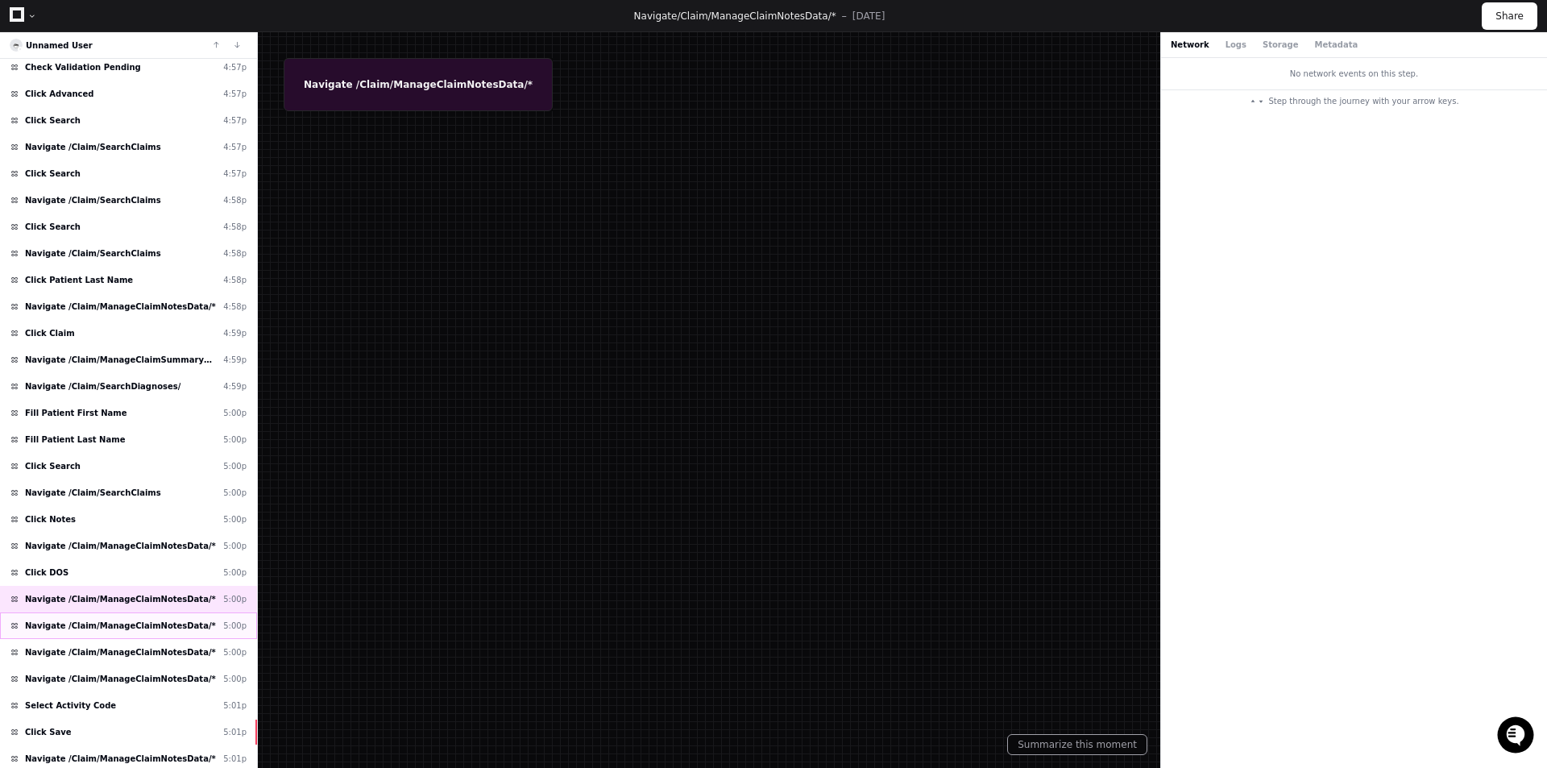
click at [143, 624] on span "Navigate /Claim/ManageClaimNotesData/*" at bounding box center [120, 626] width 191 height 12
click at [145, 650] on span "Navigate /Claim/ManageClaimNotesData/*" at bounding box center [120, 652] width 191 height 12
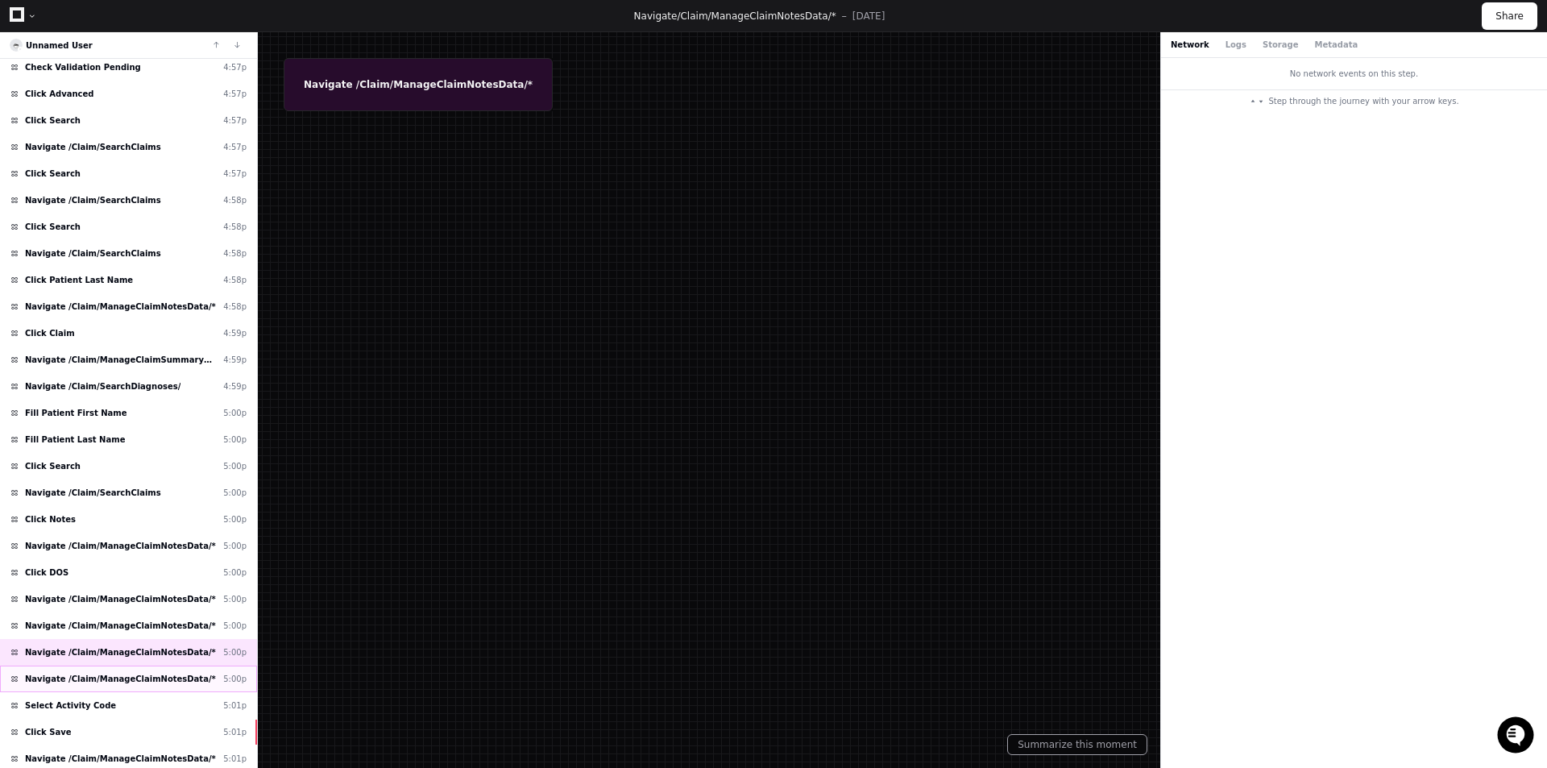
click at [140, 675] on span "Navigate /Claim/ManageClaimNotesData/*" at bounding box center [120, 679] width 191 height 12
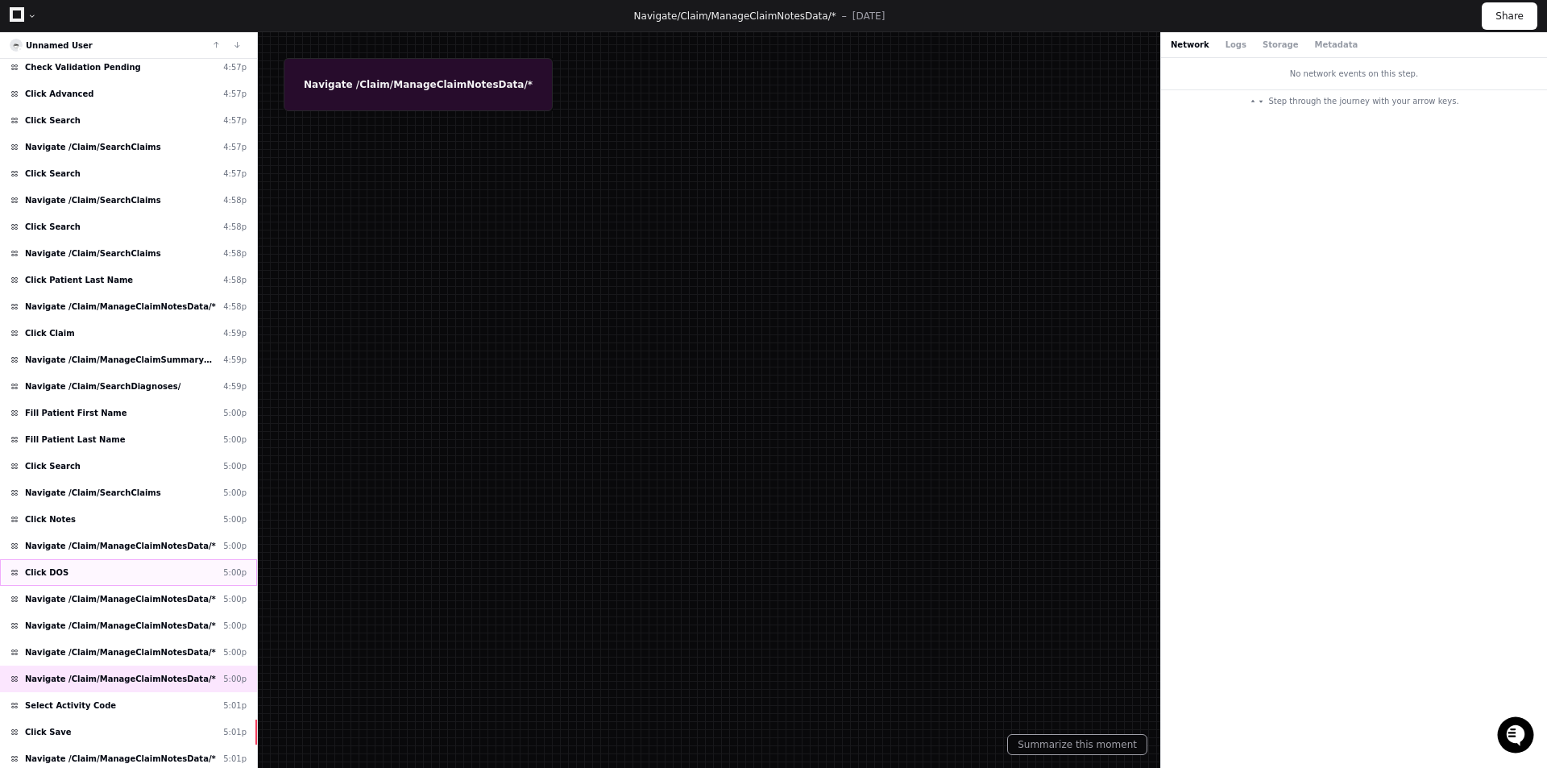
click at [114, 579] on div "Click DOS 5:00p" at bounding box center [128, 572] width 257 height 27
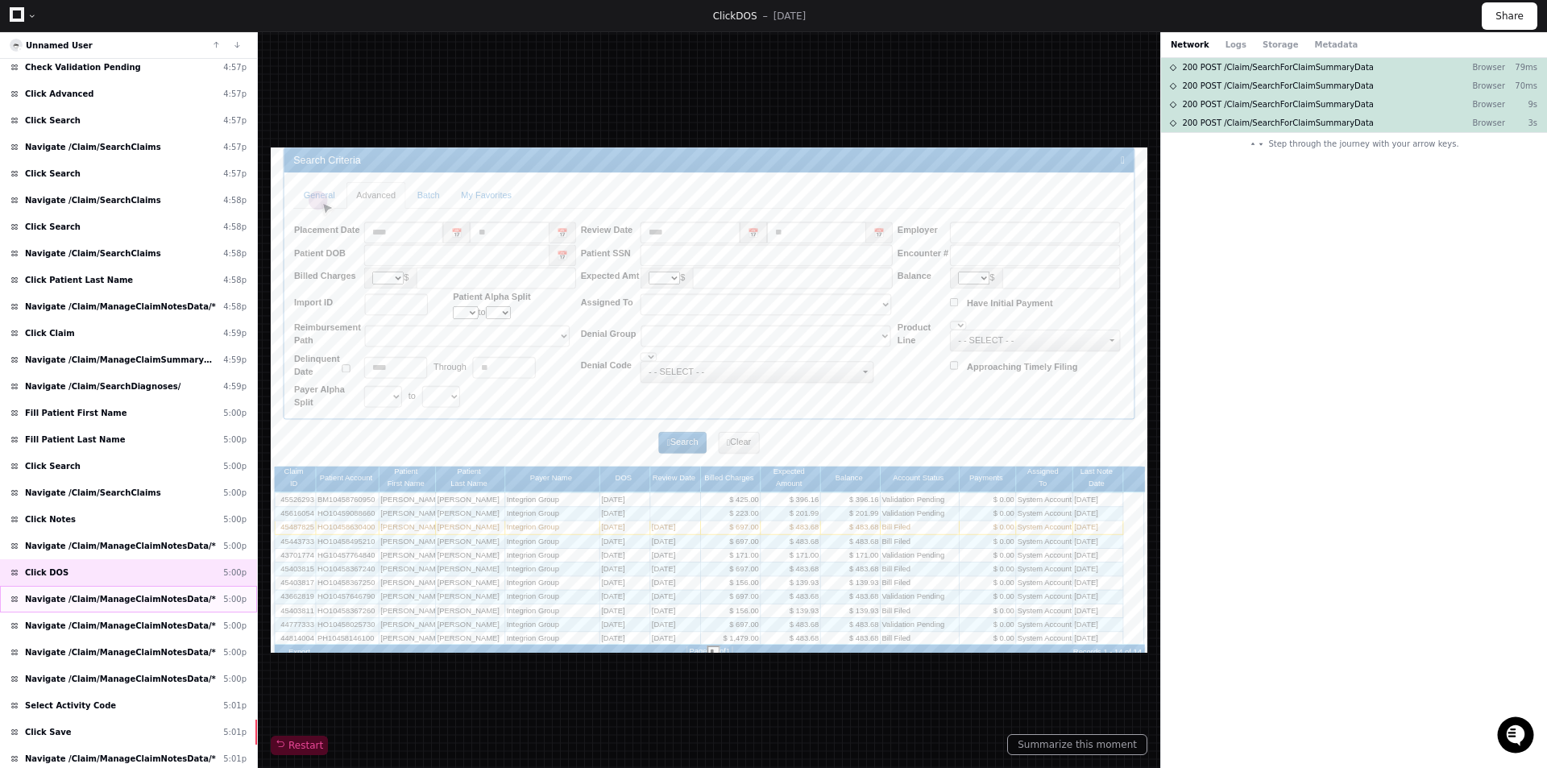
click at [106, 600] on span "Navigate /Claim/ManageClaimNotesData/*" at bounding box center [120, 599] width 191 height 12
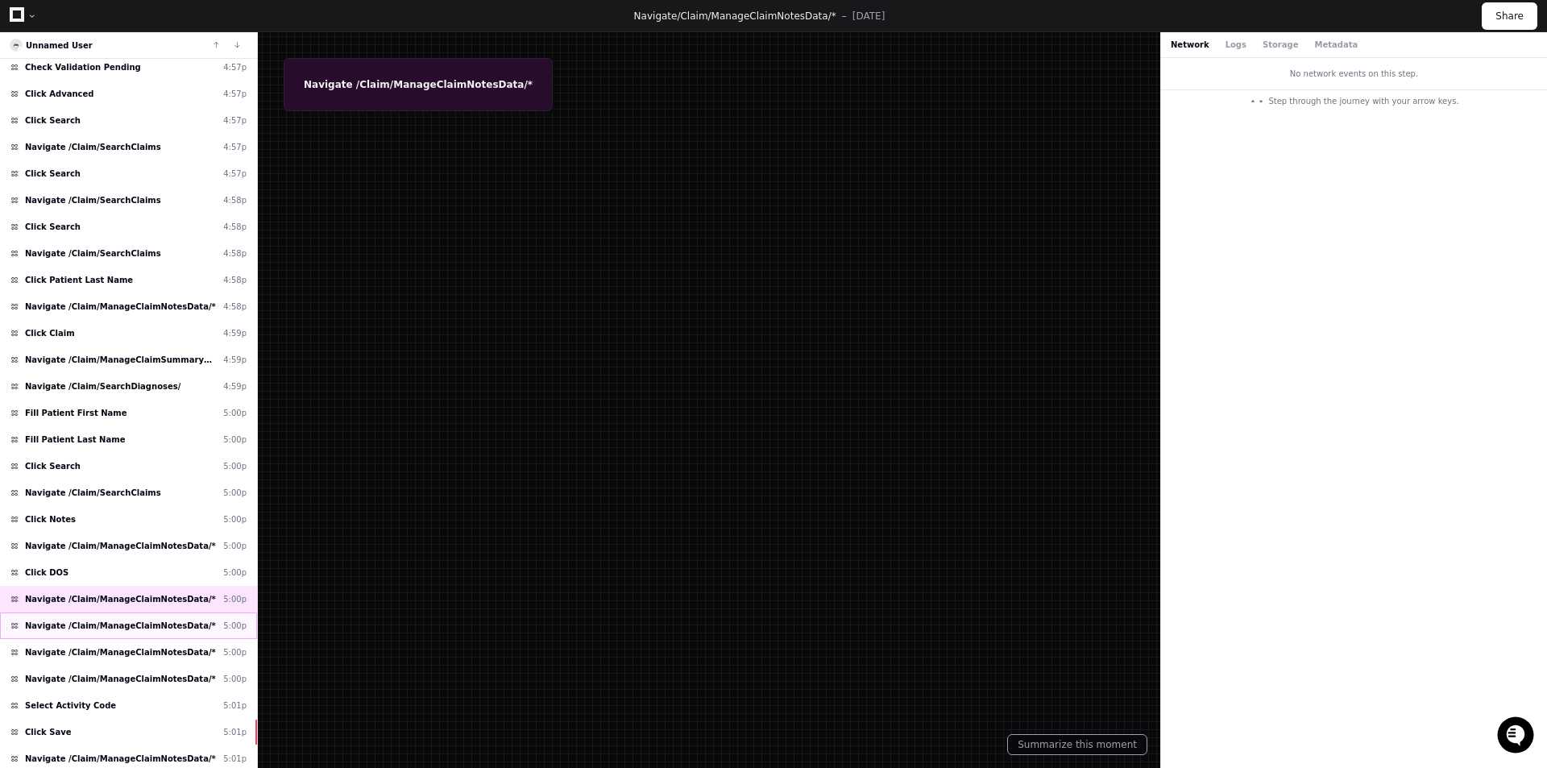
click at [132, 624] on span "Navigate /Claim/ManageClaimNotesData/*" at bounding box center [120, 626] width 191 height 12
click at [131, 650] on span "Navigate /Claim/ManageClaimNotesData/*" at bounding box center [120, 652] width 191 height 12
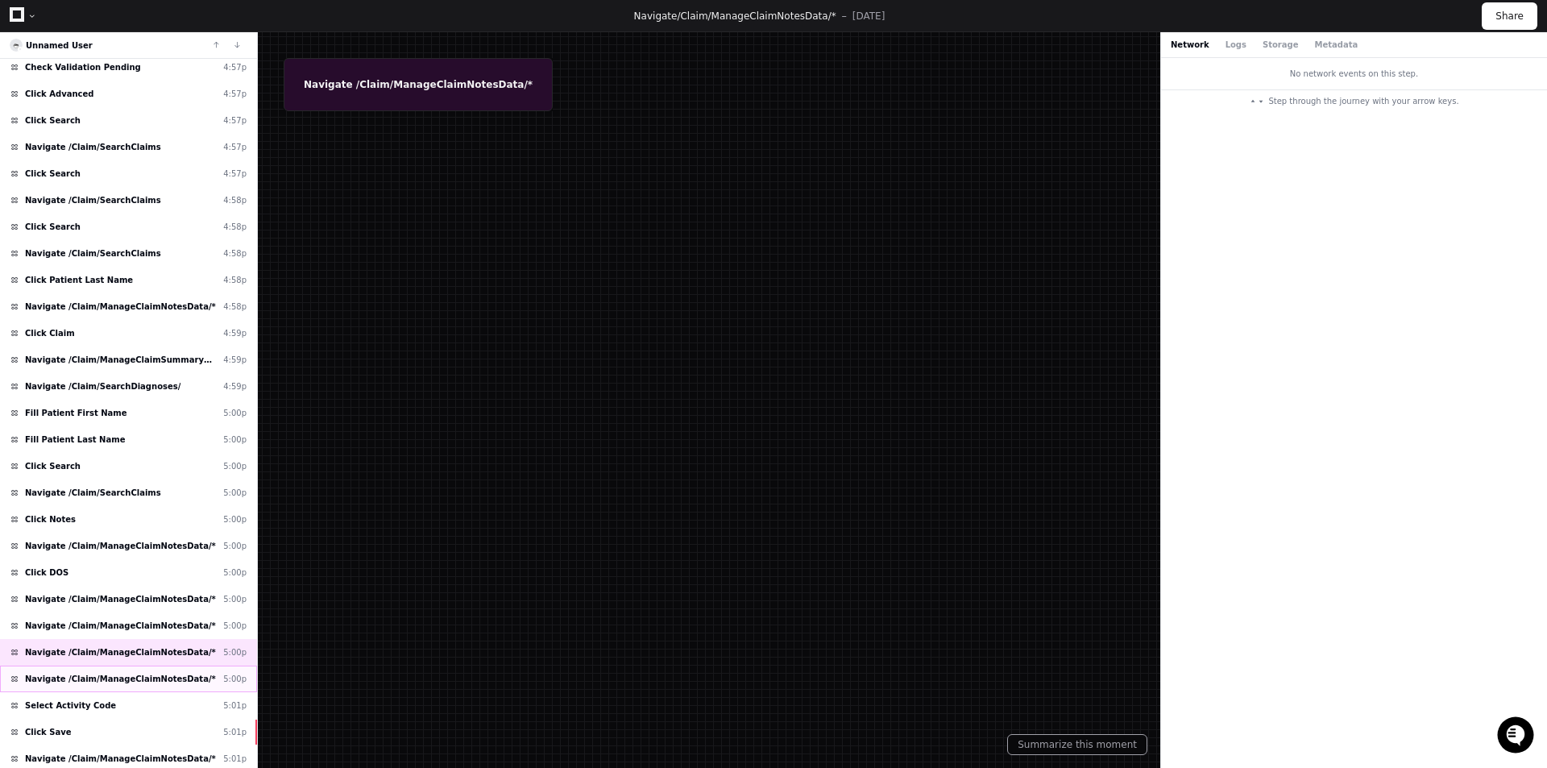
click at [126, 672] on div "Navigate /Claim/ManageClaimNotesData/* 5:00p" at bounding box center [128, 679] width 257 height 27
click at [131, 603] on span "Navigate /Claim/ManageClaimNotesData/*" at bounding box center [120, 599] width 191 height 12
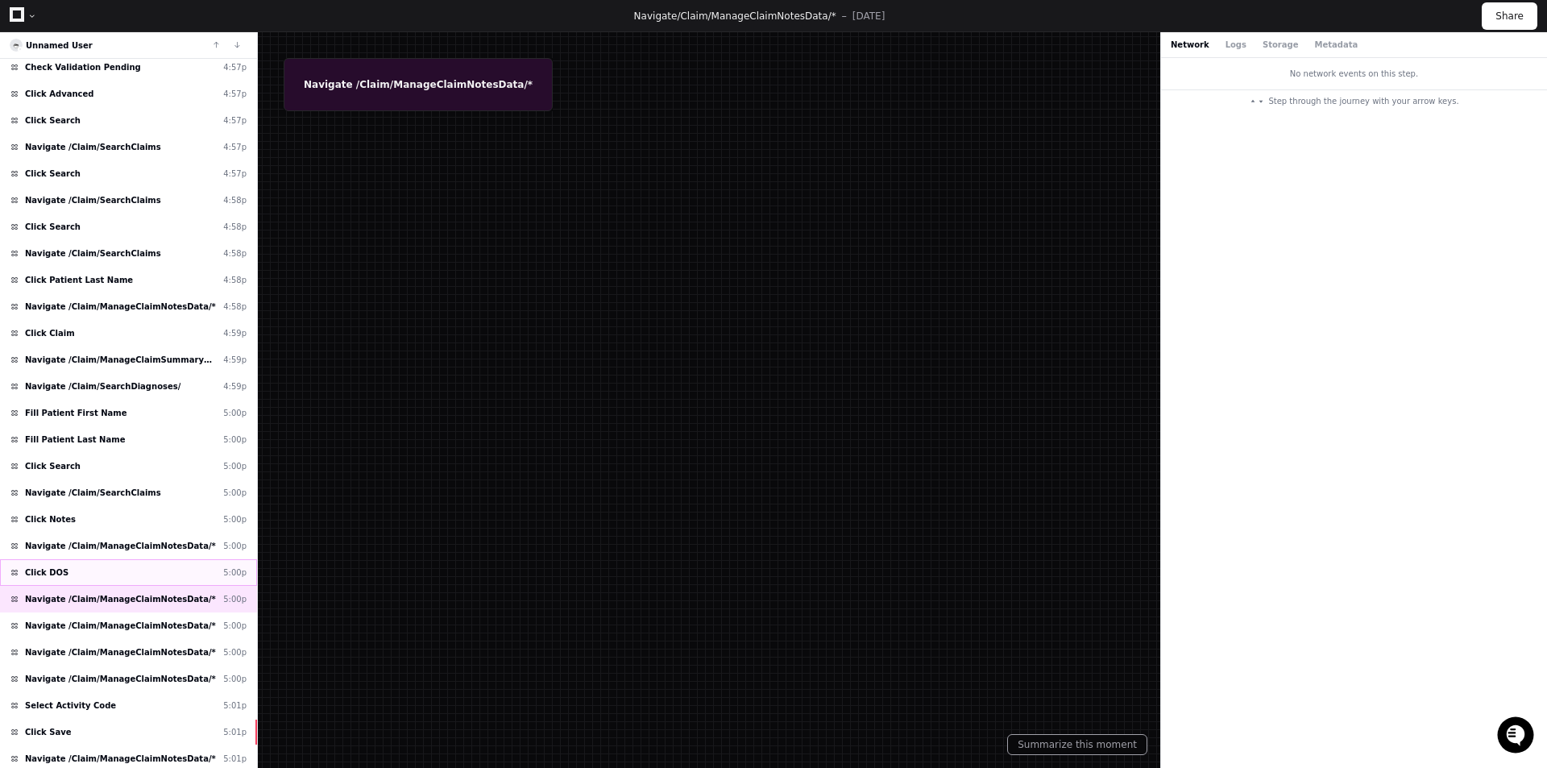
click at [108, 567] on div "Click DOS 5:00p" at bounding box center [128, 572] width 257 height 27
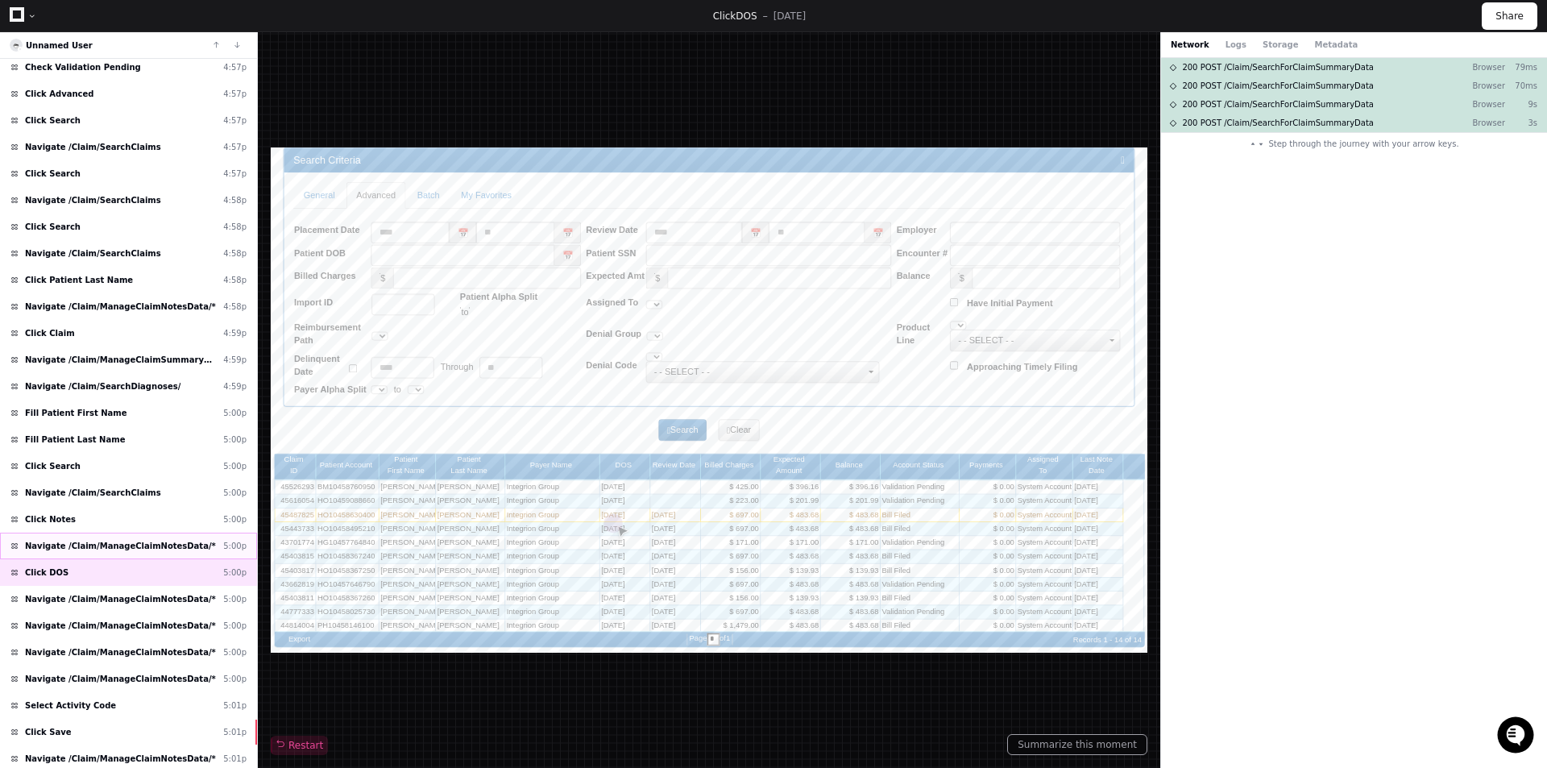
click at [140, 542] on span "Navigate /Claim/ManageClaimNotesData/*" at bounding box center [120, 546] width 191 height 12
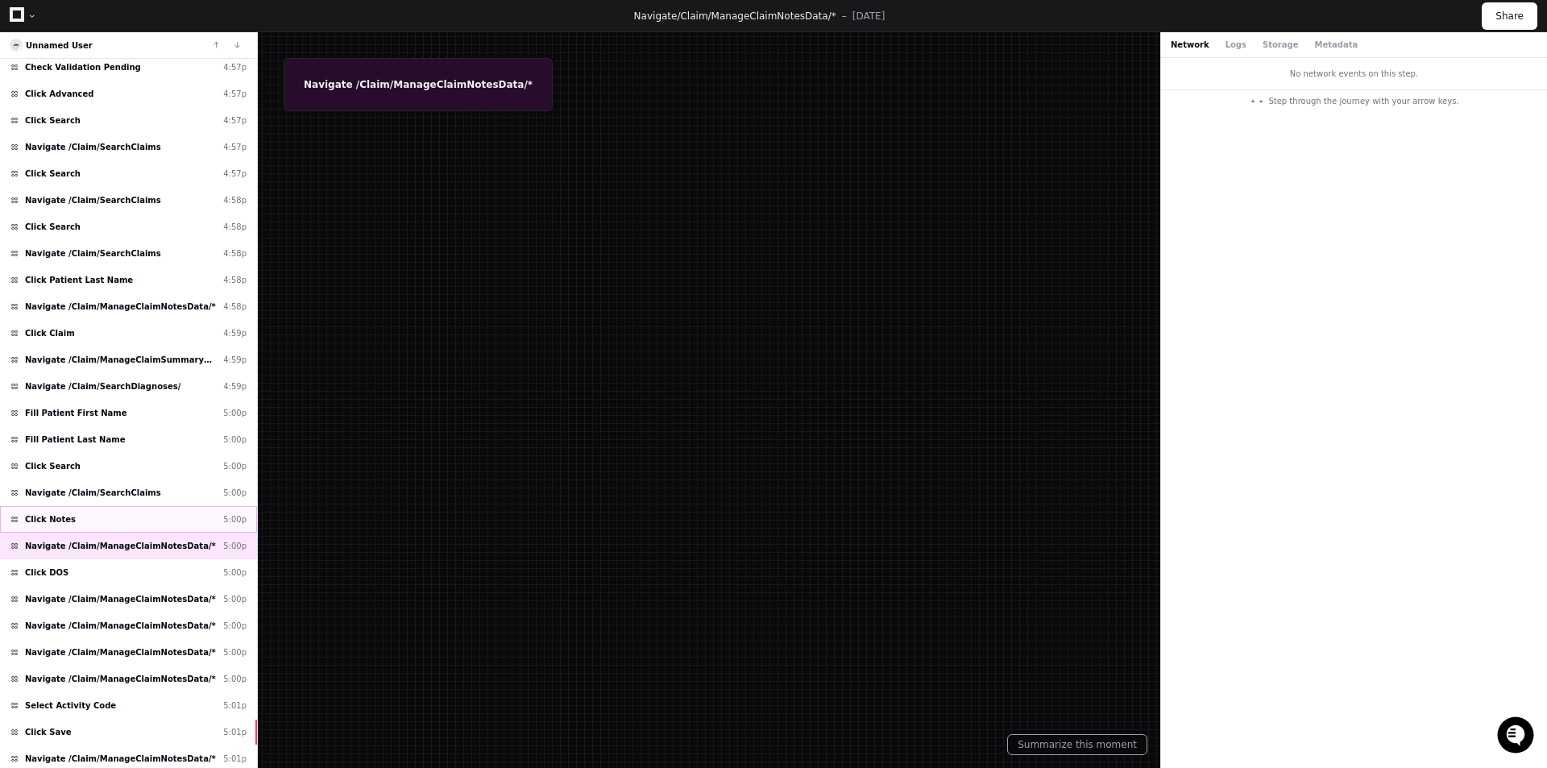
click at [147, 530] on div "Click Notes 5:00p" at bounding box center [128, 519] width 257 height 27
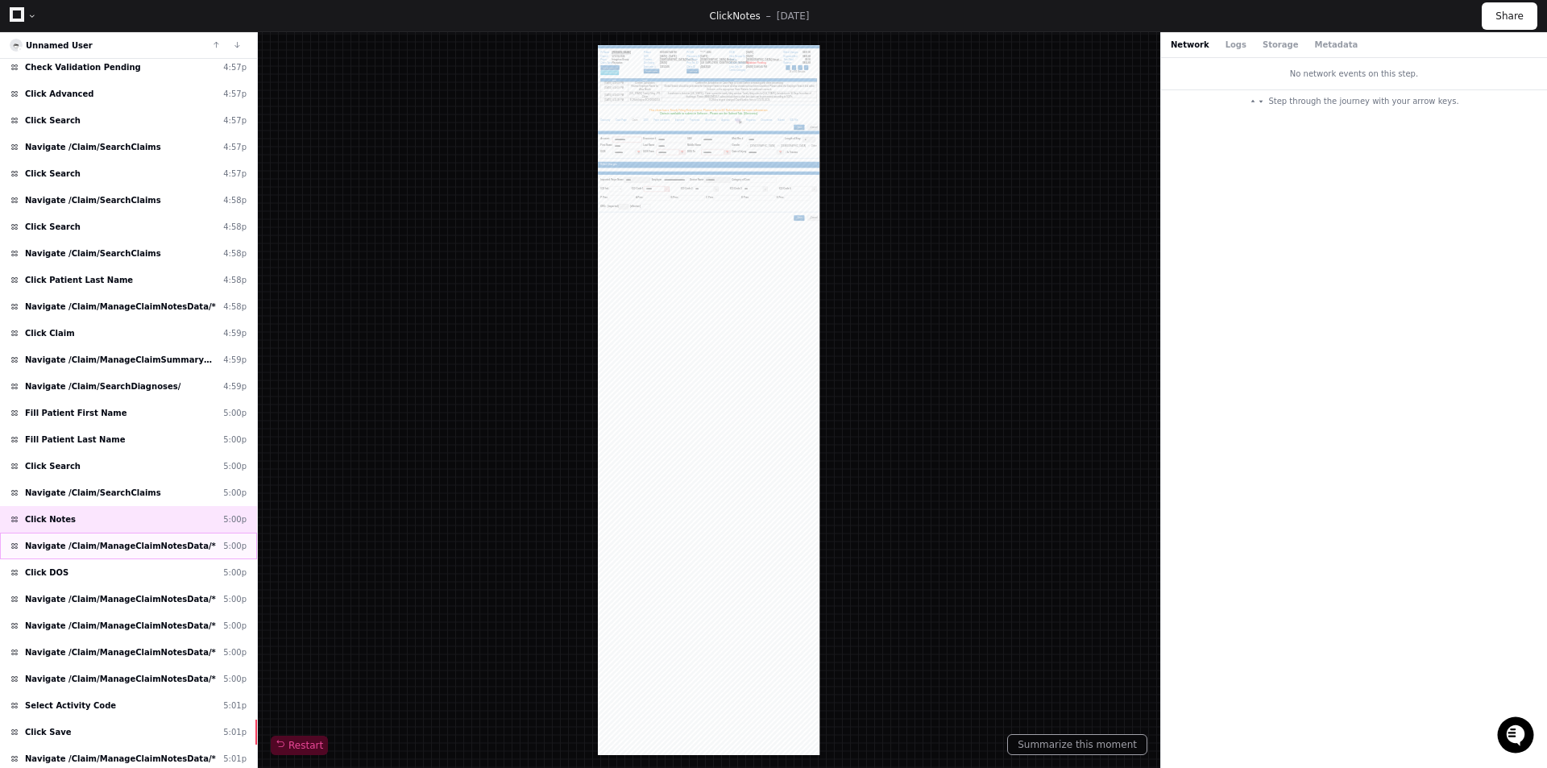
click at [152, 553] on div "Navigate /Claim/ManageClaimNotesData/* 5:00p" at bounding box center [128, 546] width 257 height 27
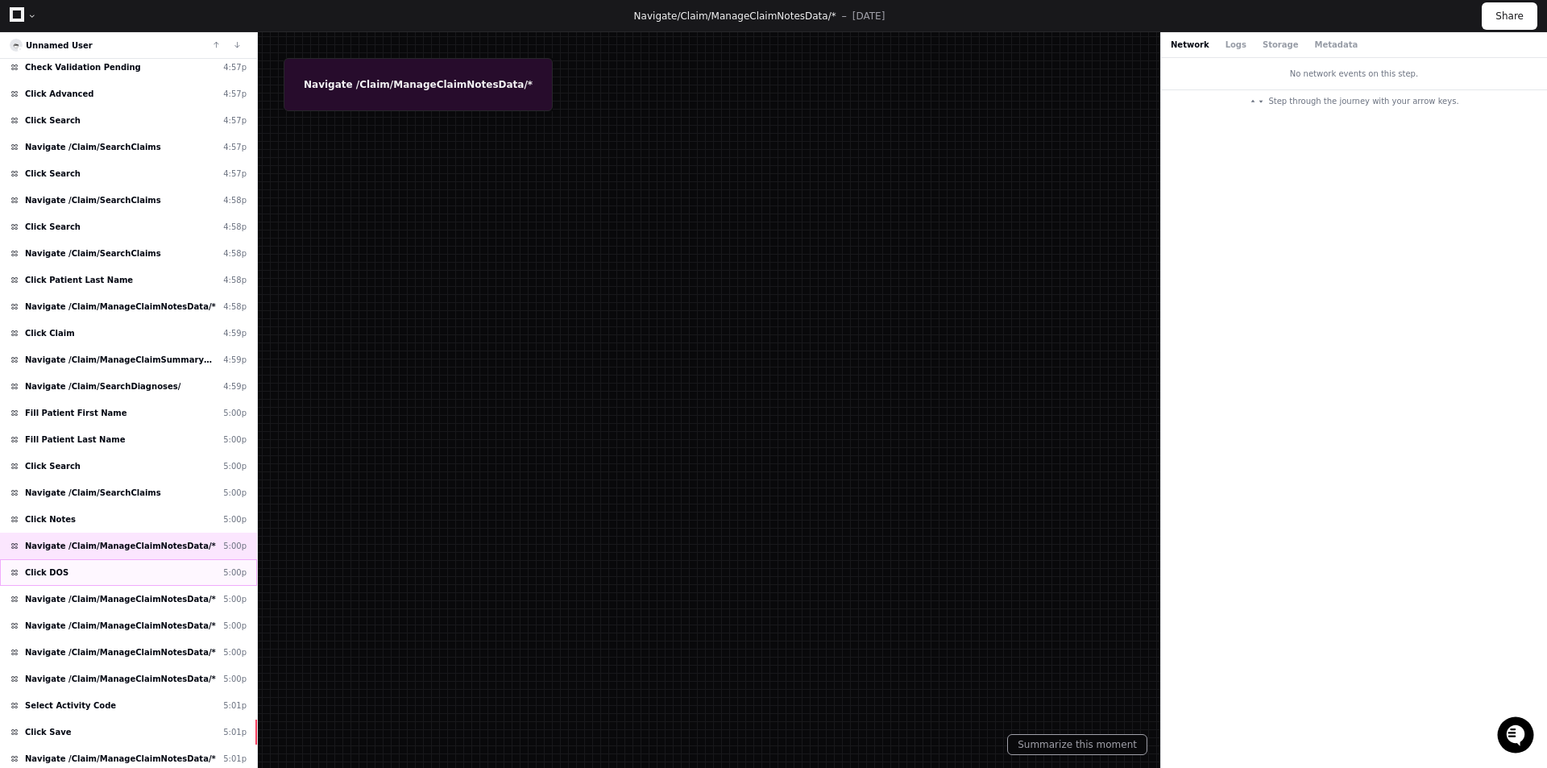
click at [139, 574] on div "Click DOS 5:00p" at bounding box center [128, 572] width 257 height 27
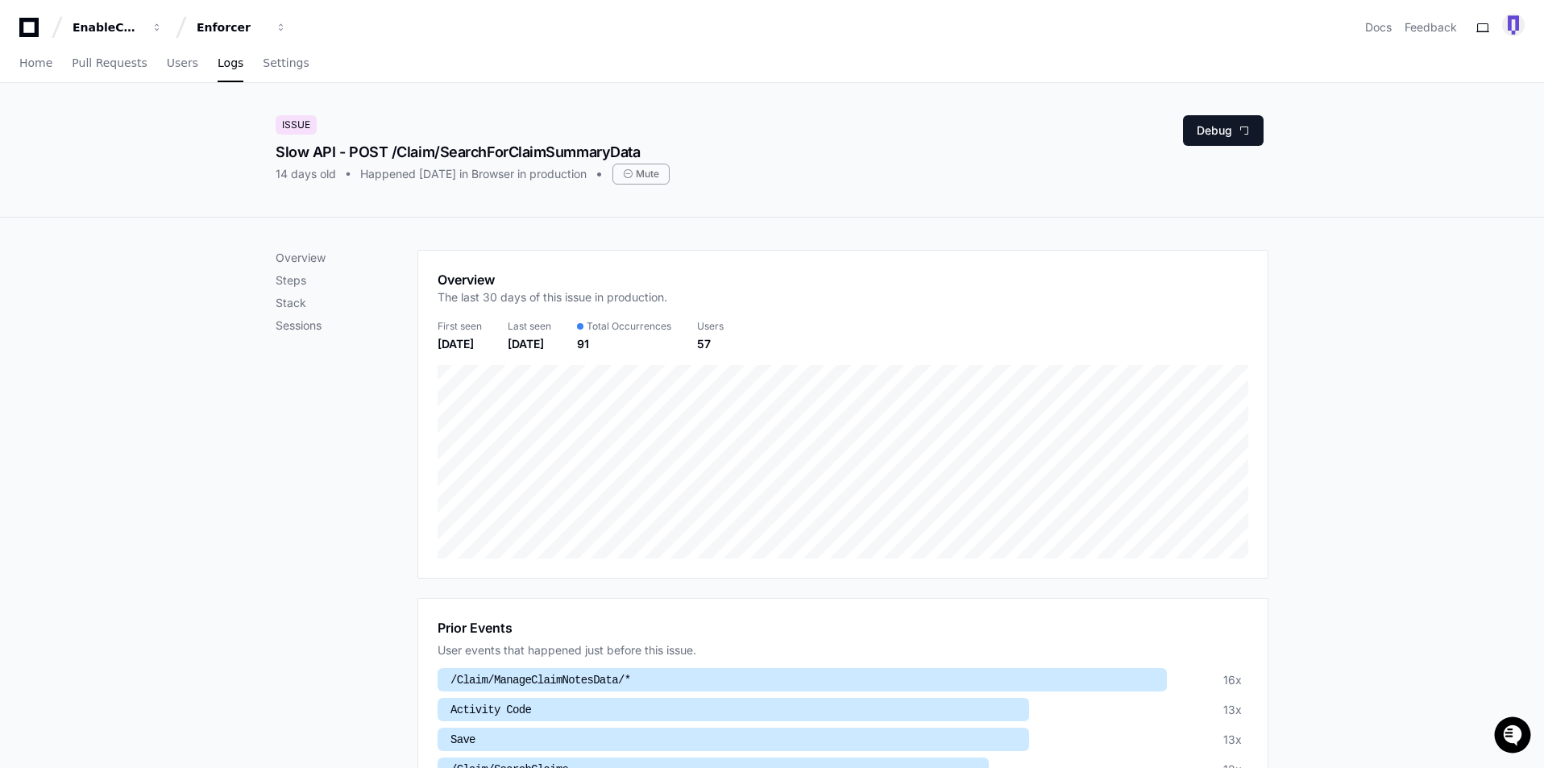
click at [302, 254] on p "Overview" at bounding box center [347, 258] width 142 height 16
drag, startPoint x: 211, startPoint y: 579, endPoint x: 194, endPoint y: 551, distance: 32.2
